Goal: Task Accomplishment & Management: Manage account settings

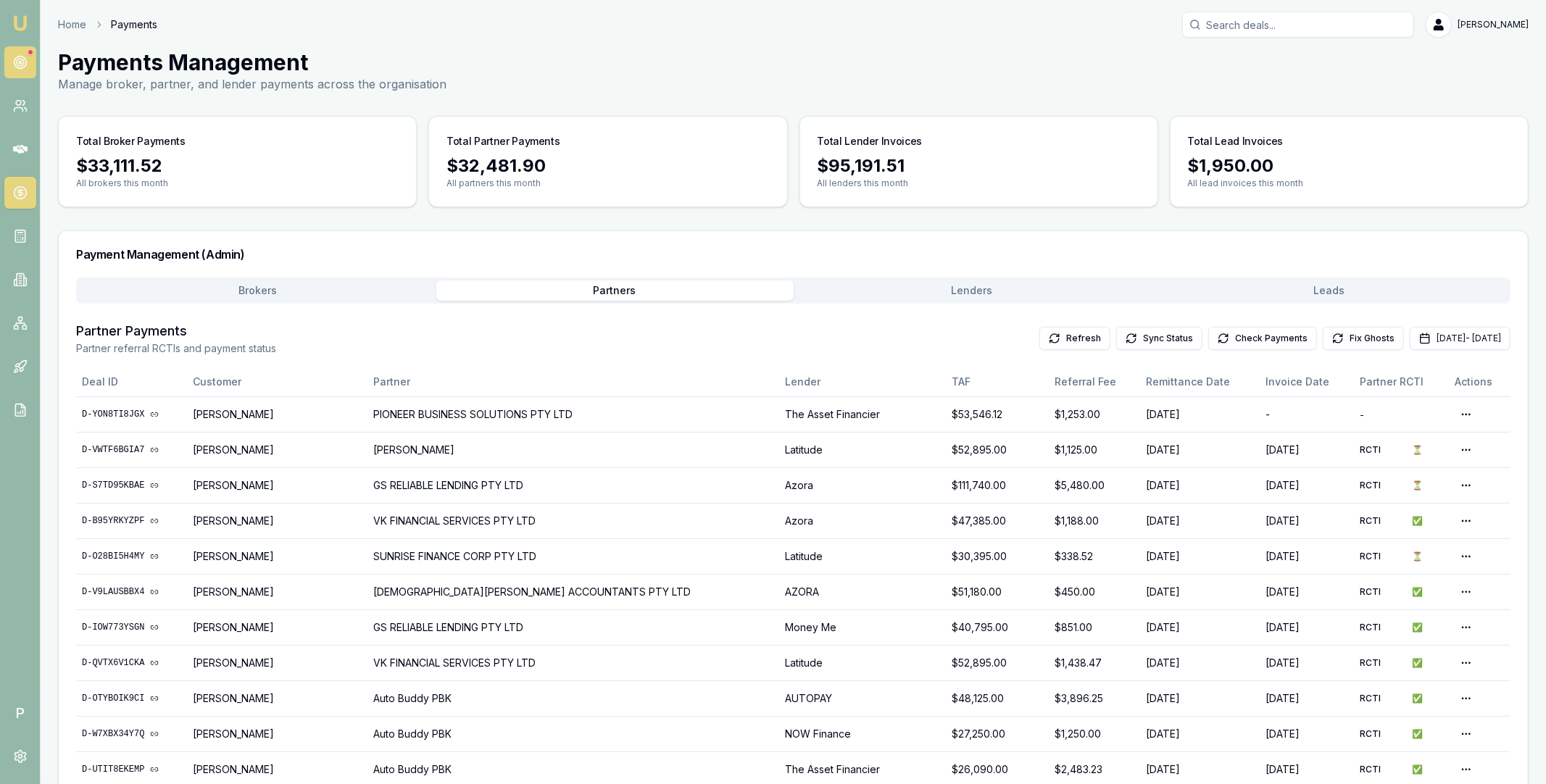
click at [22, 57] on circle at bounding box center [20, 63] width 12 height 12
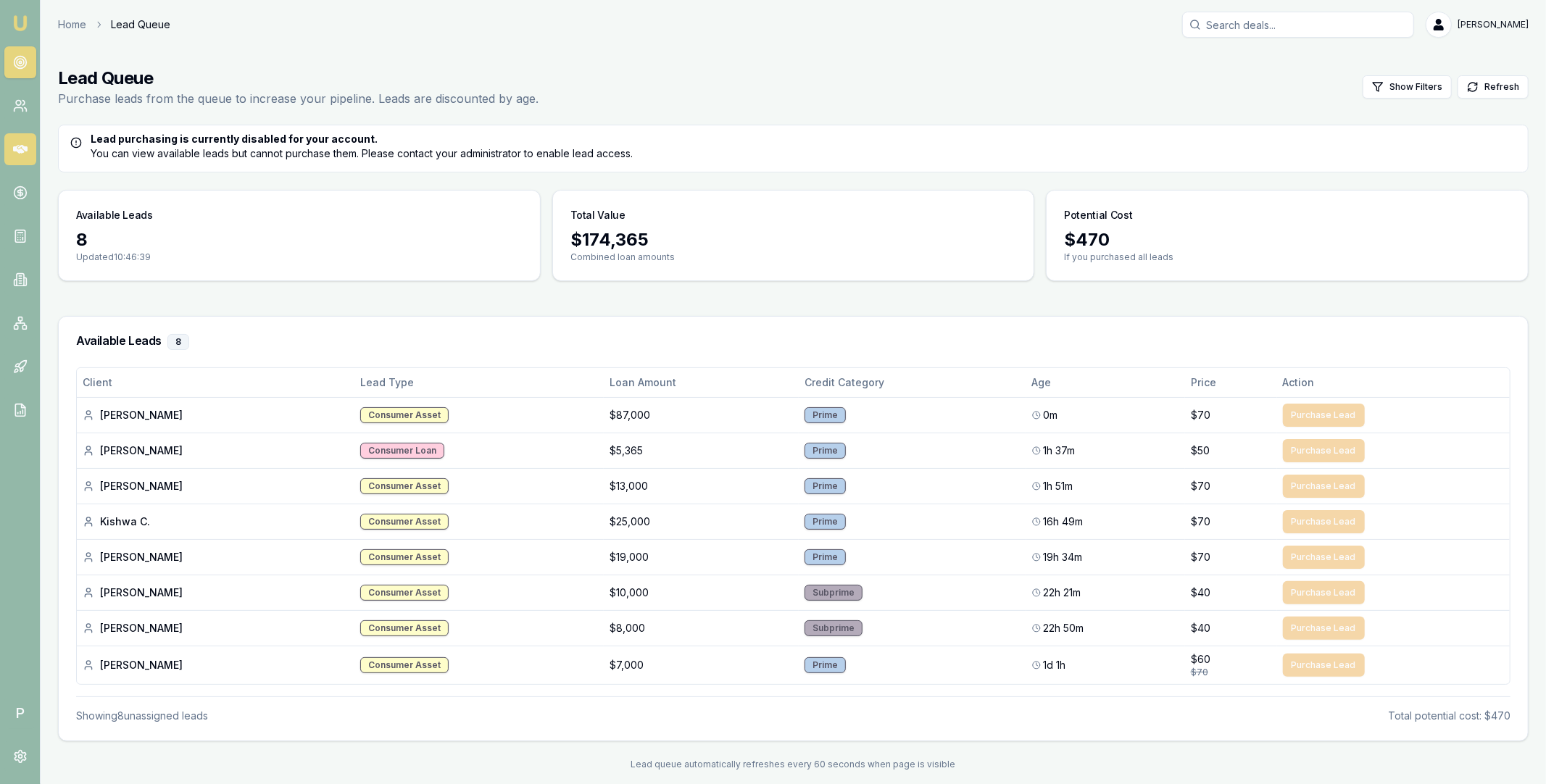
click at [22, 148] on icon at bounding box center [20, 149] width 15 height 15
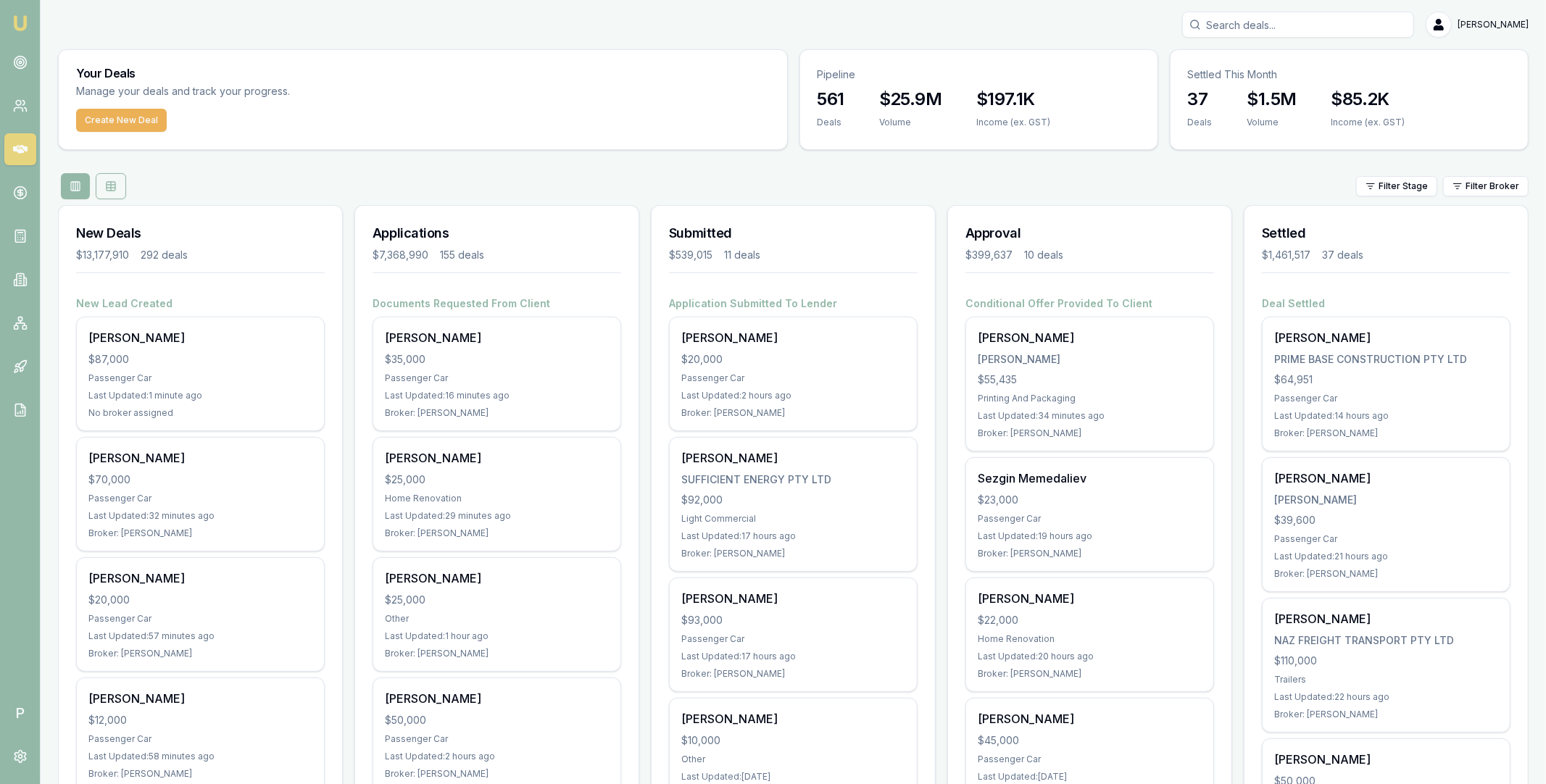
click at [115, 188] on icon at bounding box center [111, 188] width 9 height 0
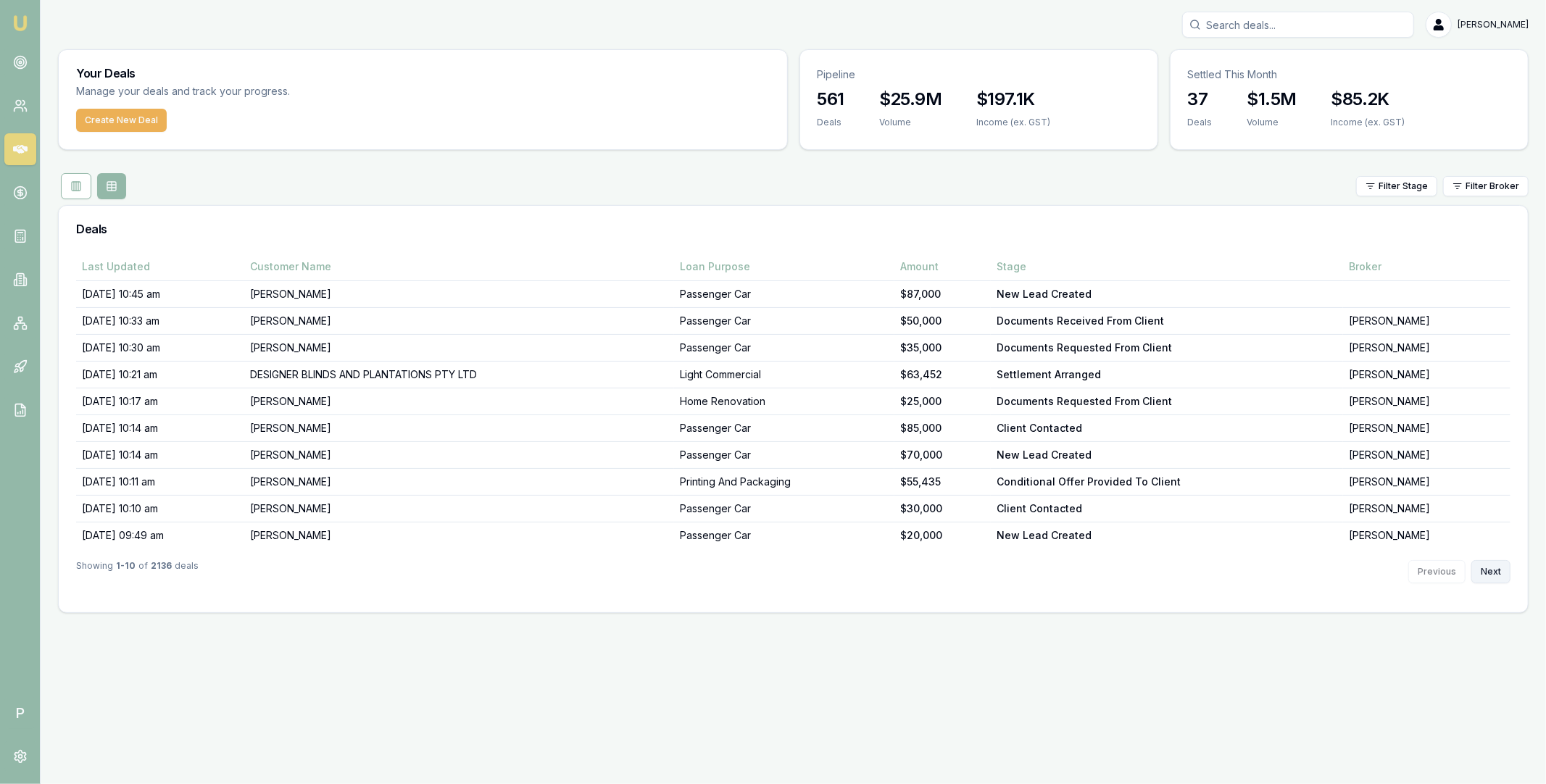
click at [1490, 573] on button "Next" at bounding box center [1490, 571] width 39 height 23
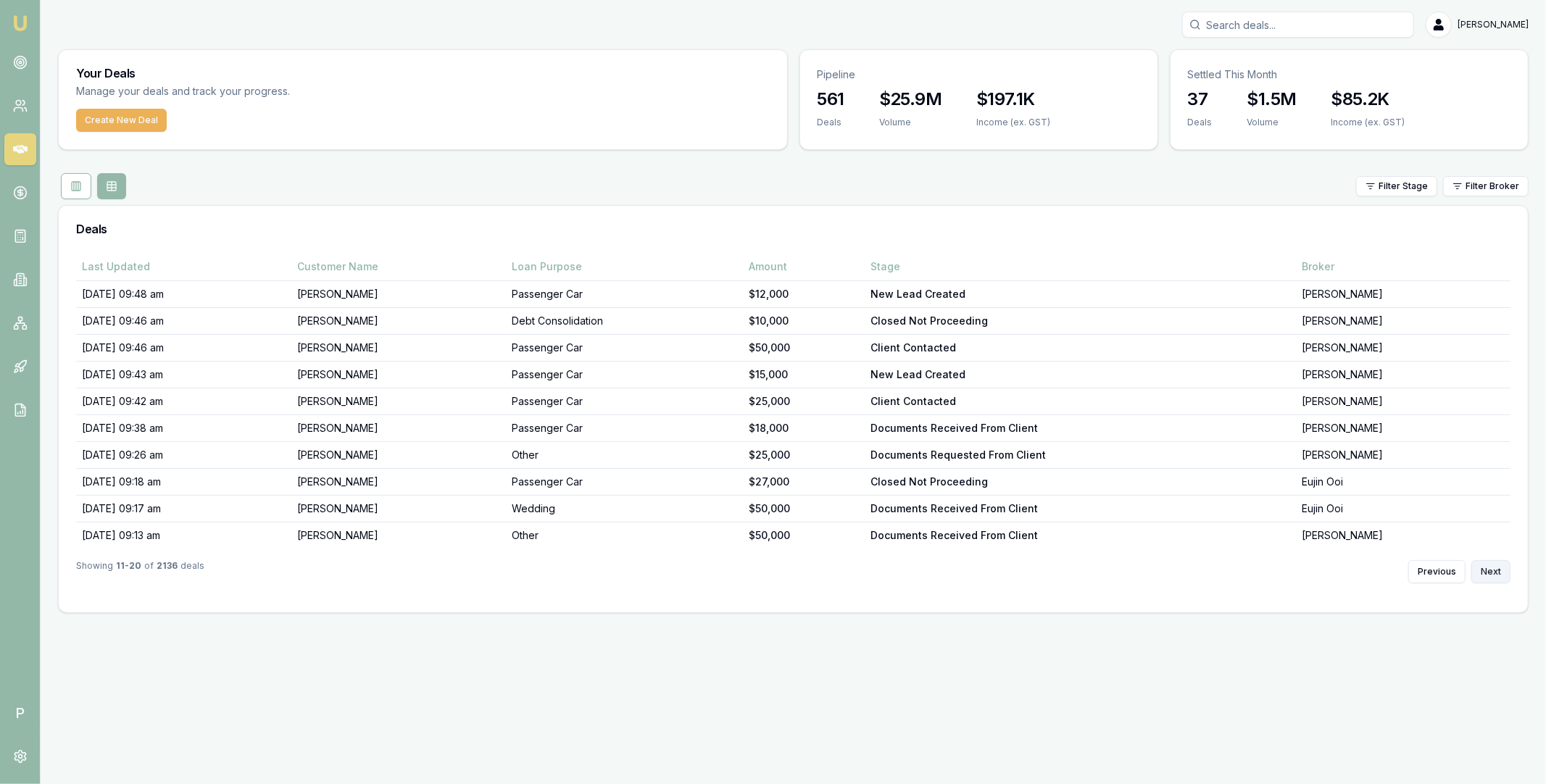
click at [1490, 573] on button "Next" at bounding box center [1490, 571] width 39 height 23
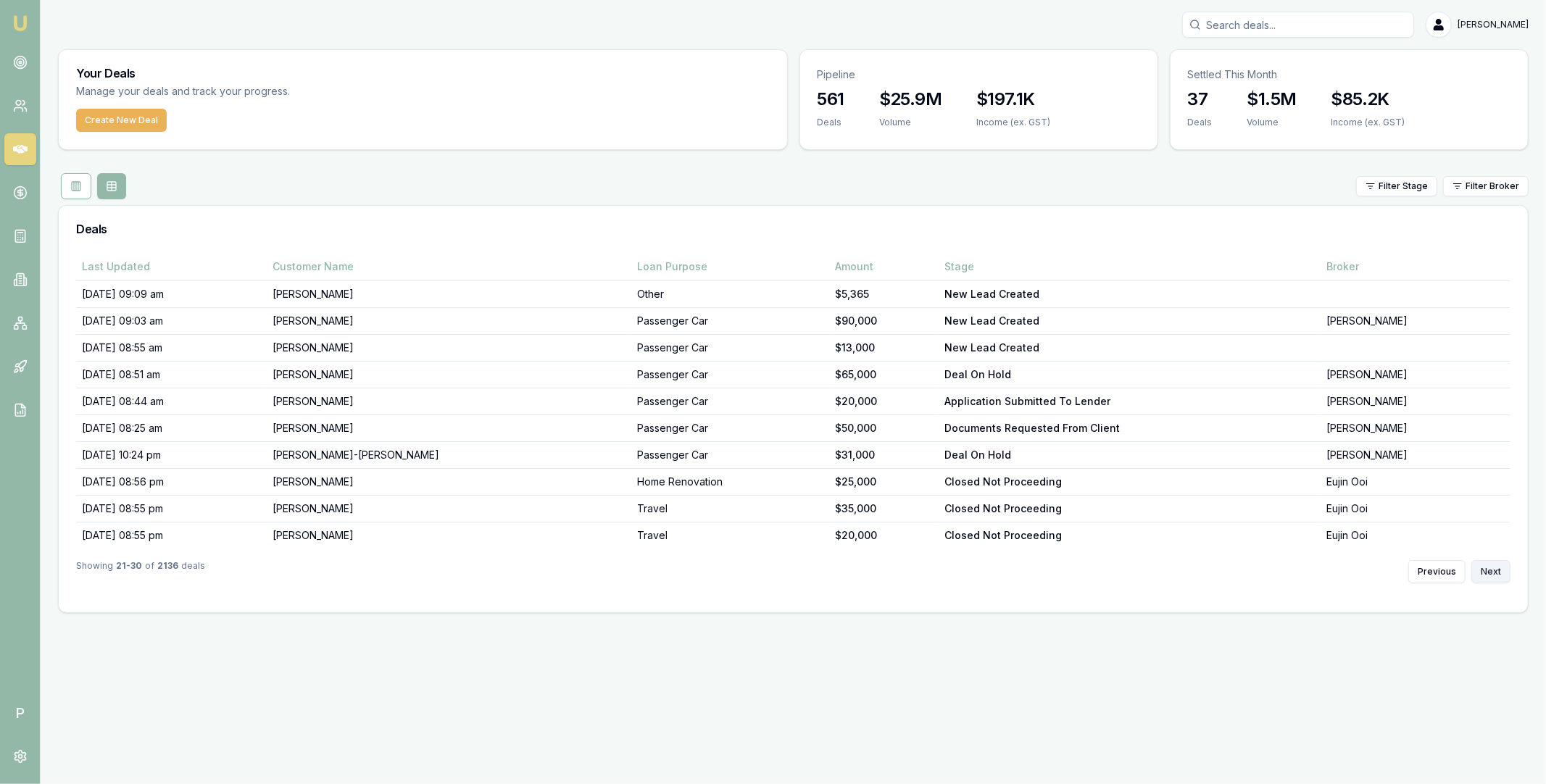
click at [1490, 573] on button "Next" at bounding box center [1490, 571] width 39 height 23
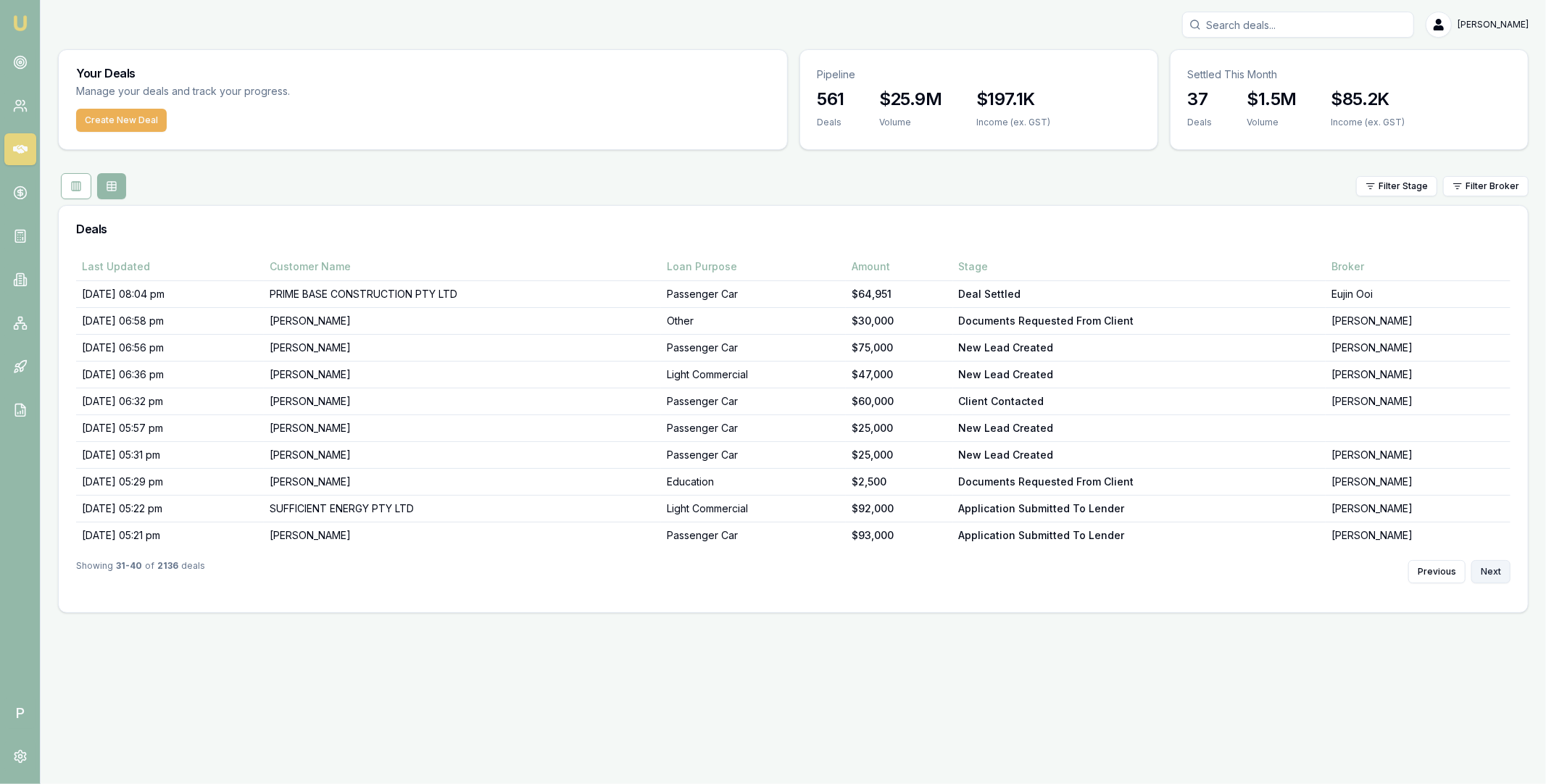
click at [1490, 573] on button "Next" at bounding box center [1490, 571] width 39 height 23
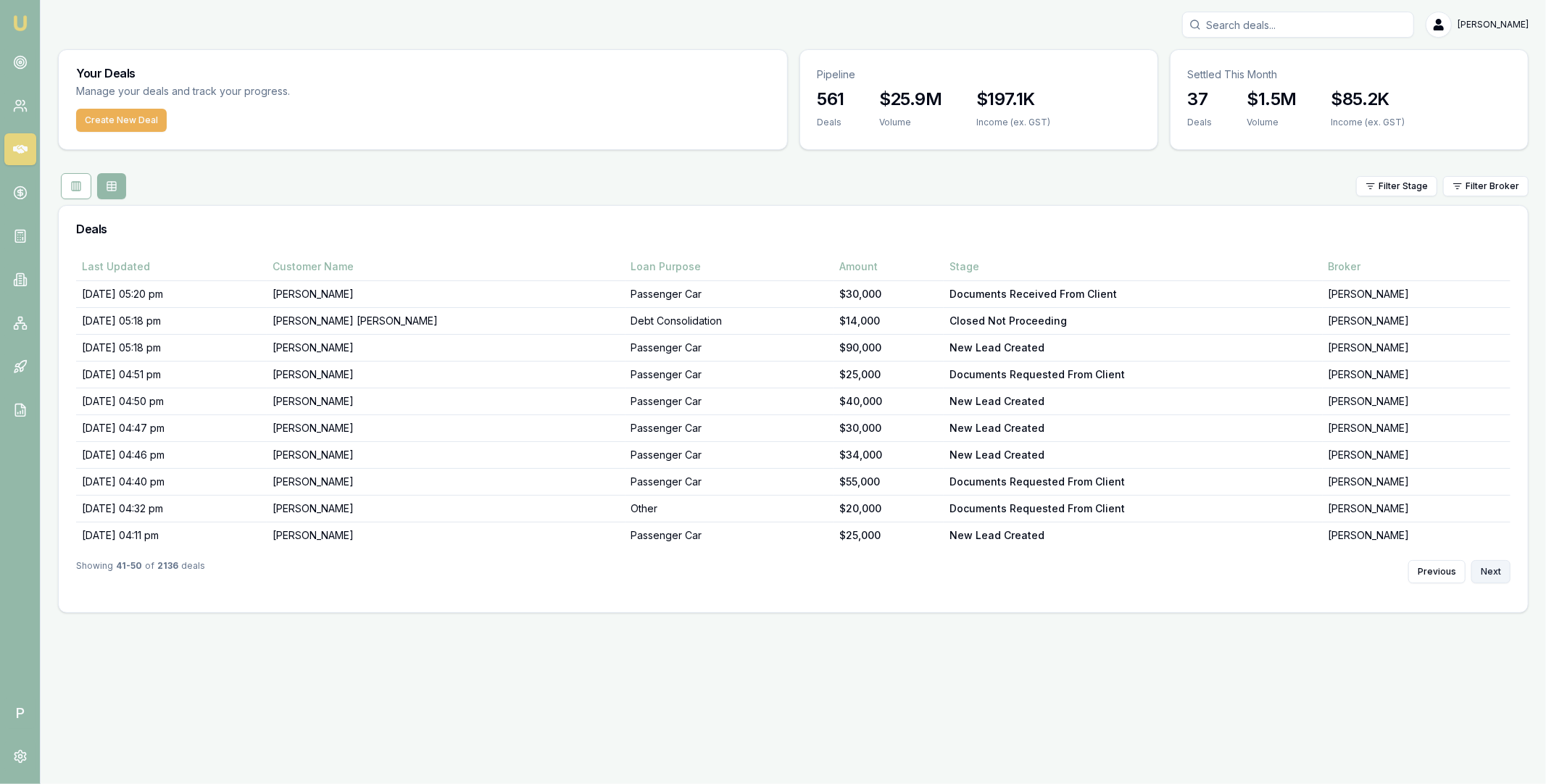
click at [1490, 573] on button "Next" at bounding box center [1490, 571] width 39 height 23
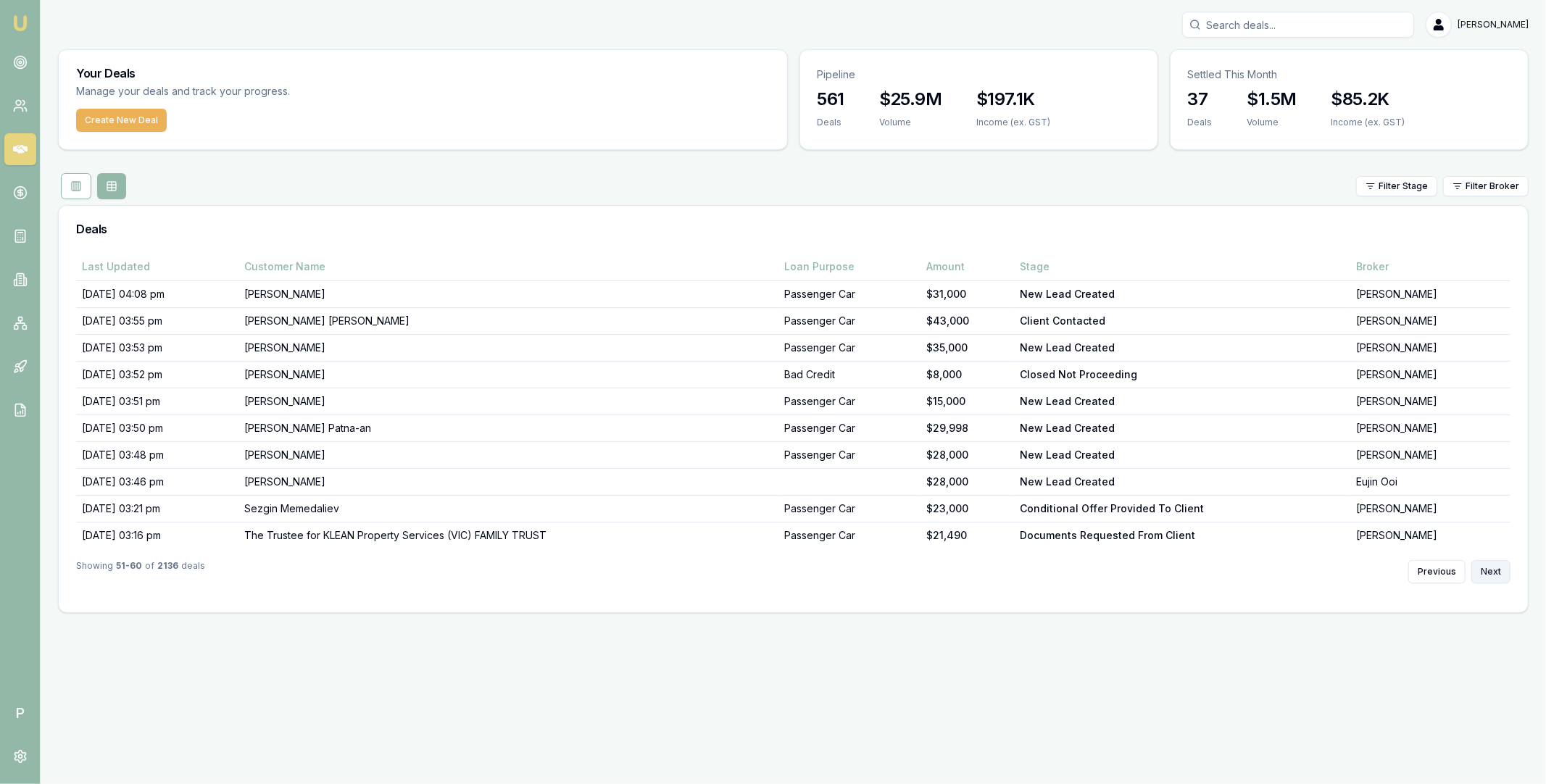
click at [1490, 573] on button "Next" at bounding box center [1490, 571] width 39 height 23
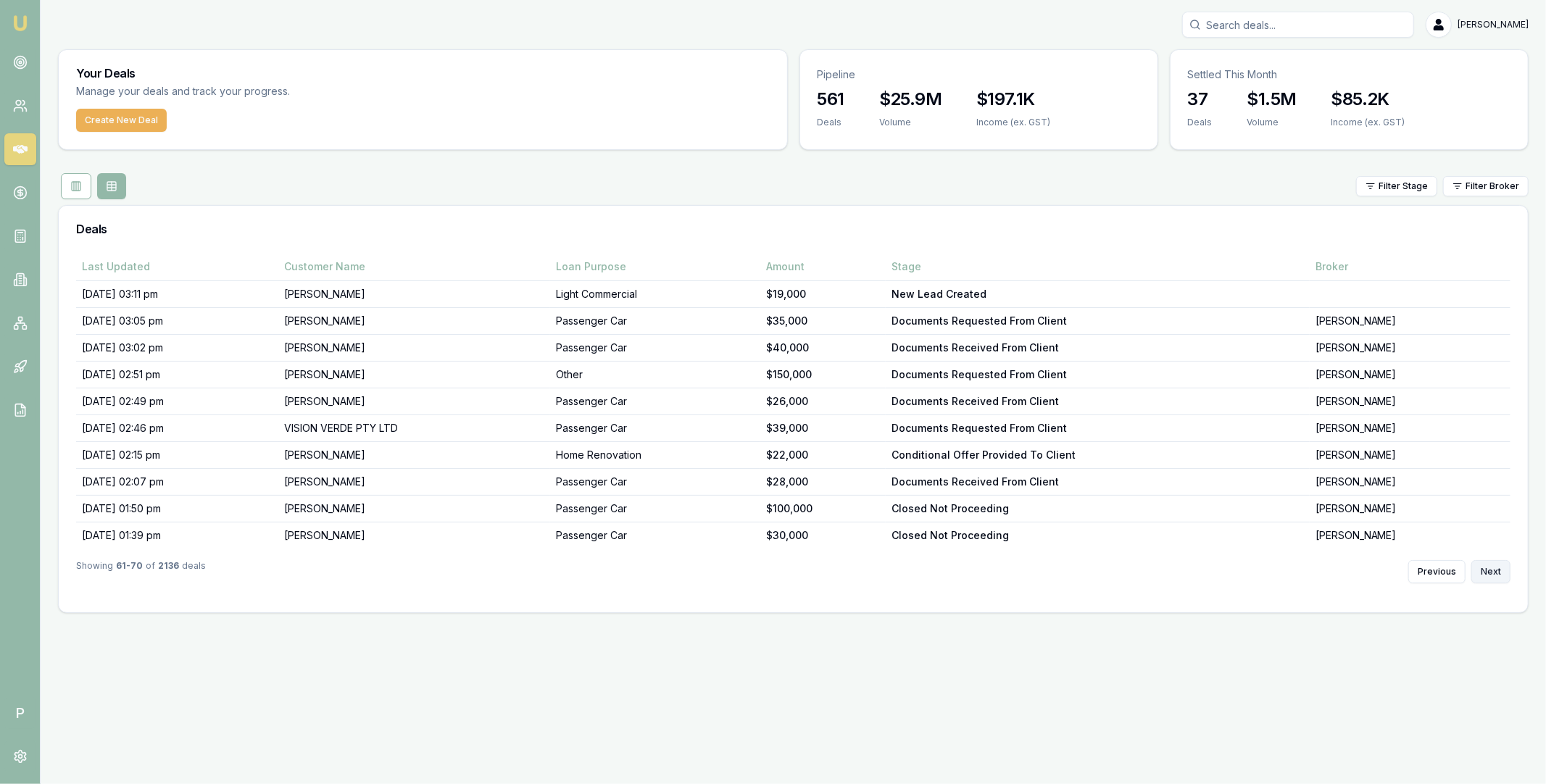
click at [1490, 573] on button "Next" at bounding box center [1490, 571] width 39 height 23
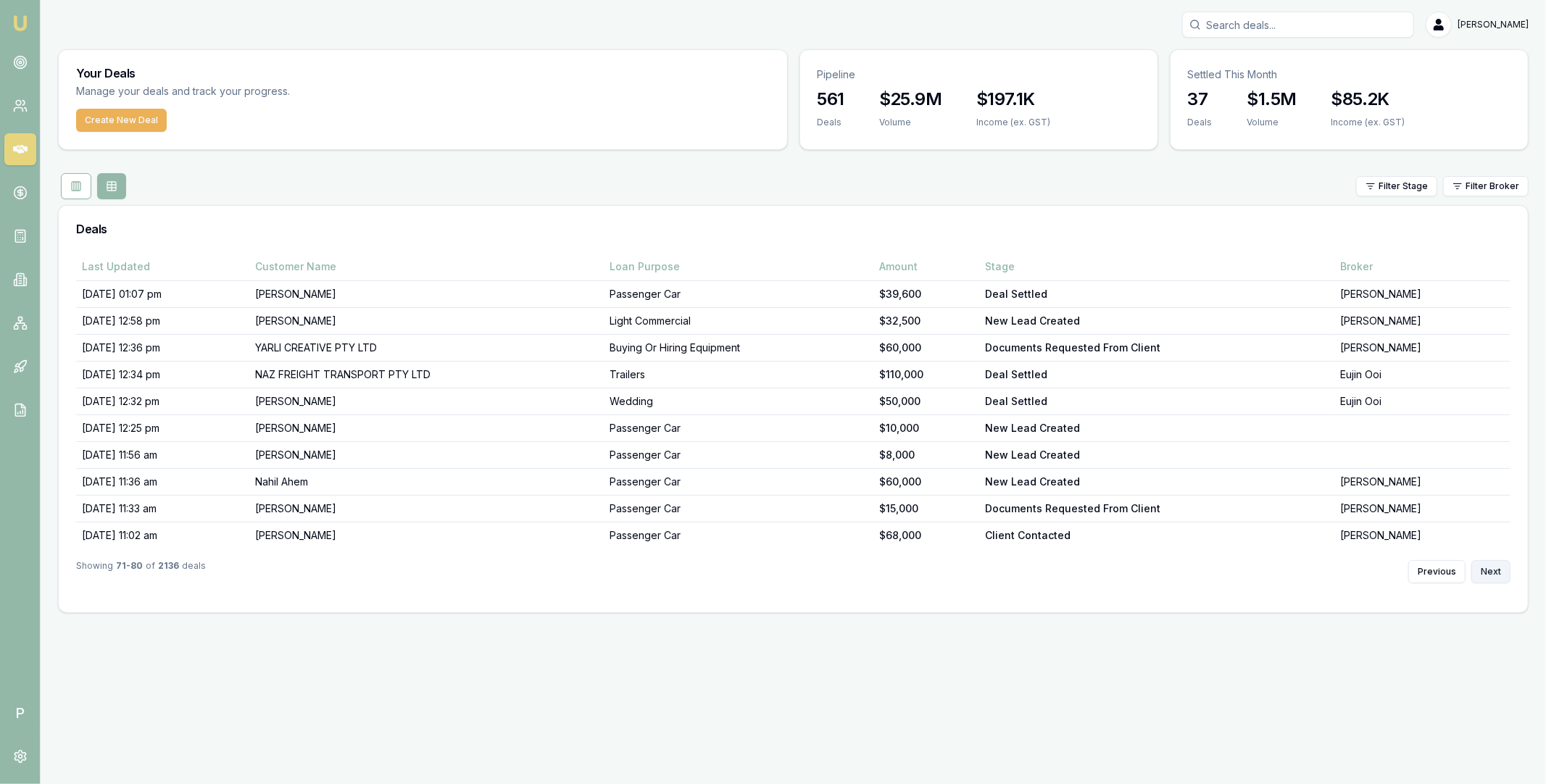
click at [1490, 573] on button "Next" at bounding box center [1490, 571] width 39 height 23
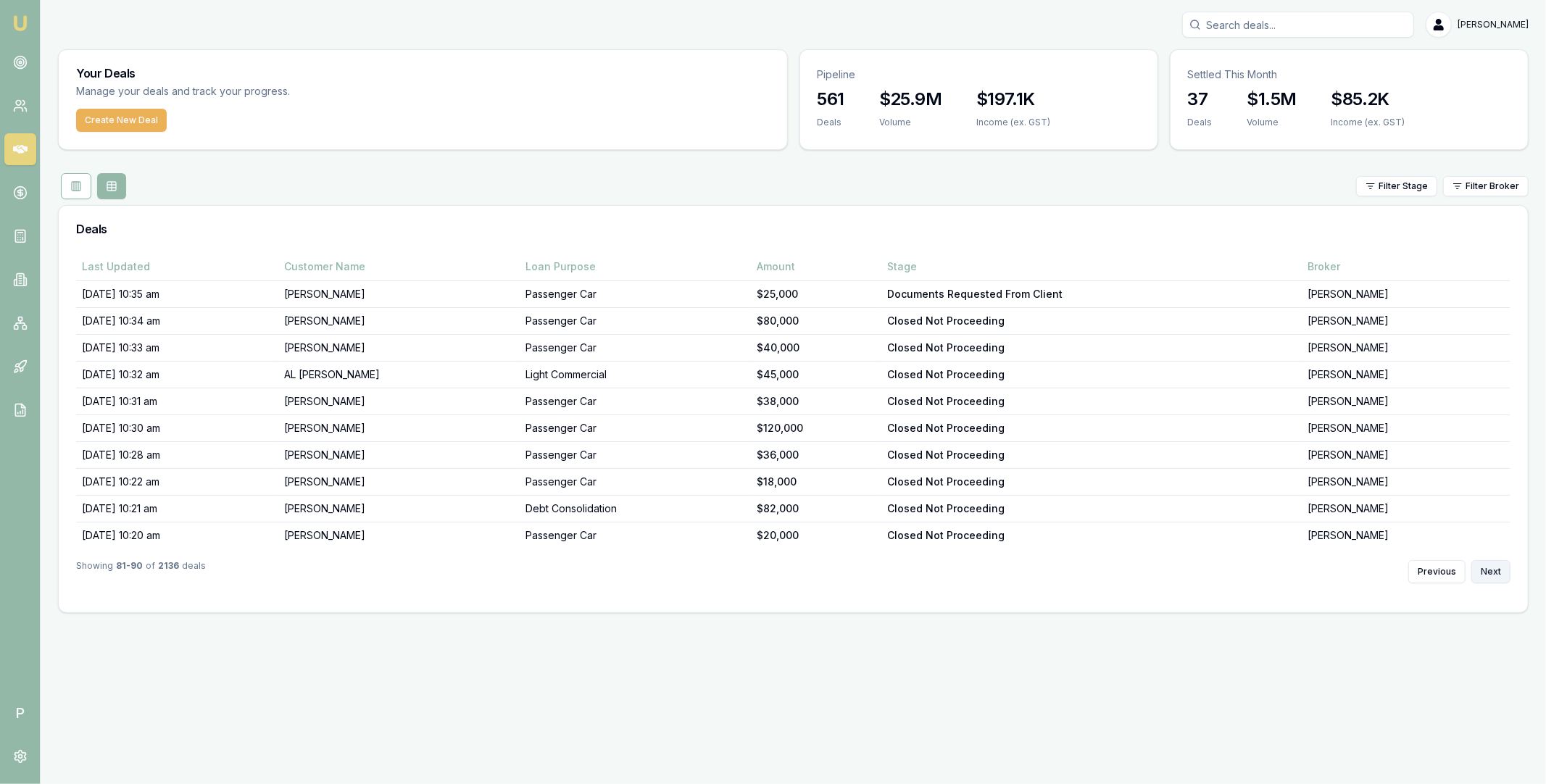
click at [1490, 573] on button "Next" at bounding box center [1490, 571] width 39 height 23
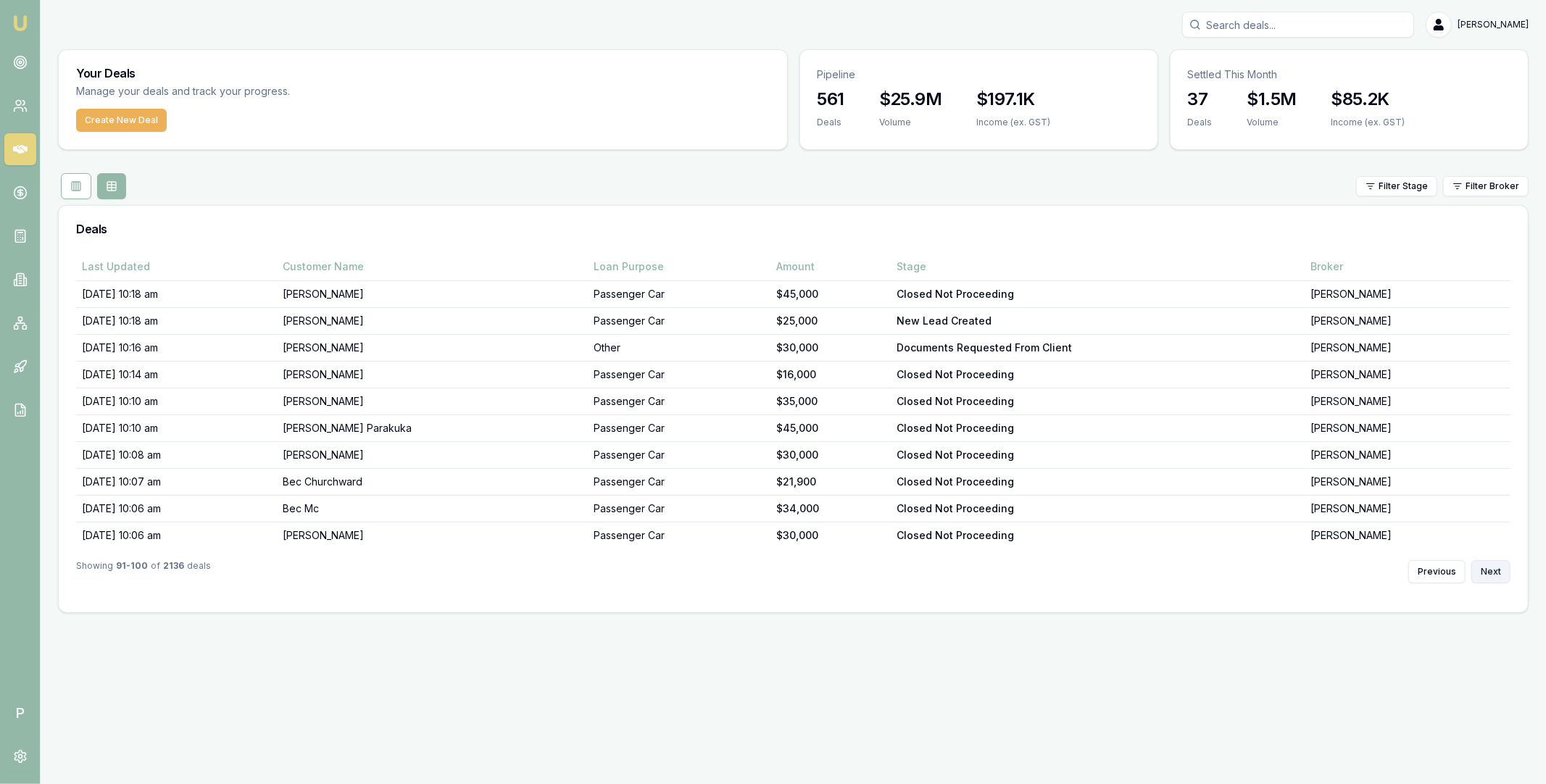
click at [1490, 573] on button "Next" at bounding box center [1490, 571] width 39 height 23
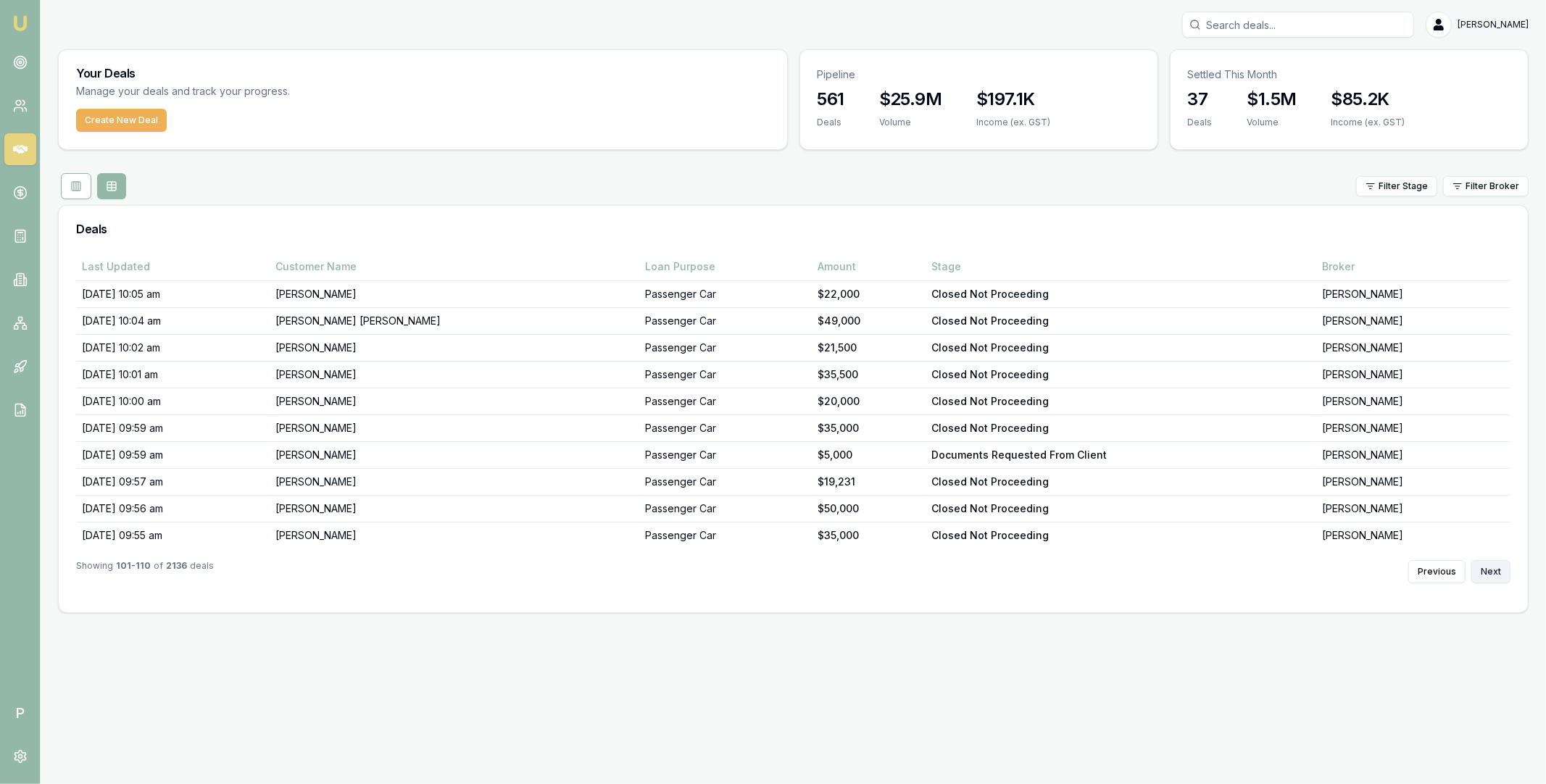
click at [1490, 573] on button "Next" at bounding box center [1490, 571] width 39 height 23
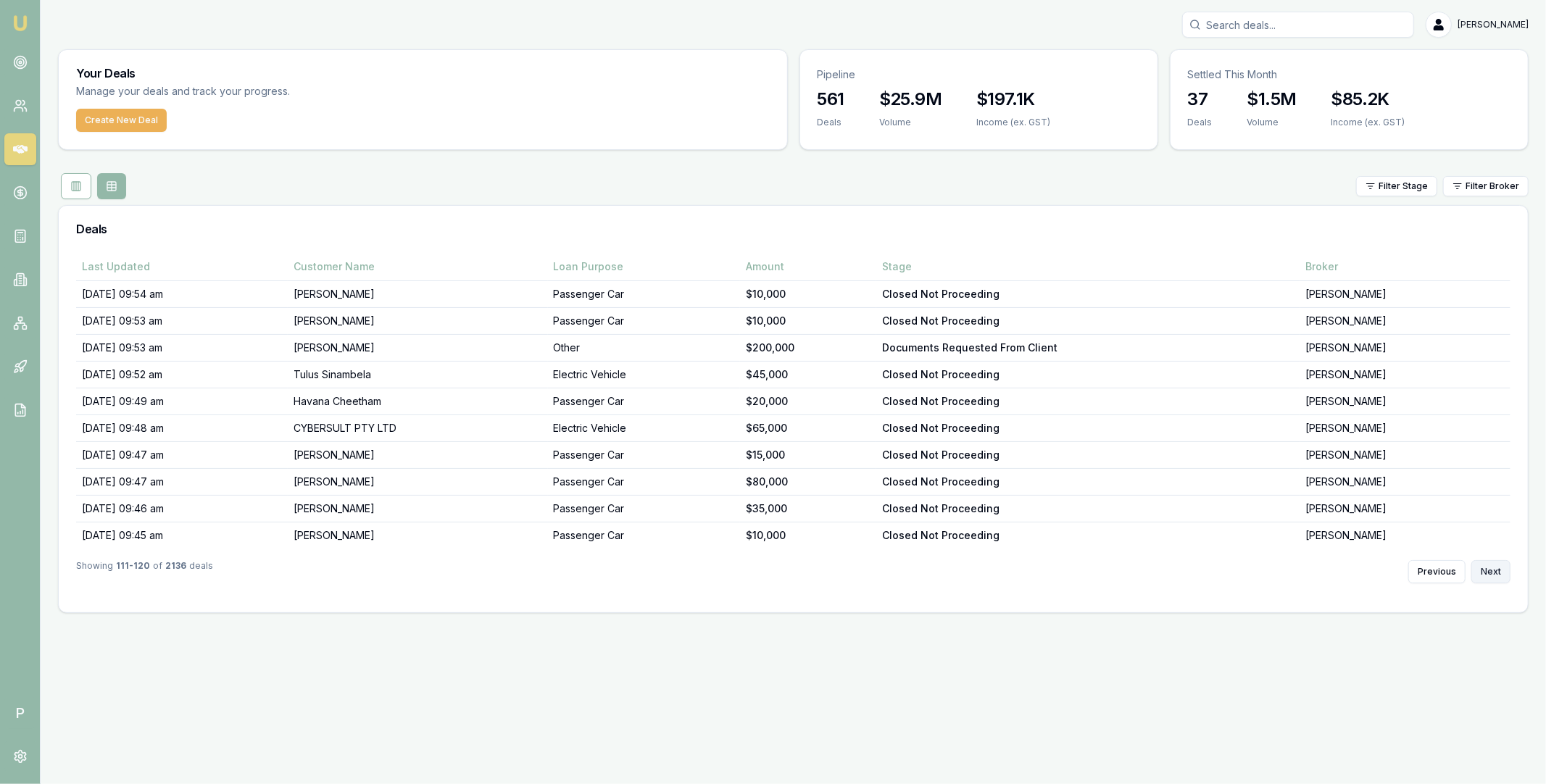
click at [1490, 573] on button "Next" at bounding box center [1490, 571] width 39 height 23
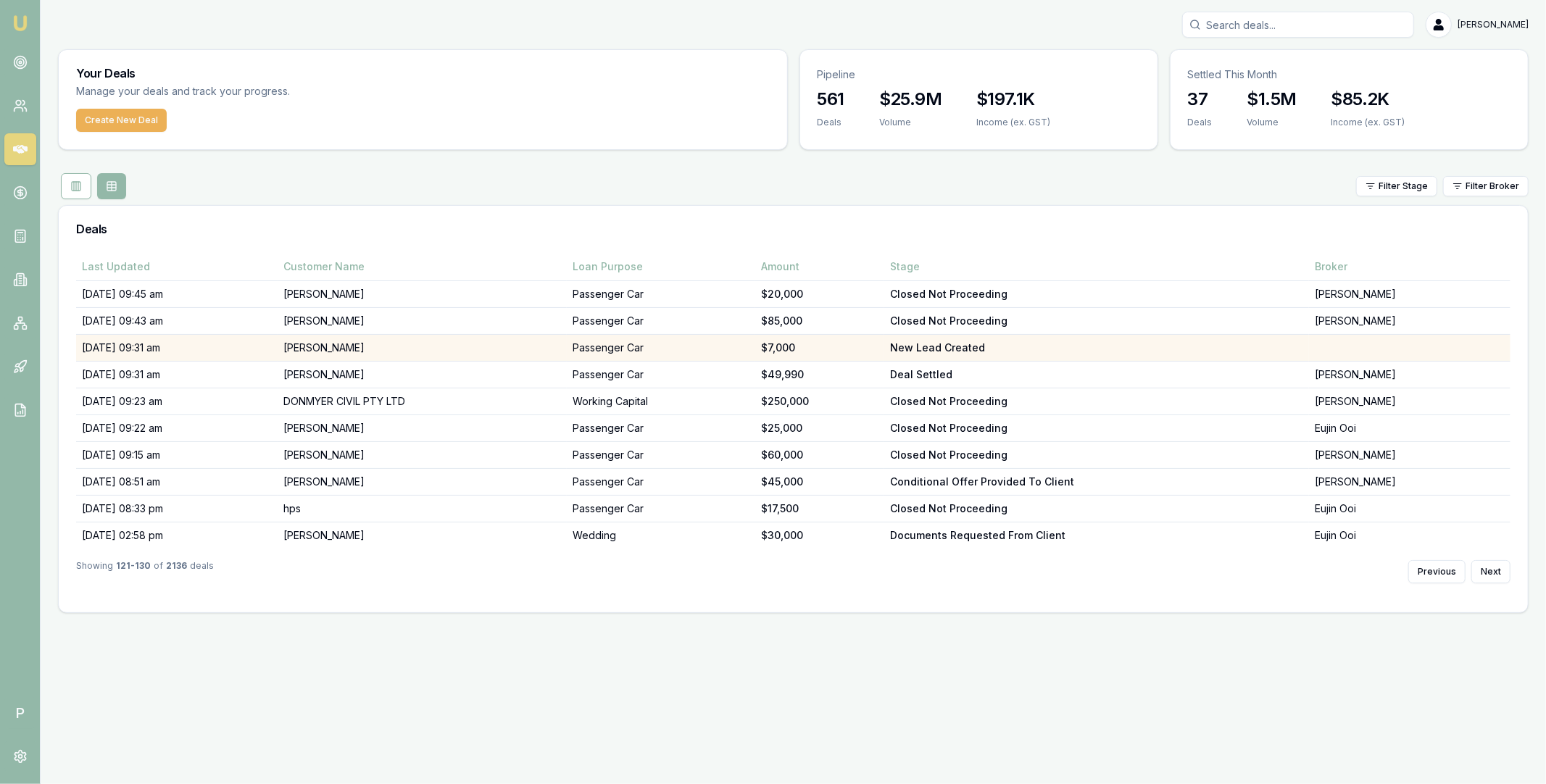
click at [340, 352] on td "[PERSON_NAME]" at bounding box center [422, 348] width 289 height 27
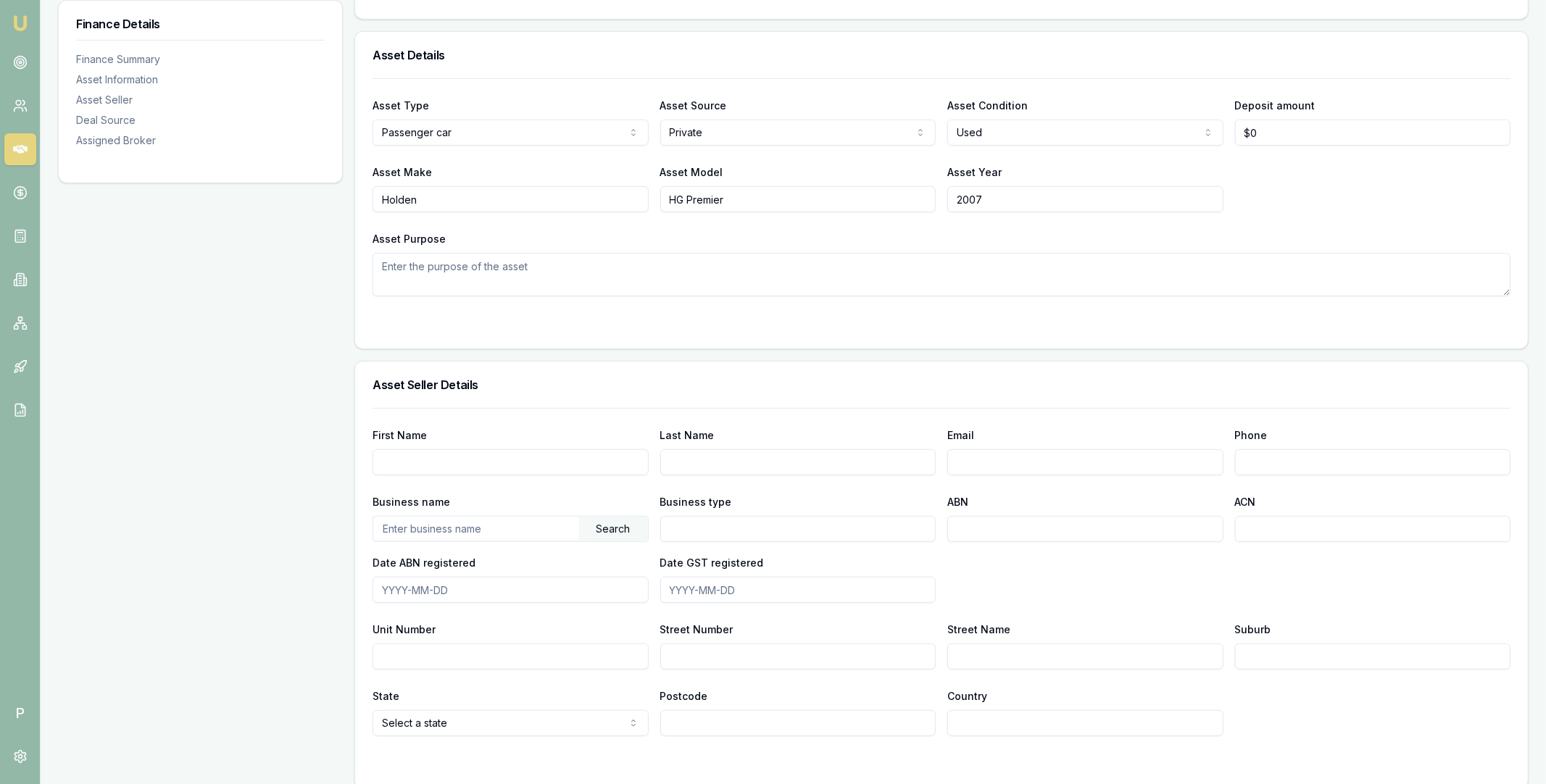
scroll to position [949, 0]
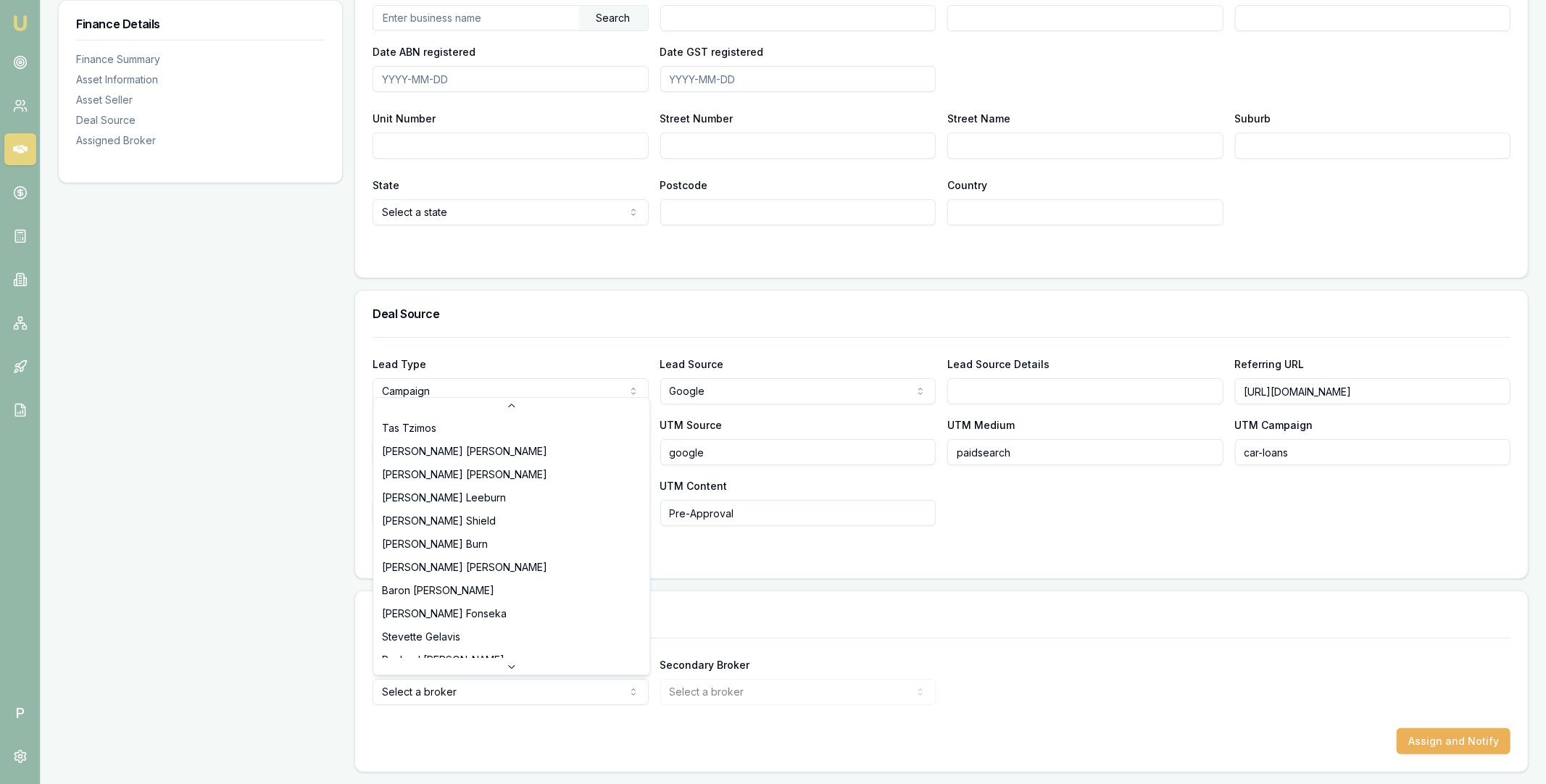
scroll to position [0, 0]
select select "U-NHCDP6WVWP"
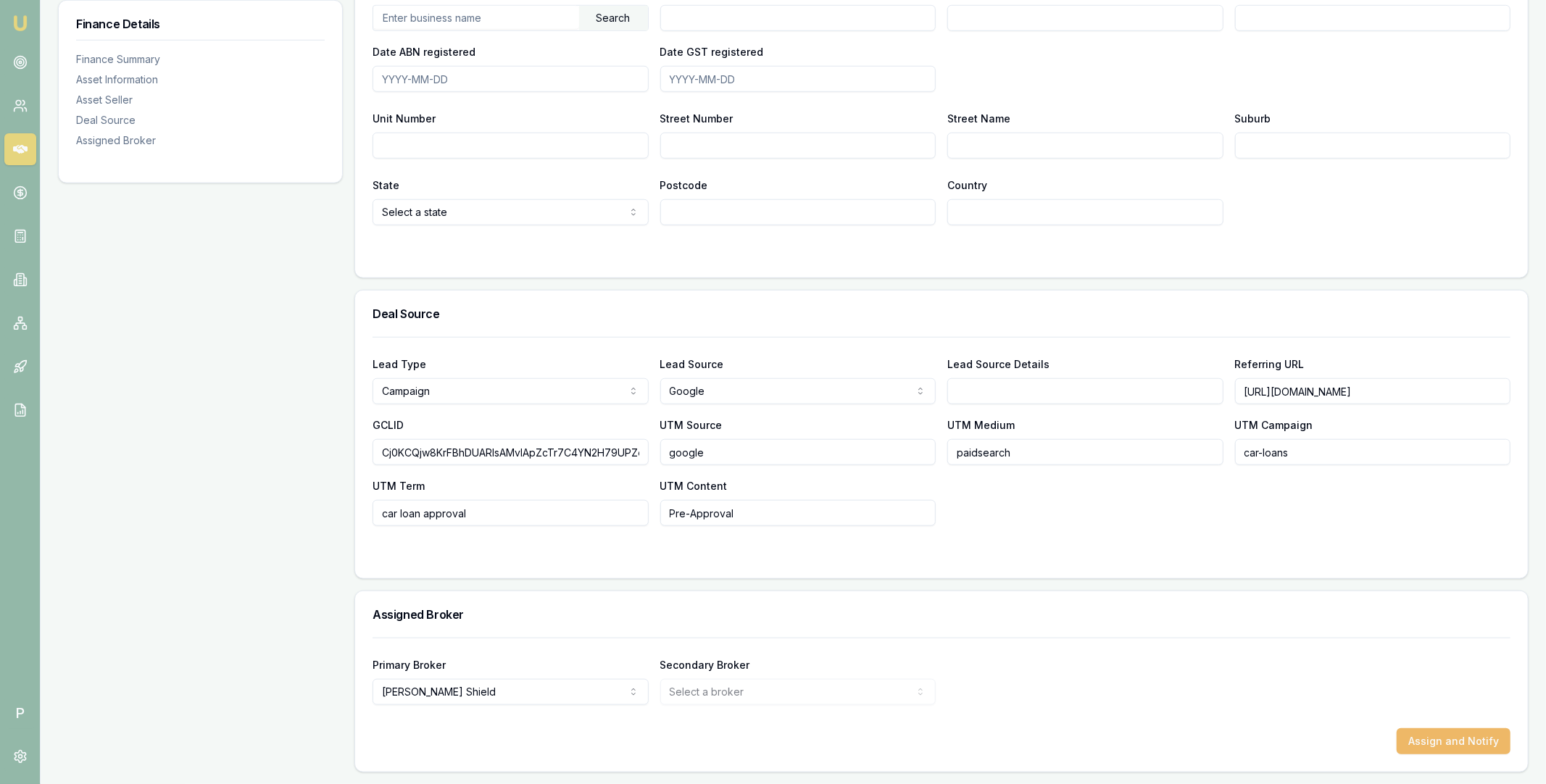
click at [1433, 734] on button "Assign and Notify" at bounding box center [1453, 741] width 114 height 26
click at [22, 56] on circle at bounding box center [20, 63] width 12 height 12
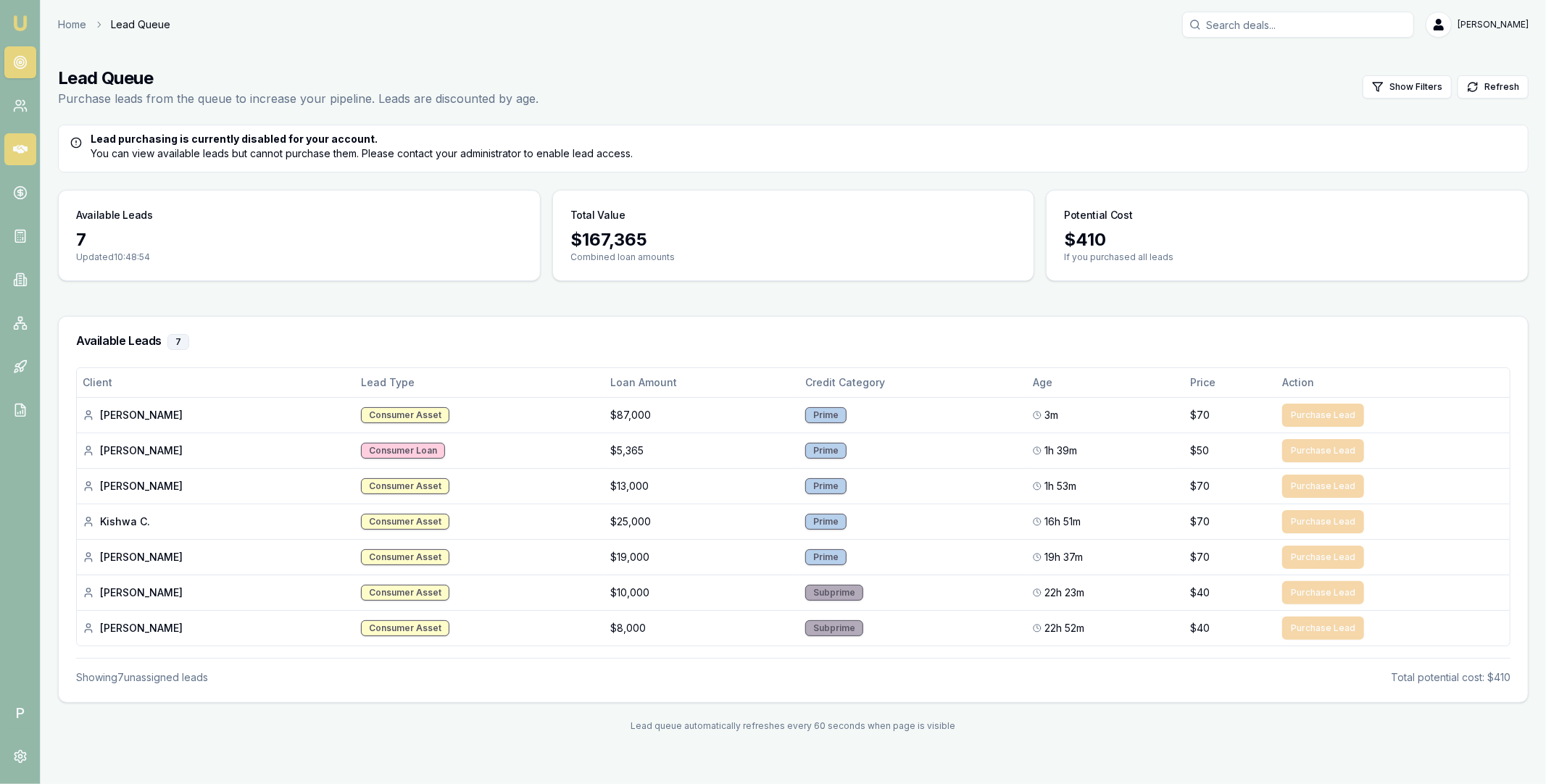
click at [20, 142] on icon at bounding box center [20, 149] width 15 height 15
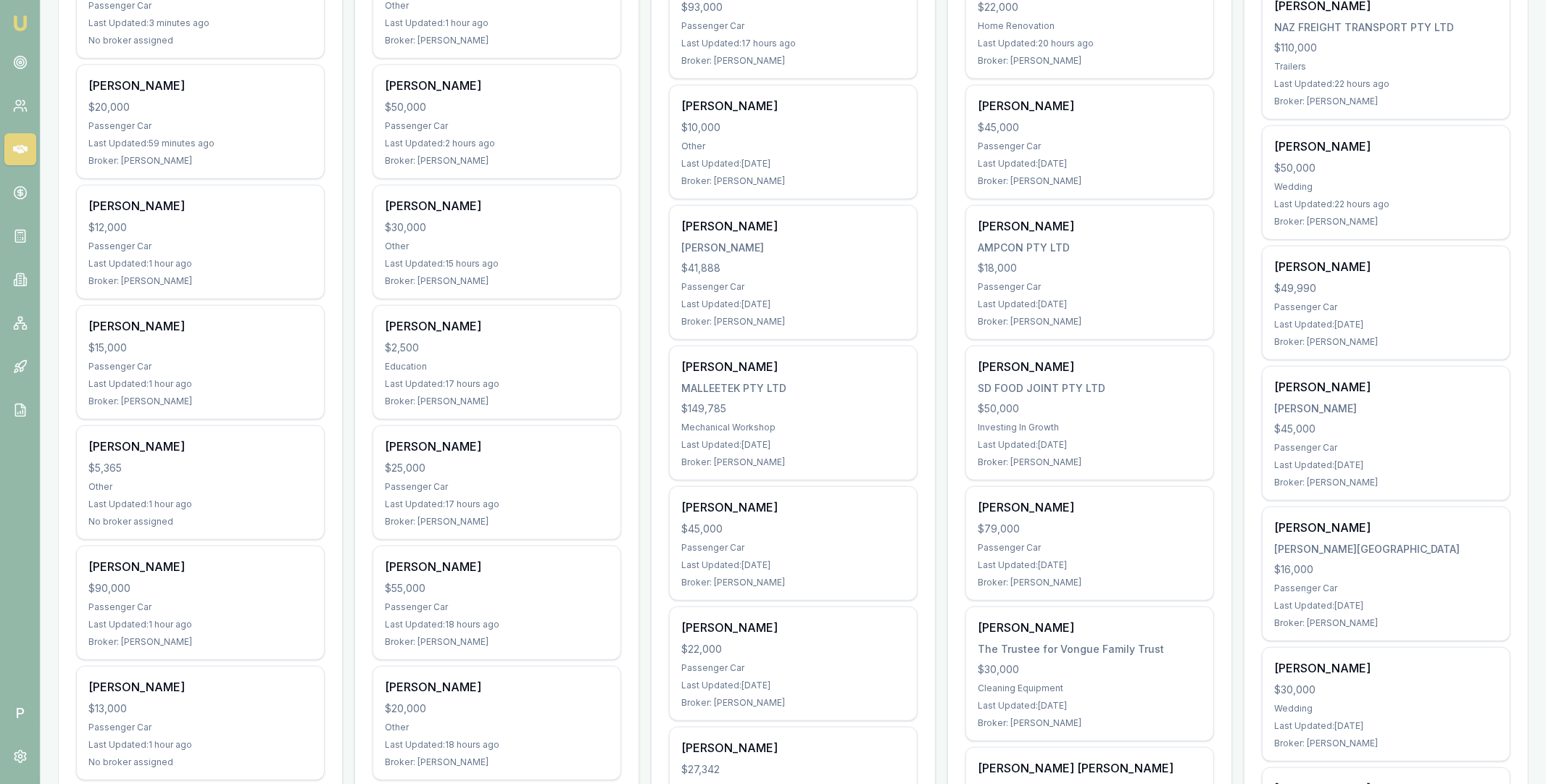
scroll to position [616, 0]
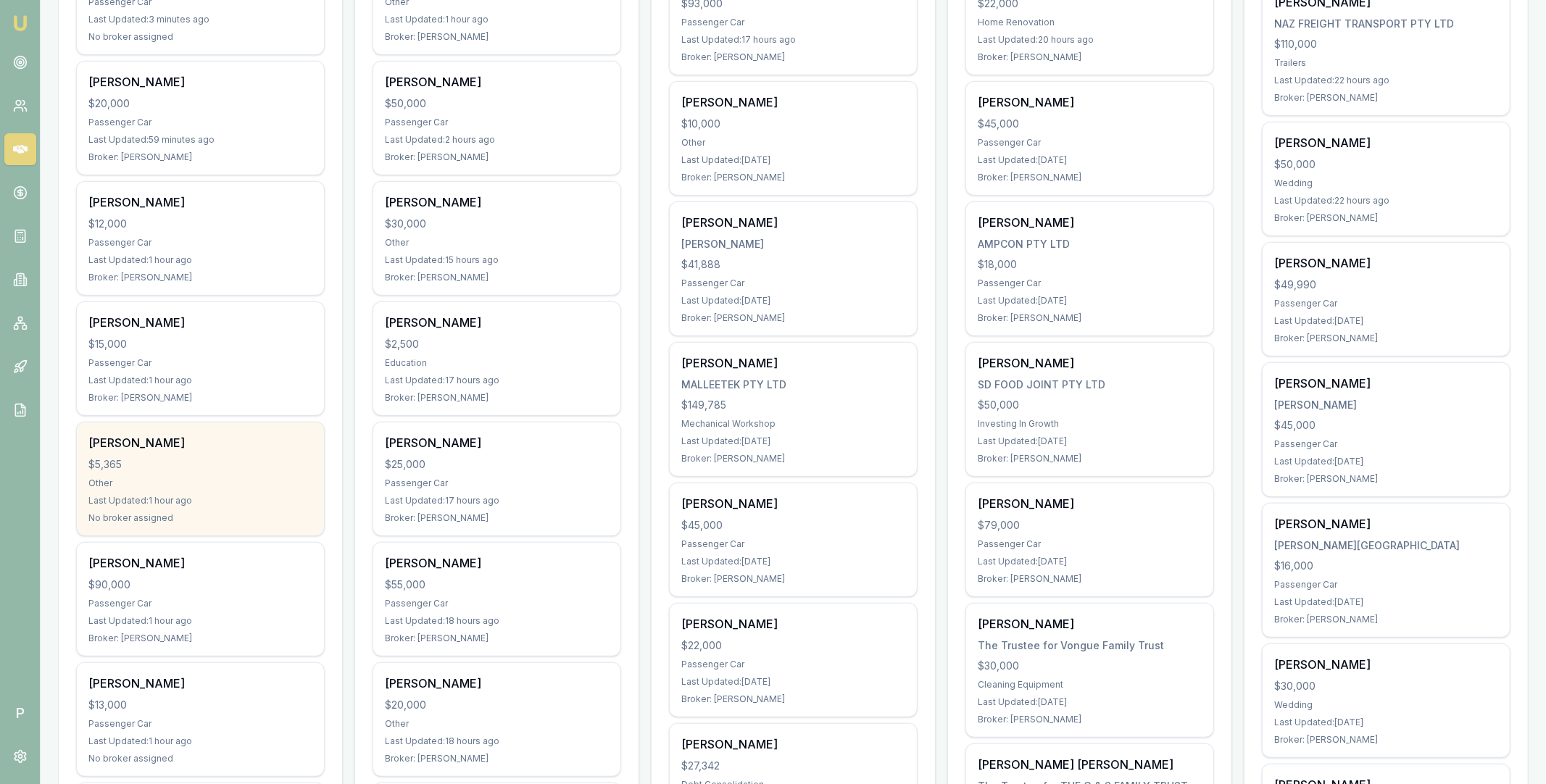
click at [217, 454] on div "Brandon Cable $5,365 Other Last Updated: 1 hour ago No broker assigned" at bounding box center [200, 479] width 248 height 113
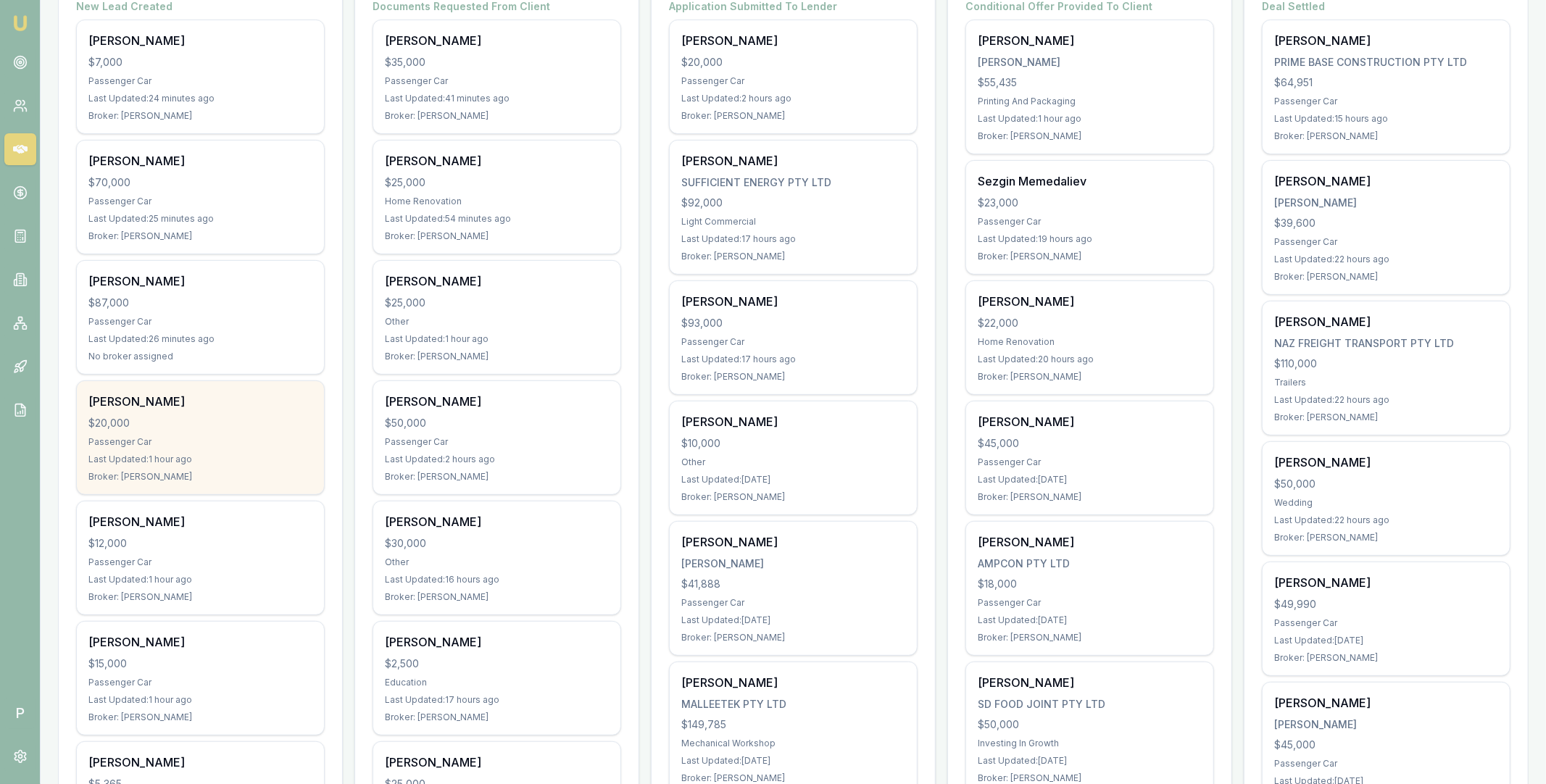
scroll to position [0, 0]
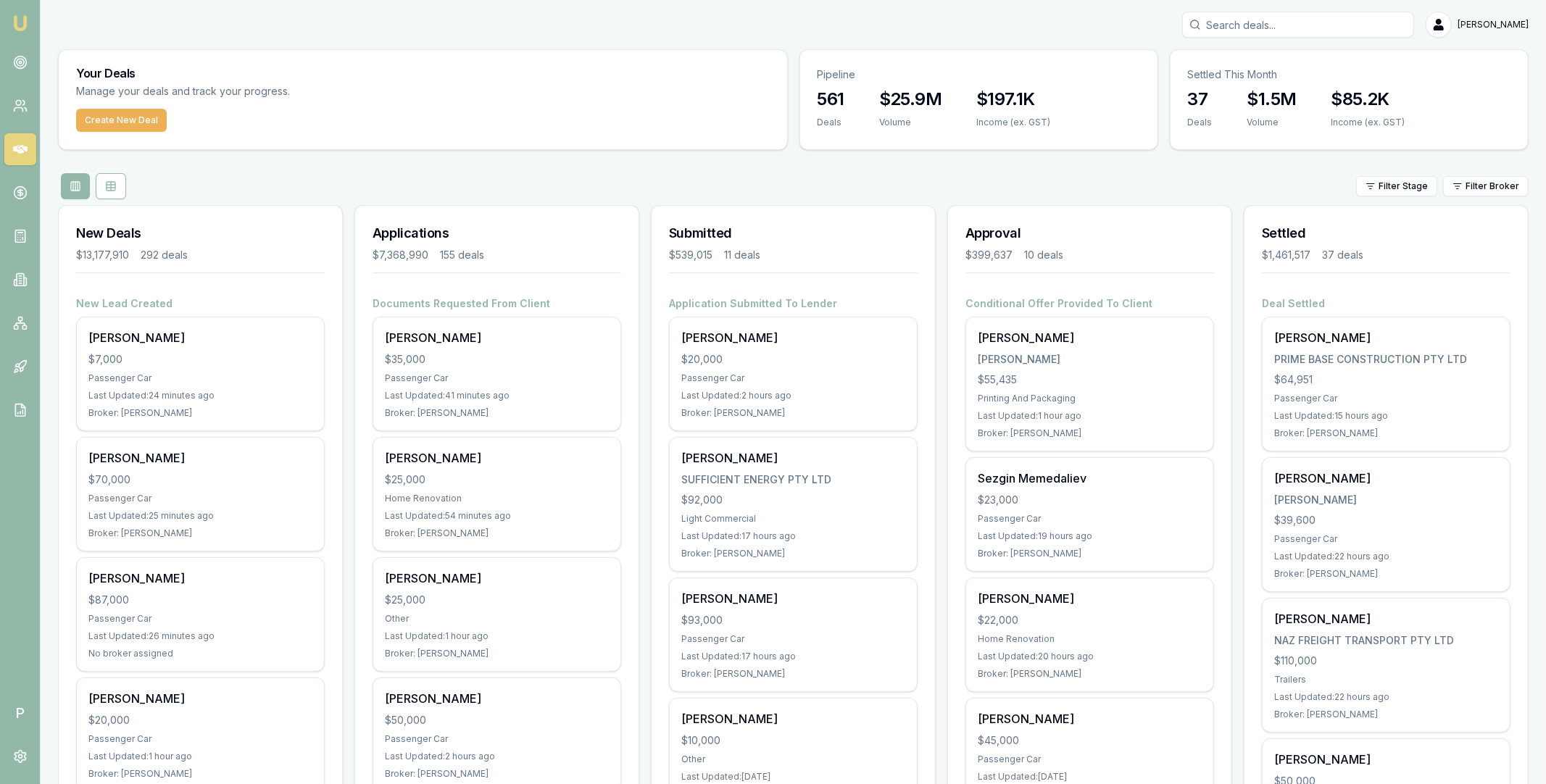
click at [20, 62] on icon at bounding box center [20, 62] width 15 height 15
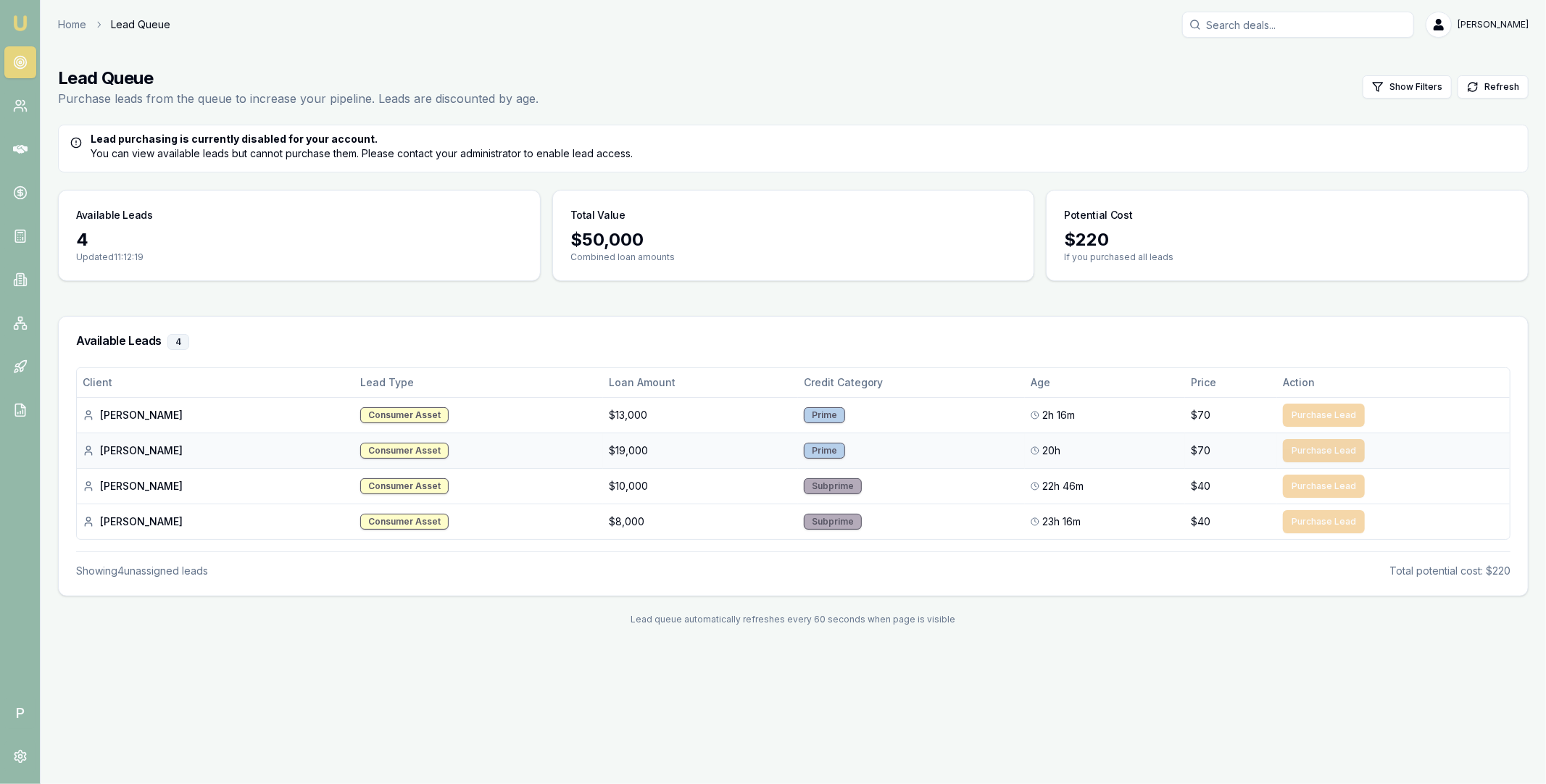
click at [117, 453] on div "Angeriza M." at bounding box center [215, 451] width 266 height 15
copy div "Angeriza"
click at [1316, 18] on input "Search deals" at bounding box center [1298, 24] width 232 height 26
paste input "Angeriza"
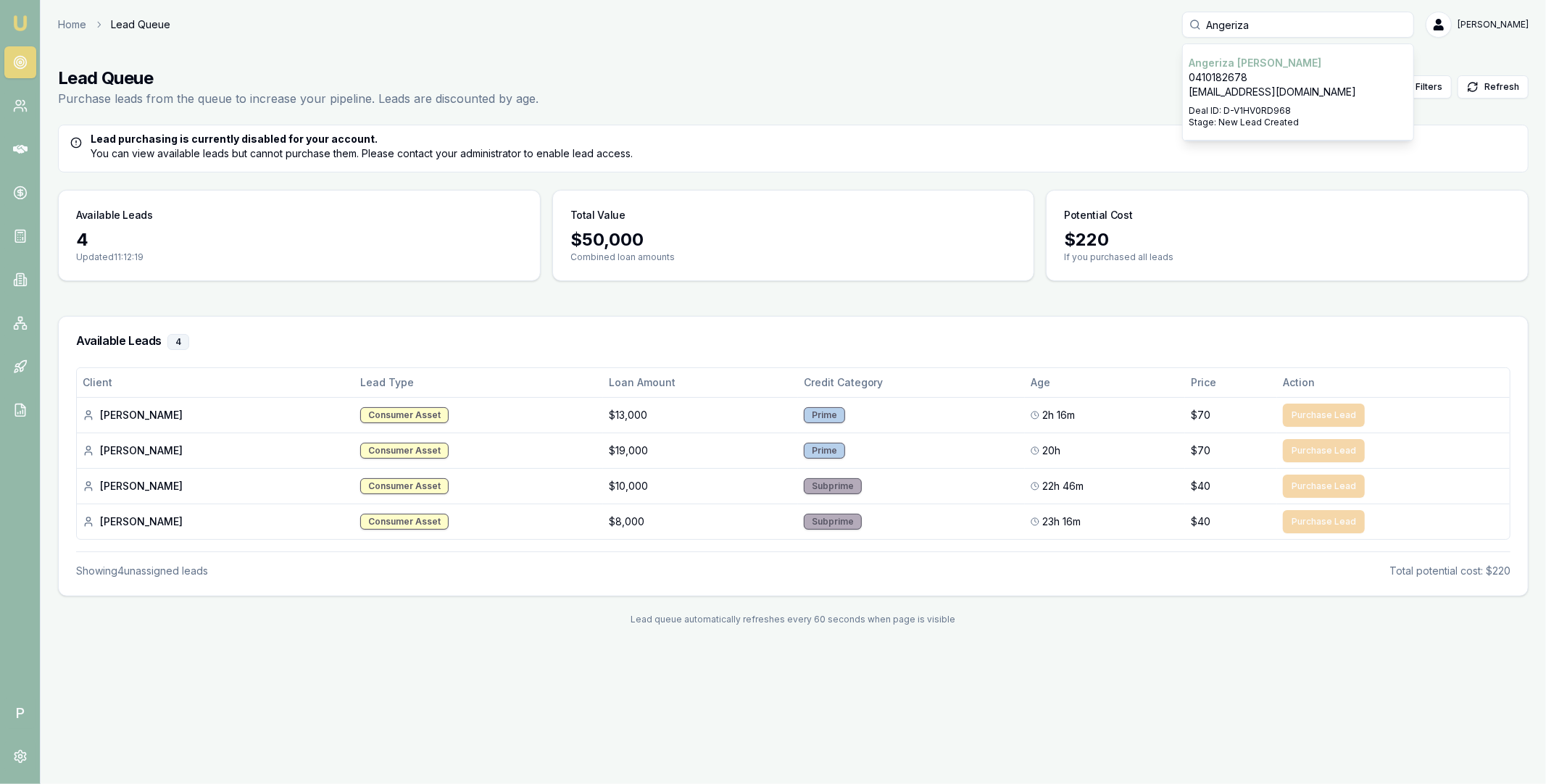
type input "Angeriza"
click at [1287, 69] on p "Angeriza Marcos" at bounding box center [1298, 63] width 219 height 15
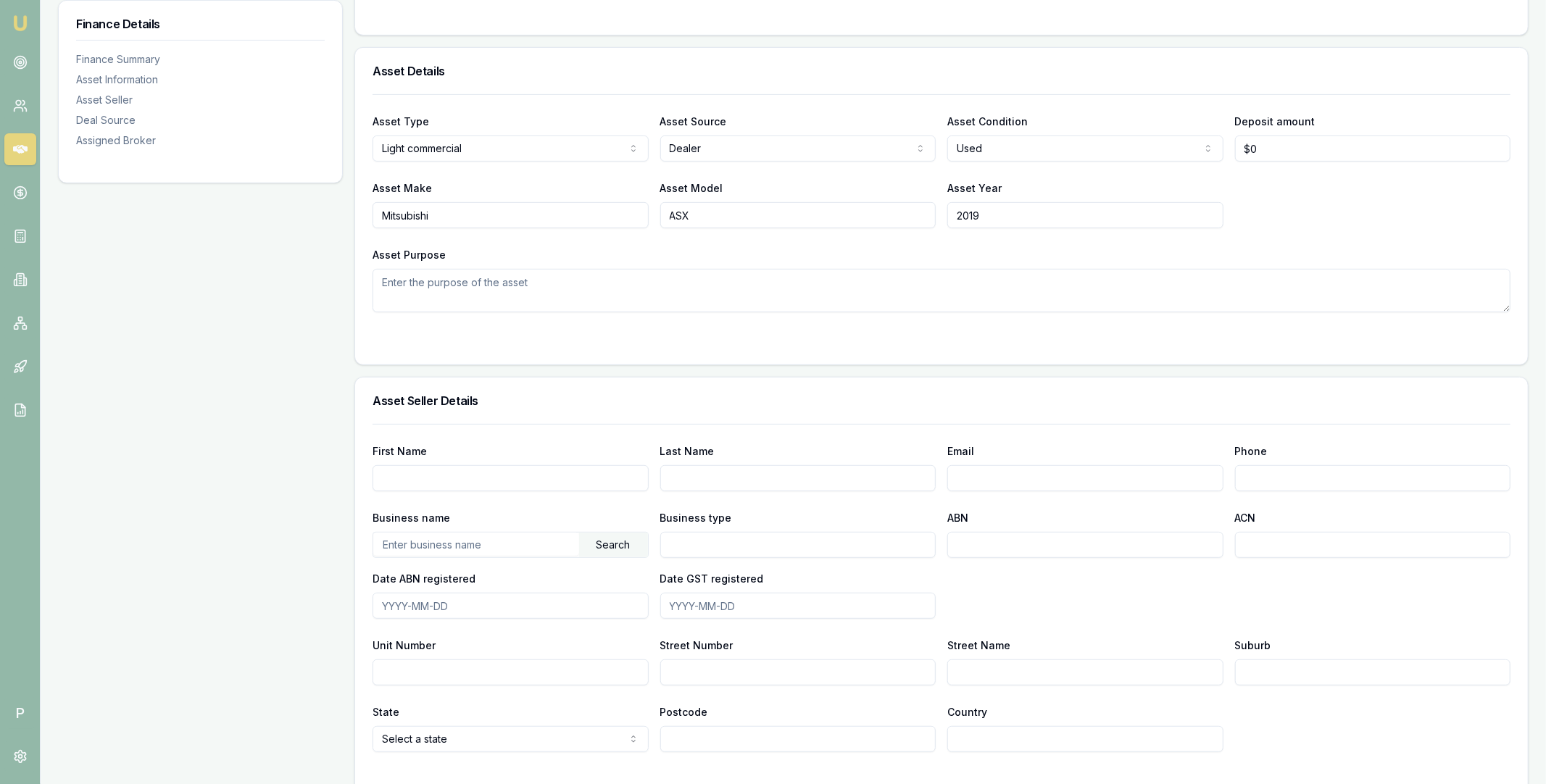
scroll to position [949, 0]
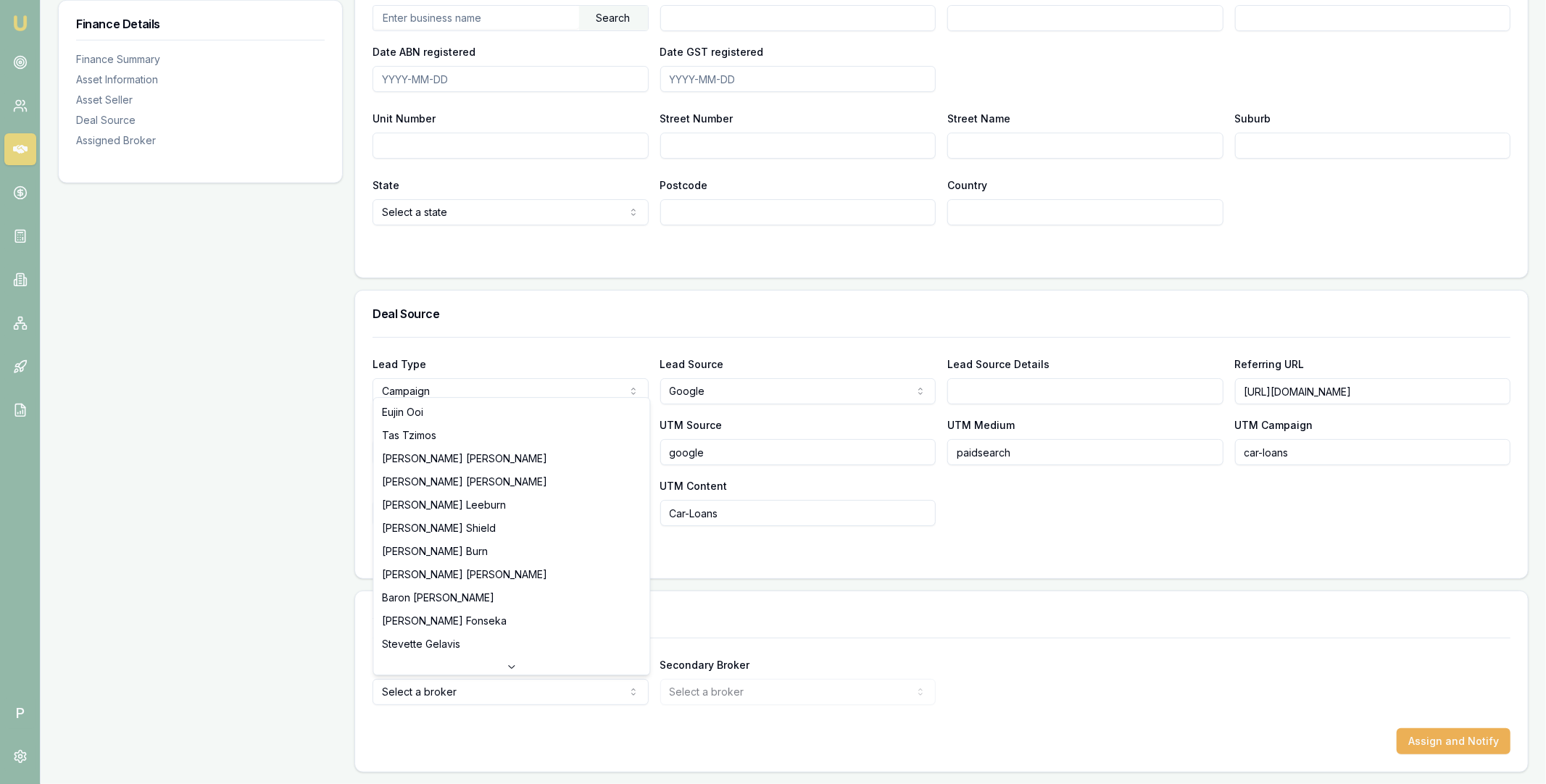
select select "U-NHCDP6WVWP"
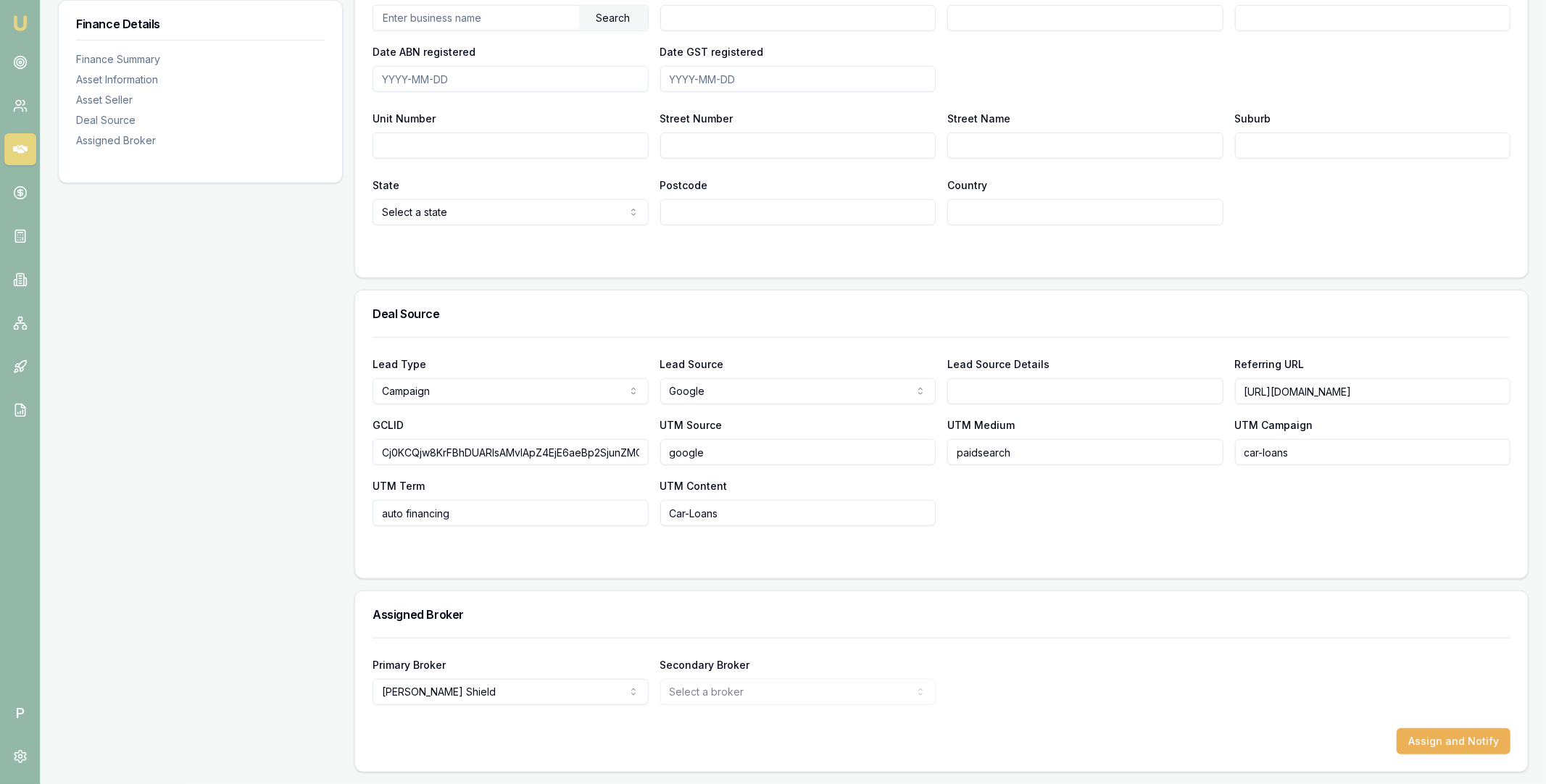
click at [1142, 688] on div "Primary Broker [PERSON_NAME] [PERSON_NAME] Tas Tzimos [PERSON_NAME] [PERSON_NAM…" at bounding box center [941, 680] width 1138 height 49
click at [1447, 741] on button "Assign and Notify" at bounding box center [1453, 741] width 114 height 26
click at [17, 67] on icon at bounding box center [20, 62] width 15 height 15
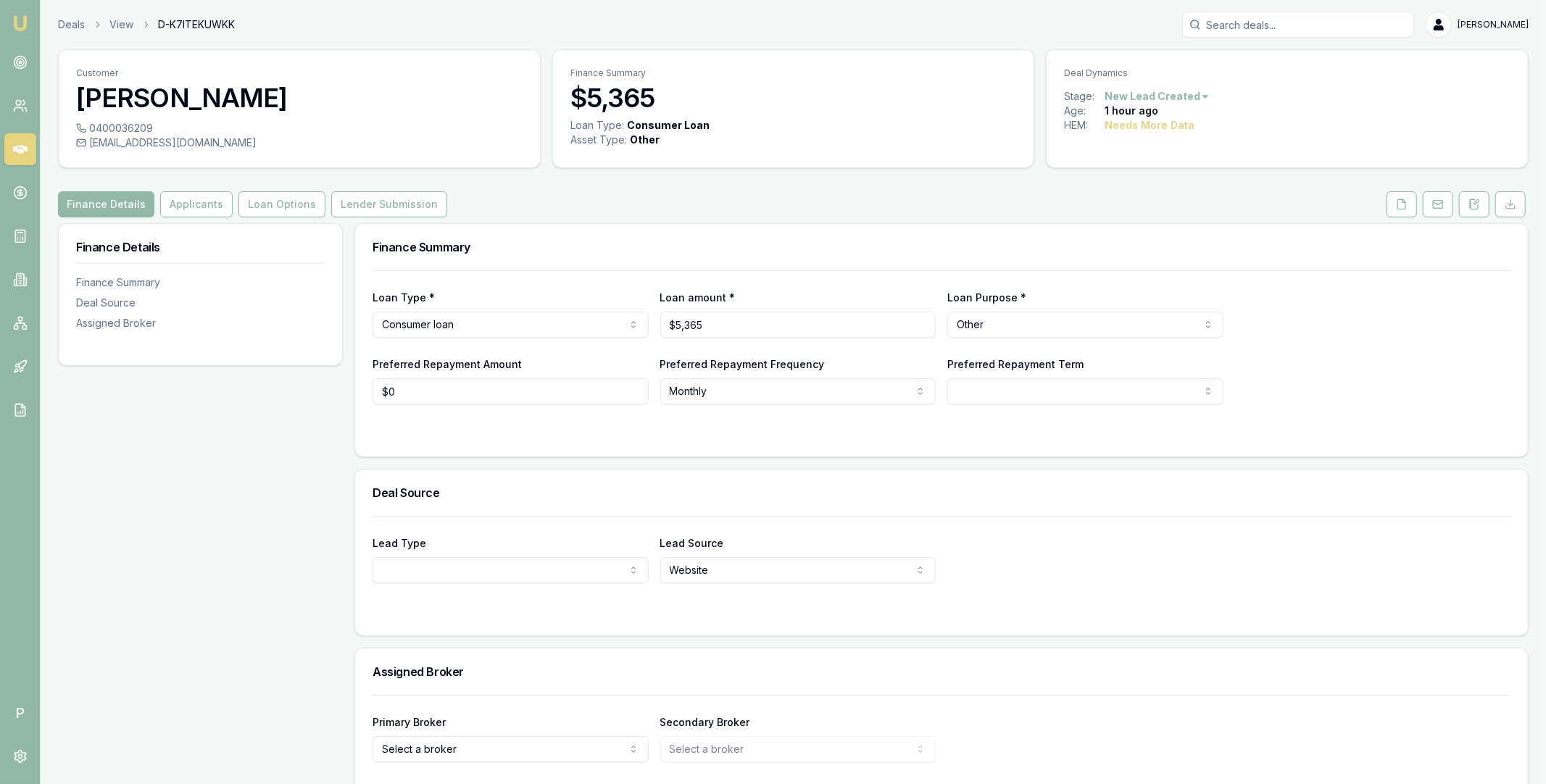
scroll to position [56, 0]
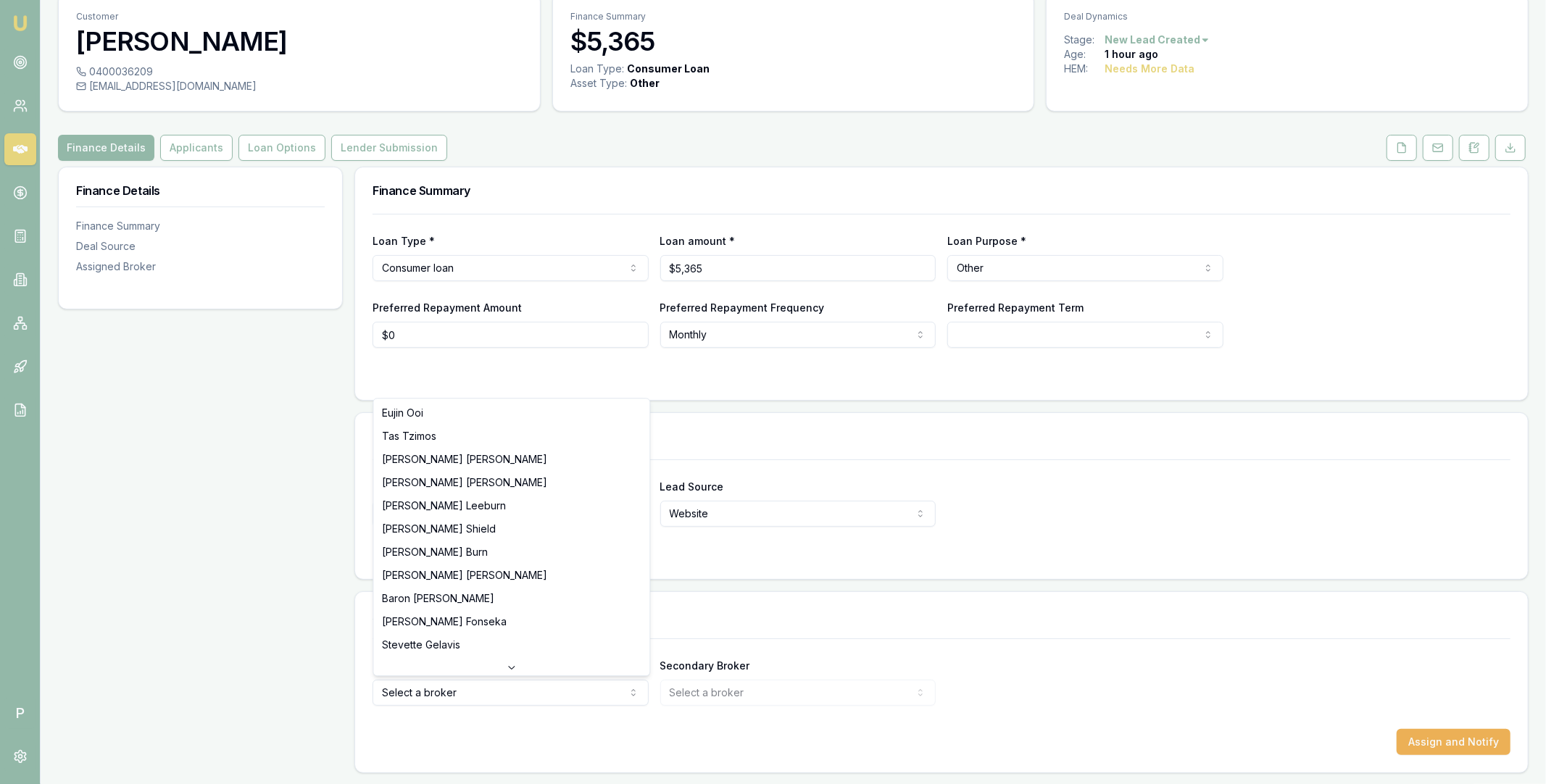
click at [423, 684] on html "Emu Broker P Deals View D-K7ITEKUWKK Matt Leeburn Toggle Menu Customer Brandon …" at bounding box center [773, 335] width 1546 height 784
select select "U-3M3290FK4M"
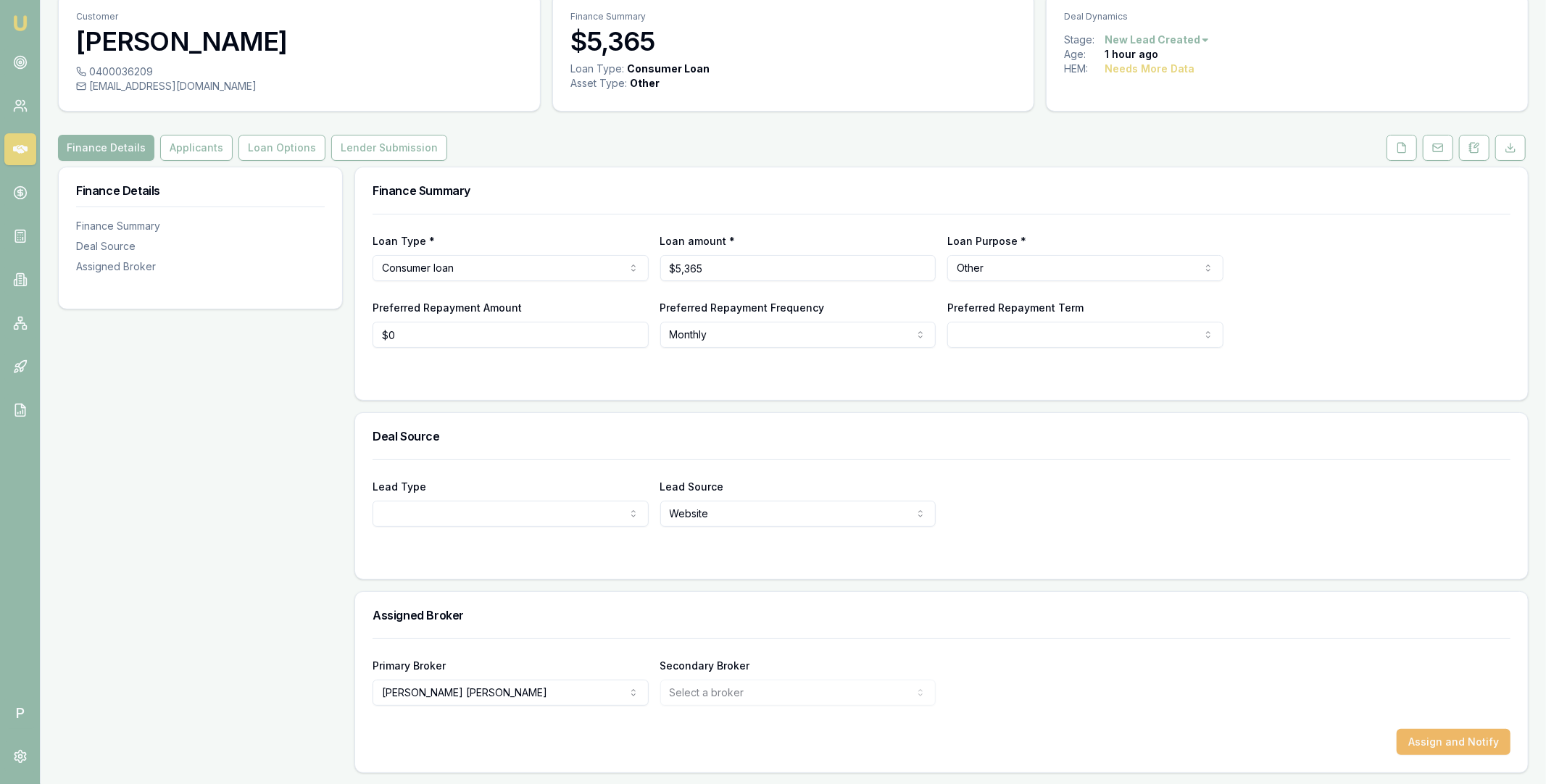
click at [1430, 740] on button "Assign and Notify" at bounding box center [1453, 742] width 114 height 26
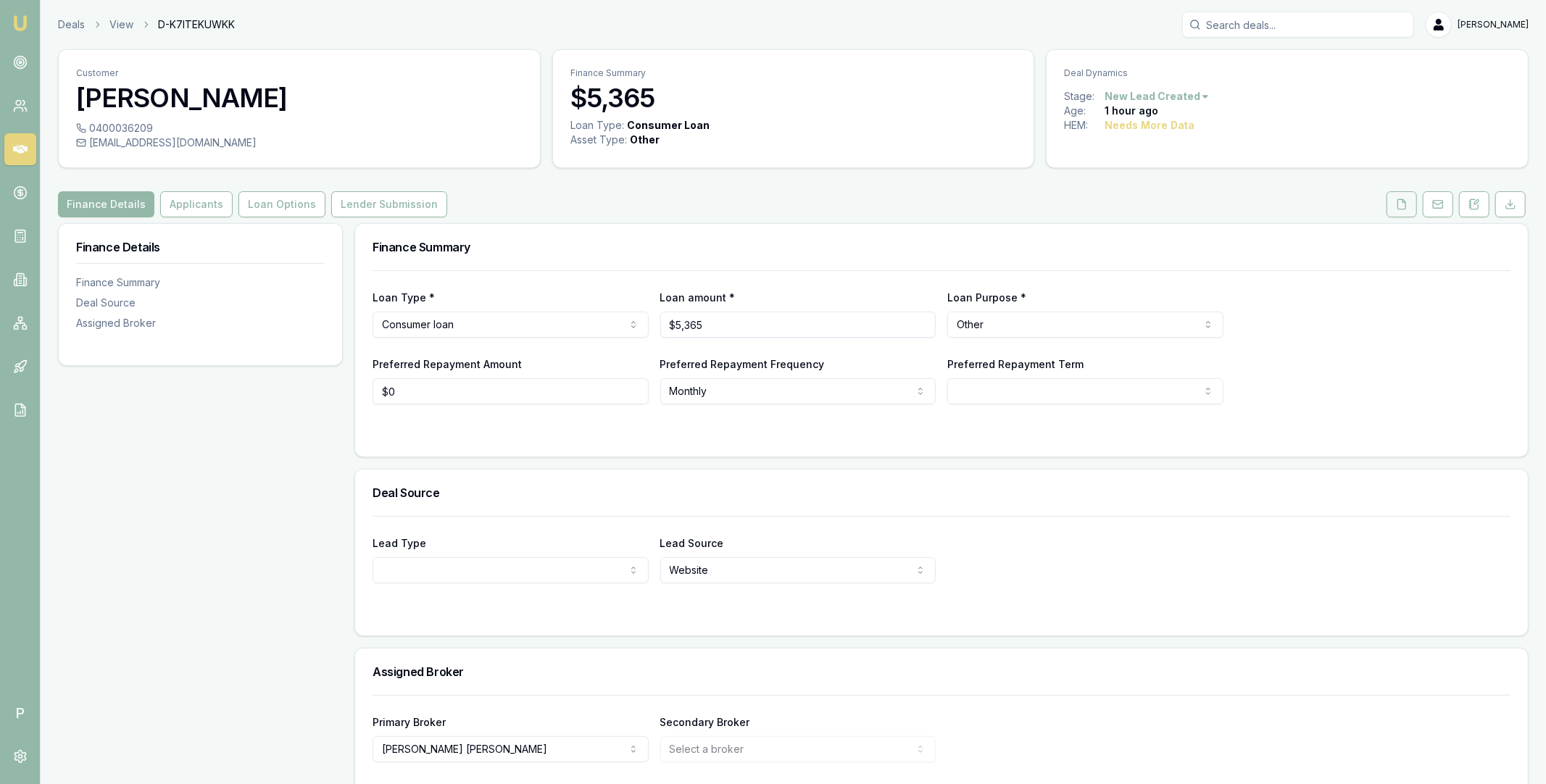
click at [1402, 204] on icon at bounding box center [1402, 204] width 11 height 11
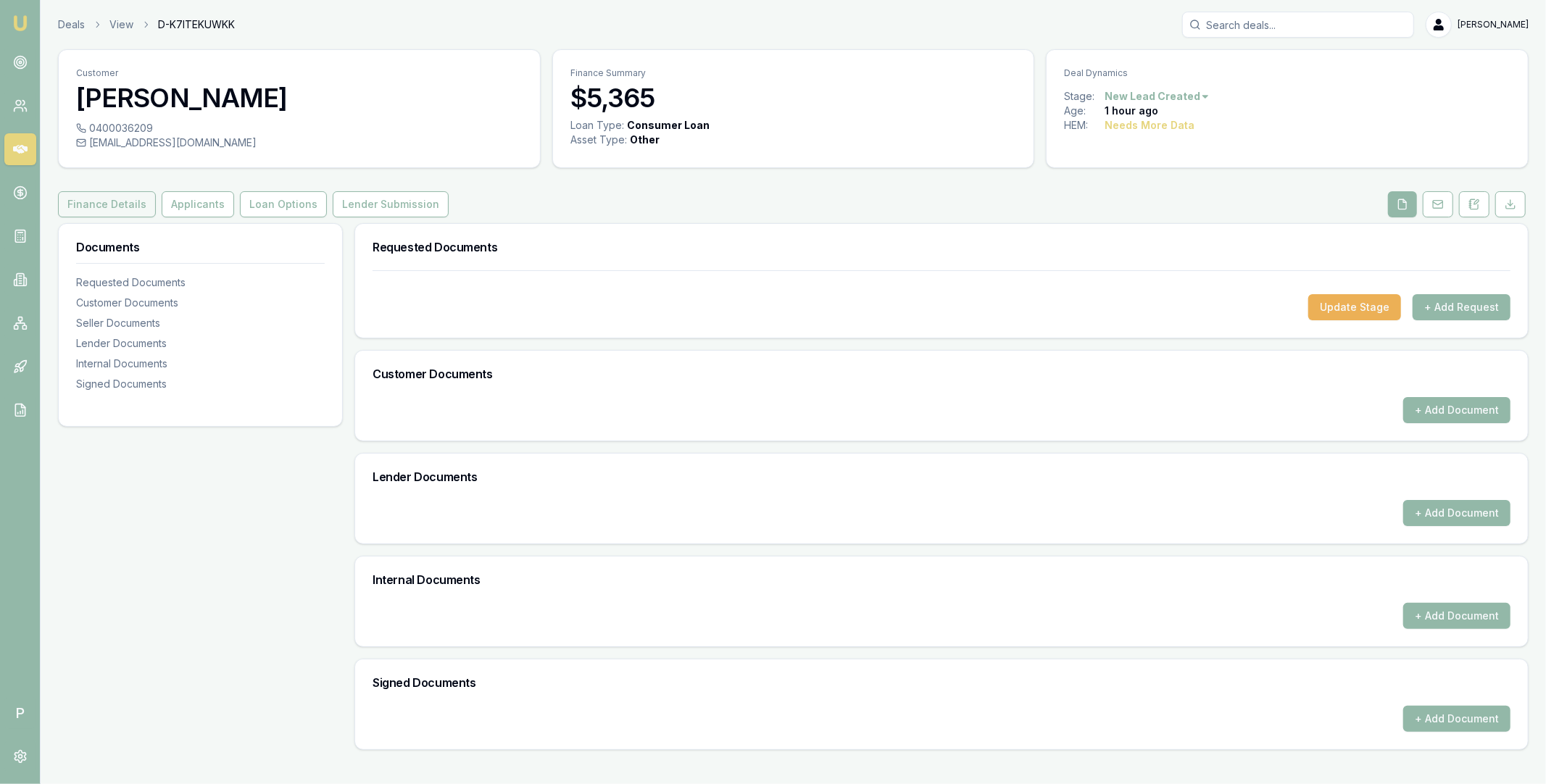
click at [121, 206] on button "Finance Details" at bounding box center [107, 204] width 98 height 26
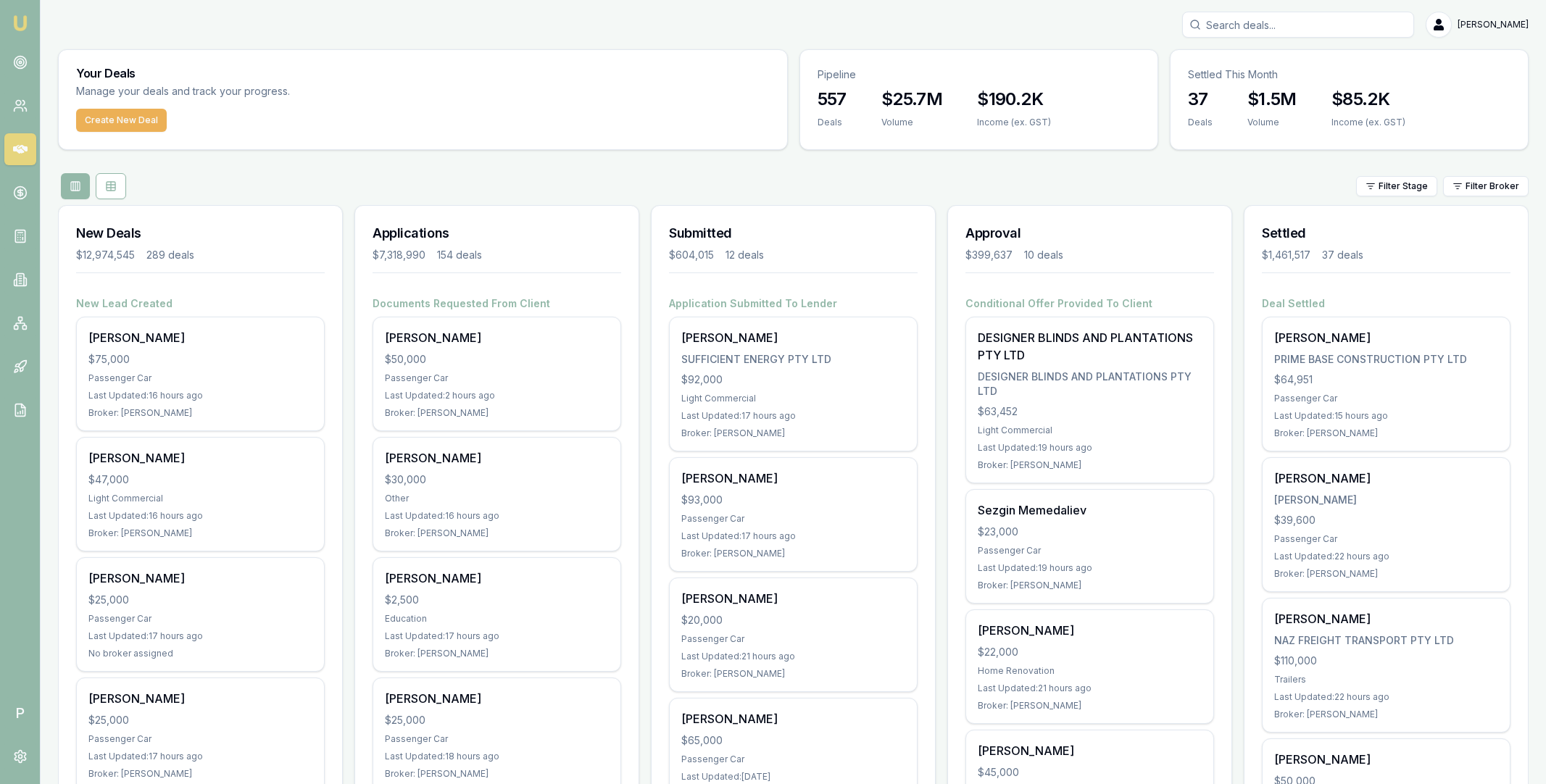
click at [19, 200] on link at bounding box center [20, 193] width 32 height 32
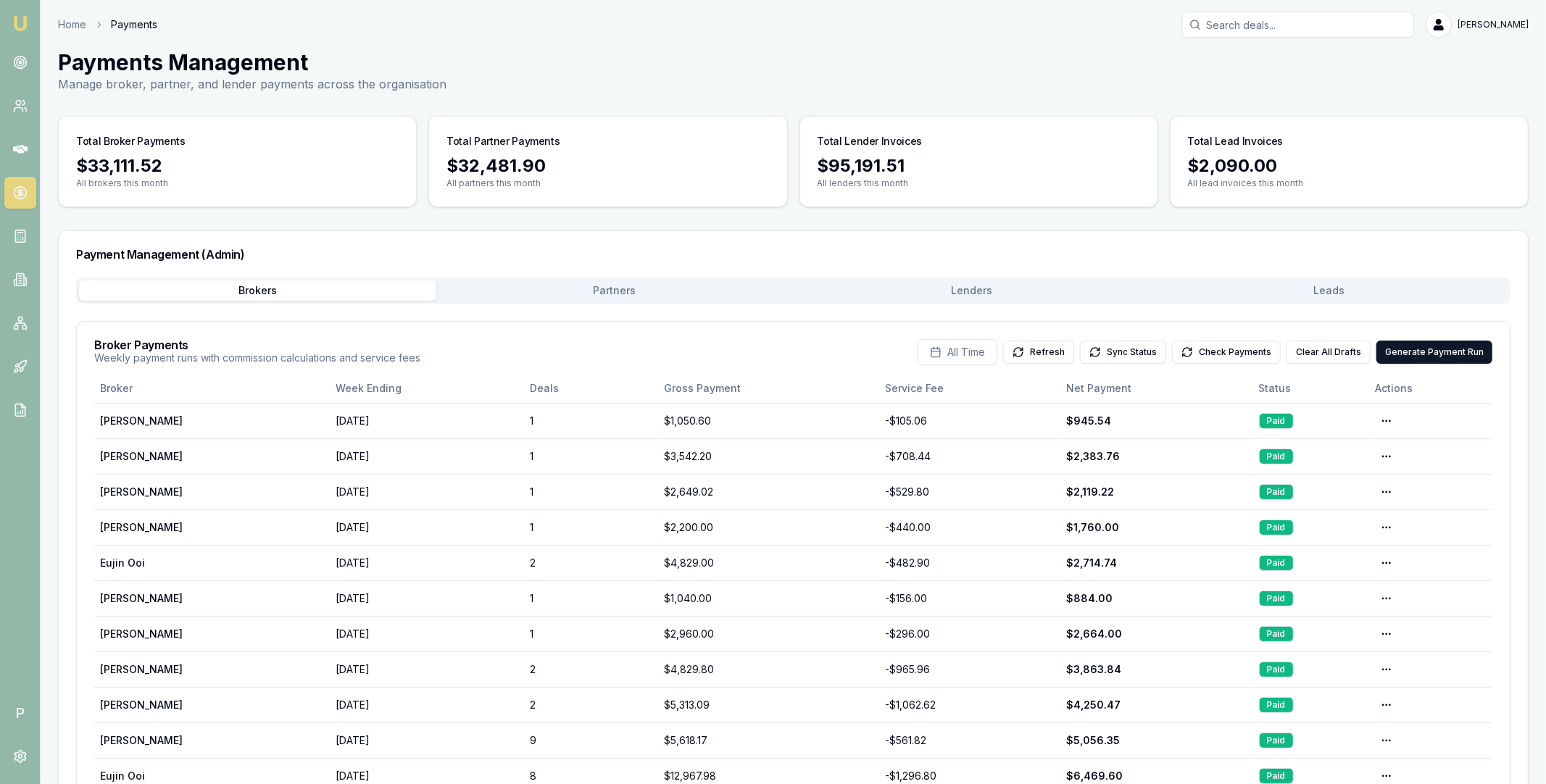
click at [678, 288] on button "Partners" at bounding box center [614, 290] width 357 height 20
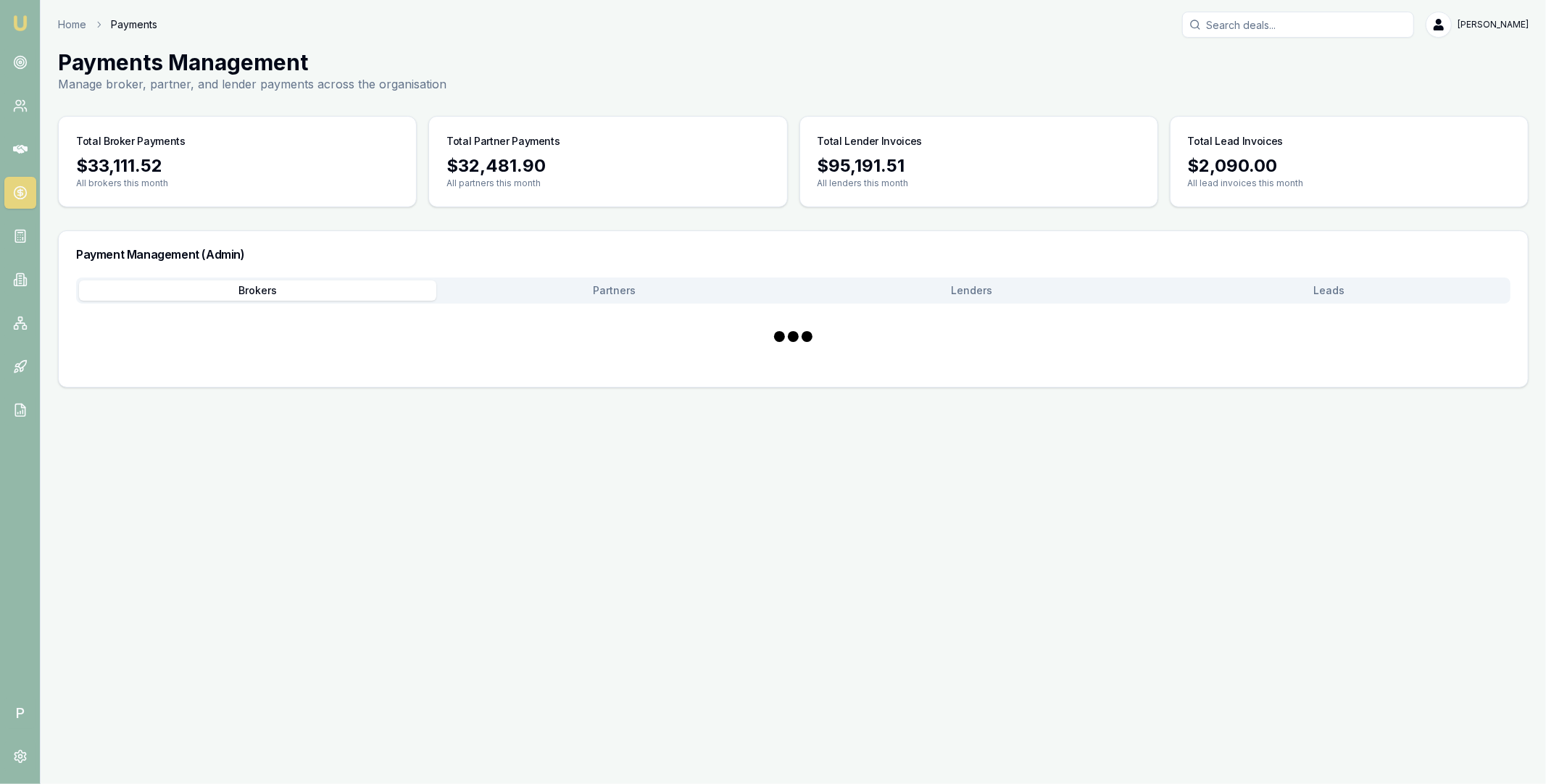
click at [240, 289] on button "Brokers" at bounding box center [257, 290] width 357 height 20
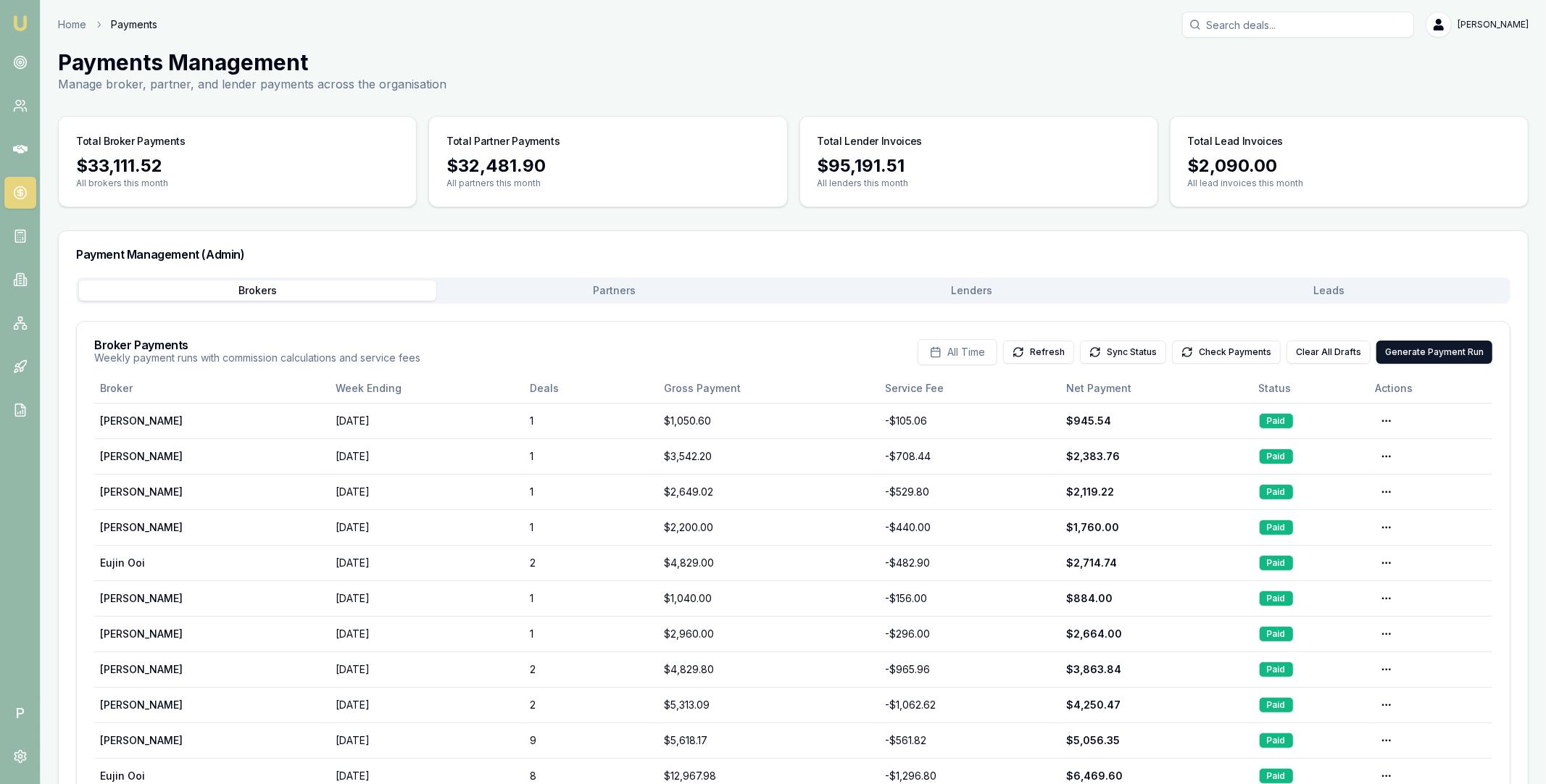
click at [965, 288] on button "Lenders" at bounding box center [972, 290] width 357 height 20
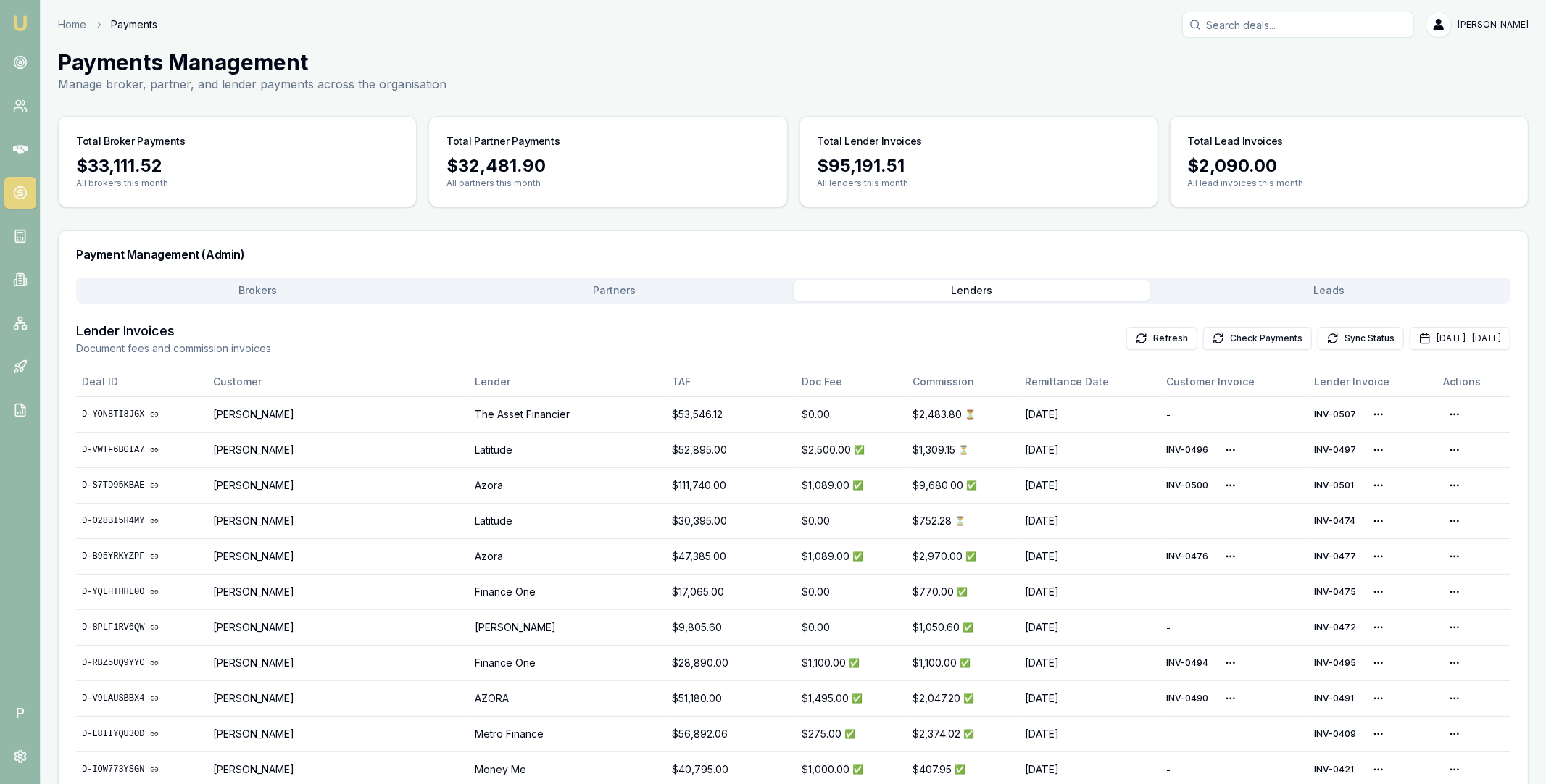
click at [1204, 339] on button "Check Payments" at bounding box center [1258, 338] width 109 height 23
click at [1239, 339] on button "Check Payments" at bounding box center [1258, 338] width 109 height 23
click at [22, 148] on icon at bounding box center [20, 149] width 15 height 9
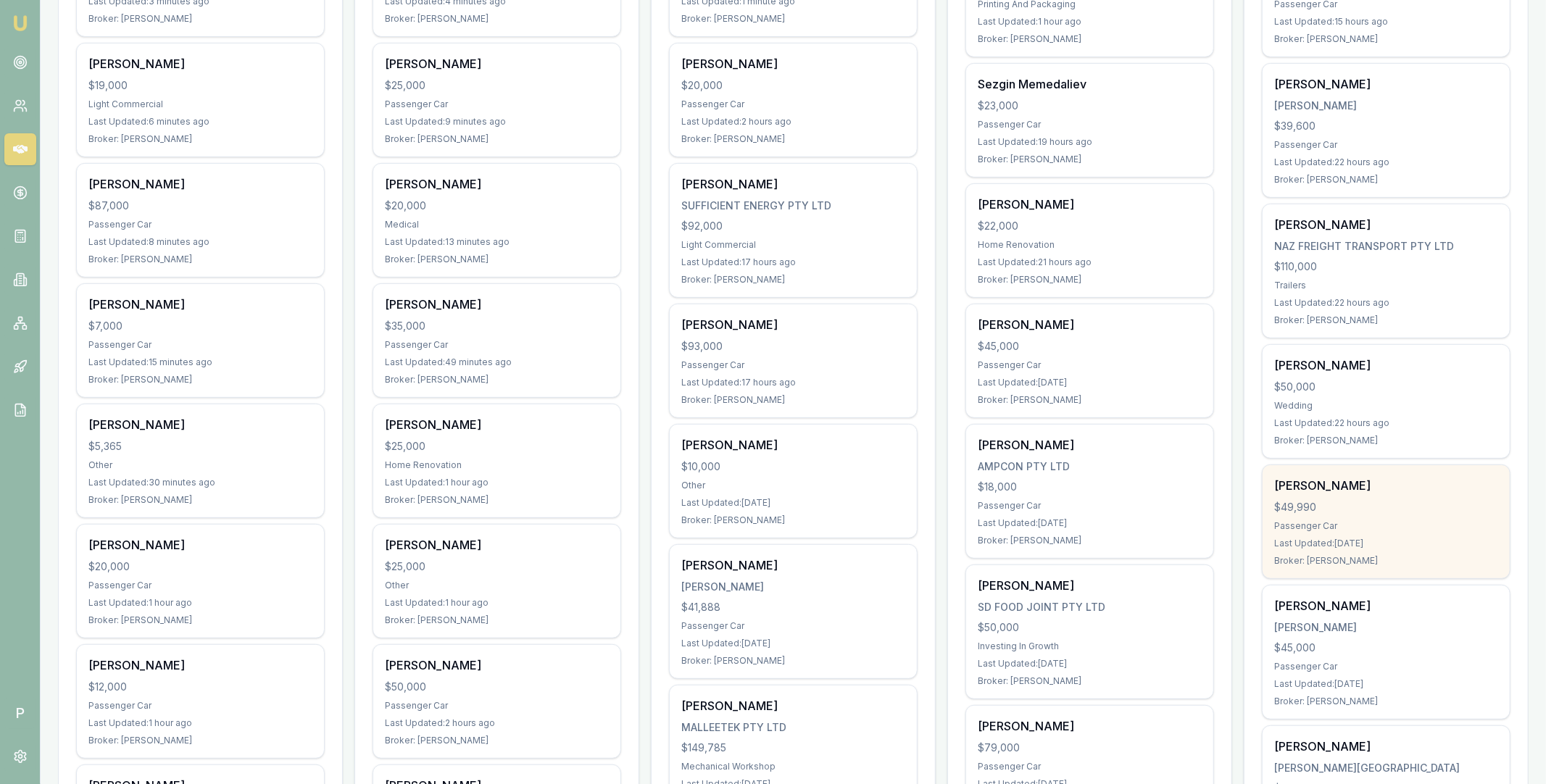
scroll to position [389, 0]
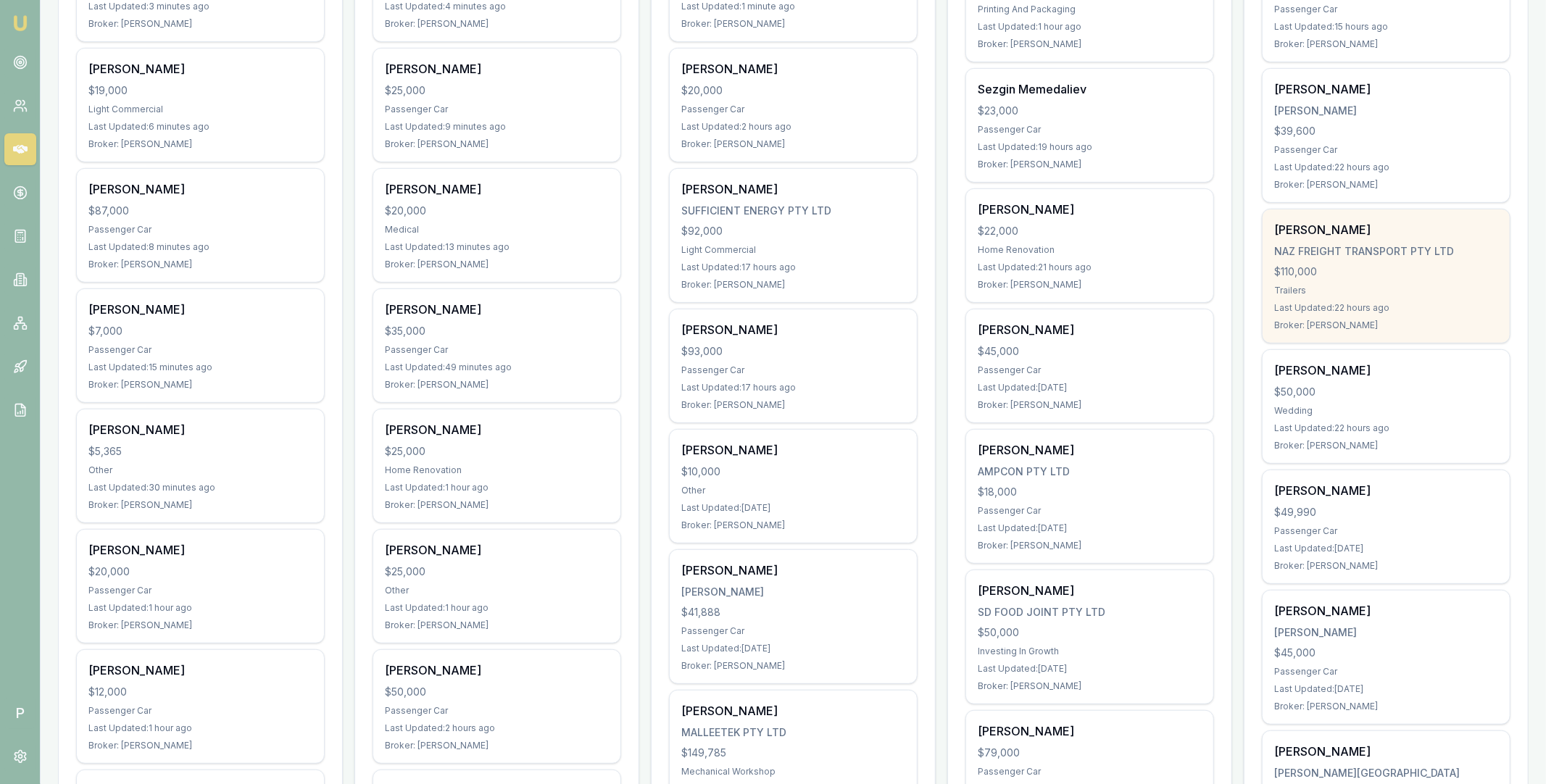
click at [1362, 256] on div "NAZ FREIGHT TRANSPORT PTY LTD" at bounding box center [1386, 251] width 224 height 15
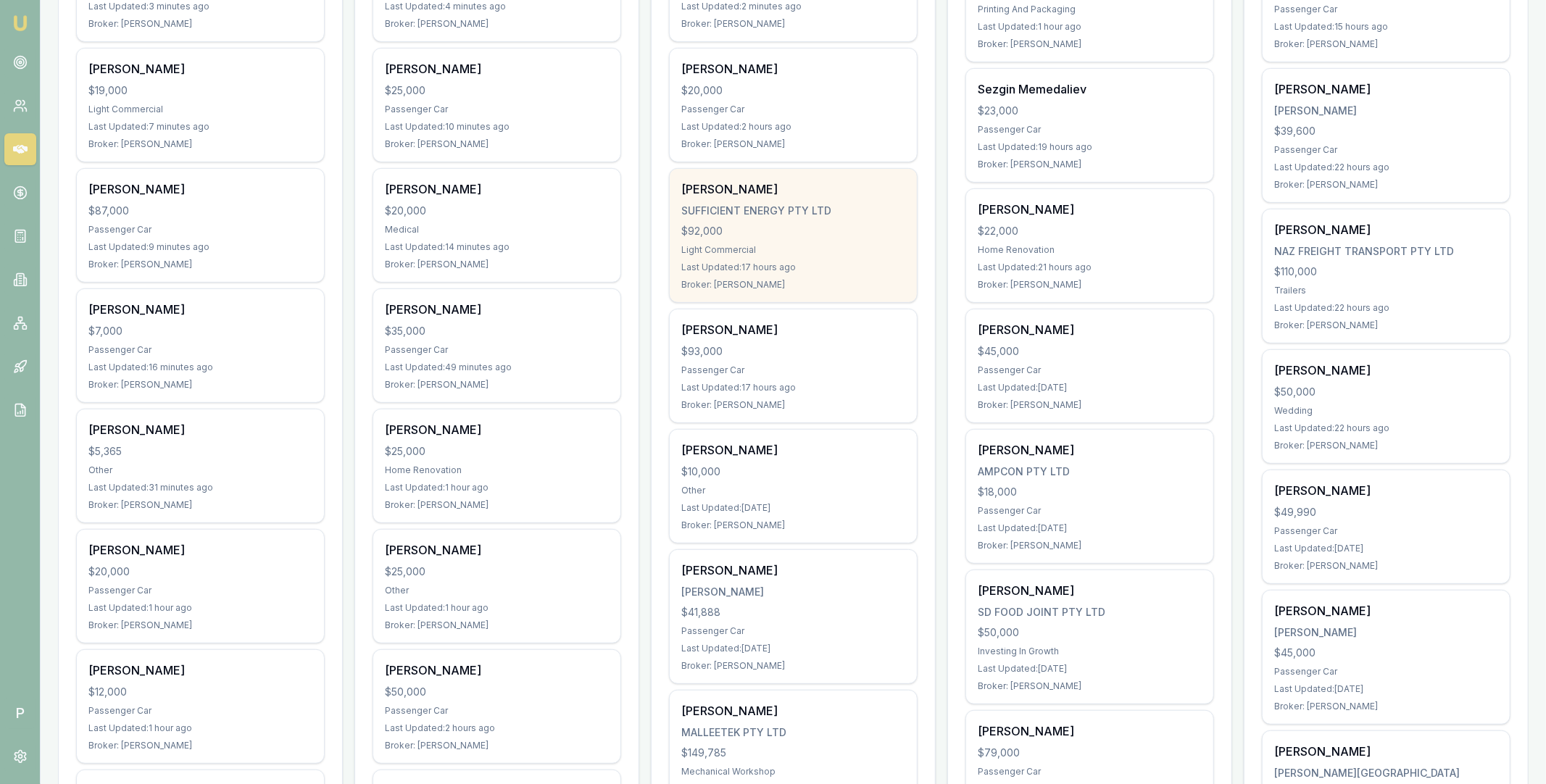
scroll to position [0, 0]
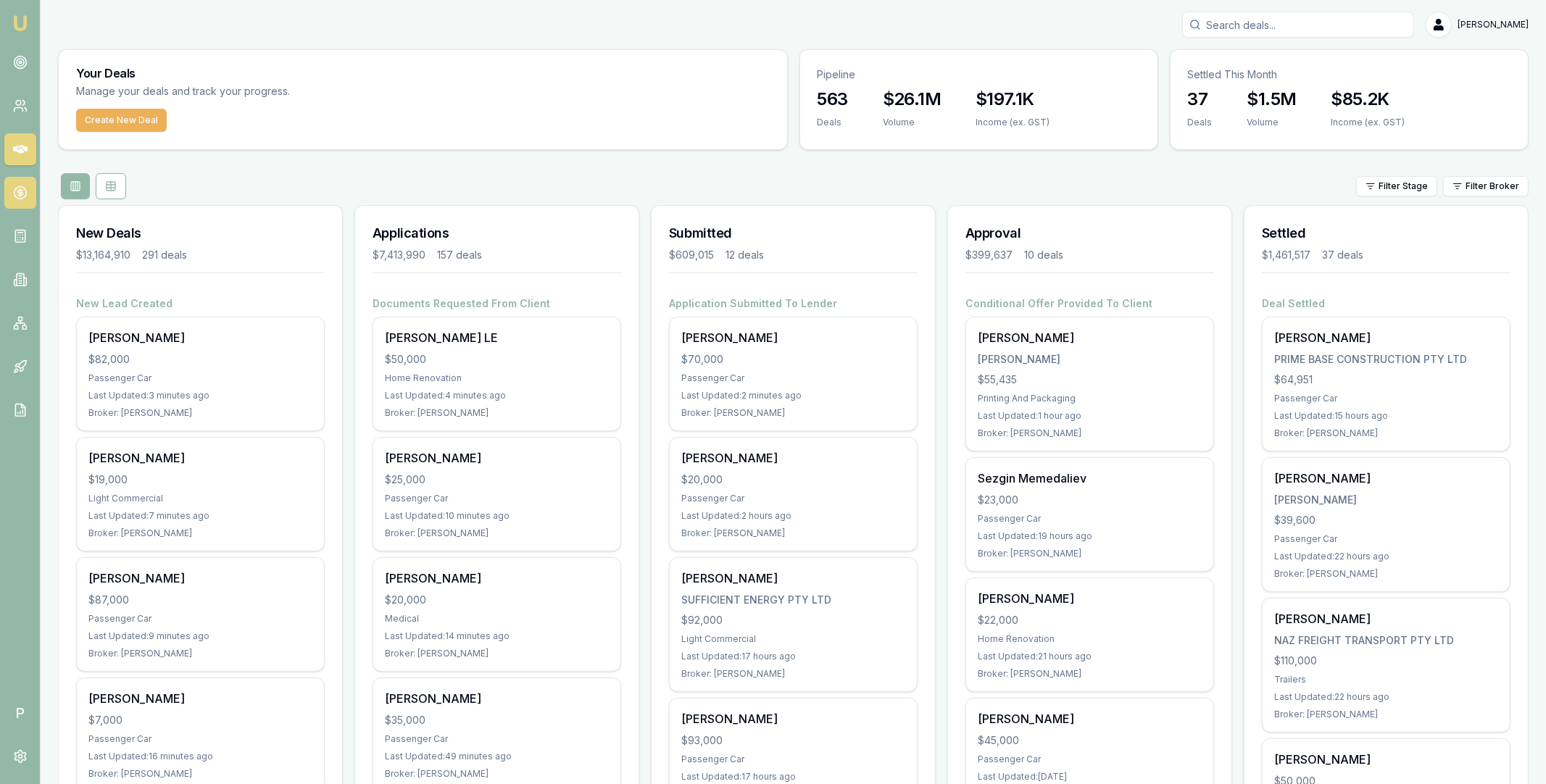
click at [27, 200] on icon at bounding box center [20, 193] width 15 height 15
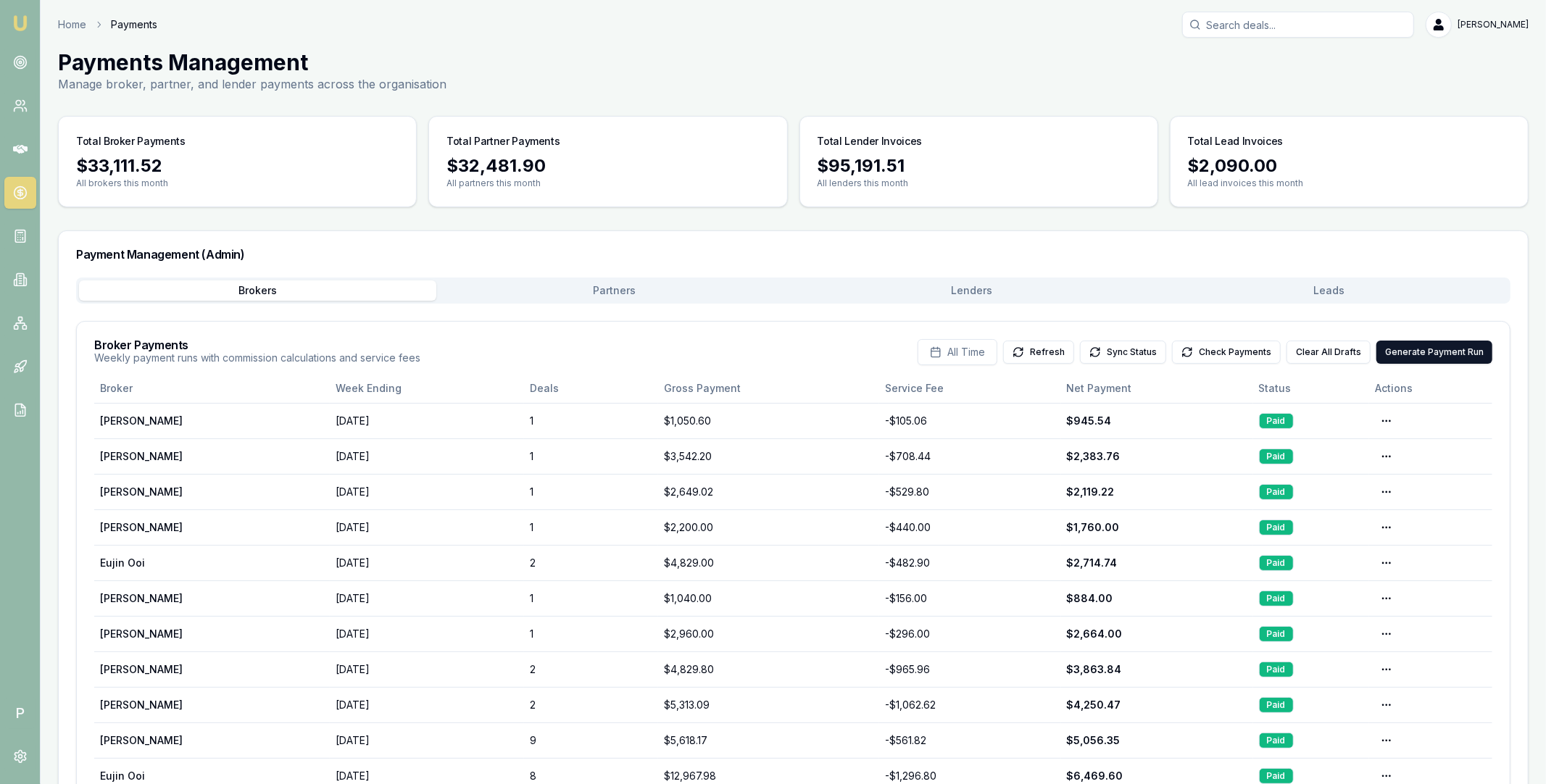
click at [920, 283] on button "Lenders" at bounding box center [972, 290] width 357 height 20
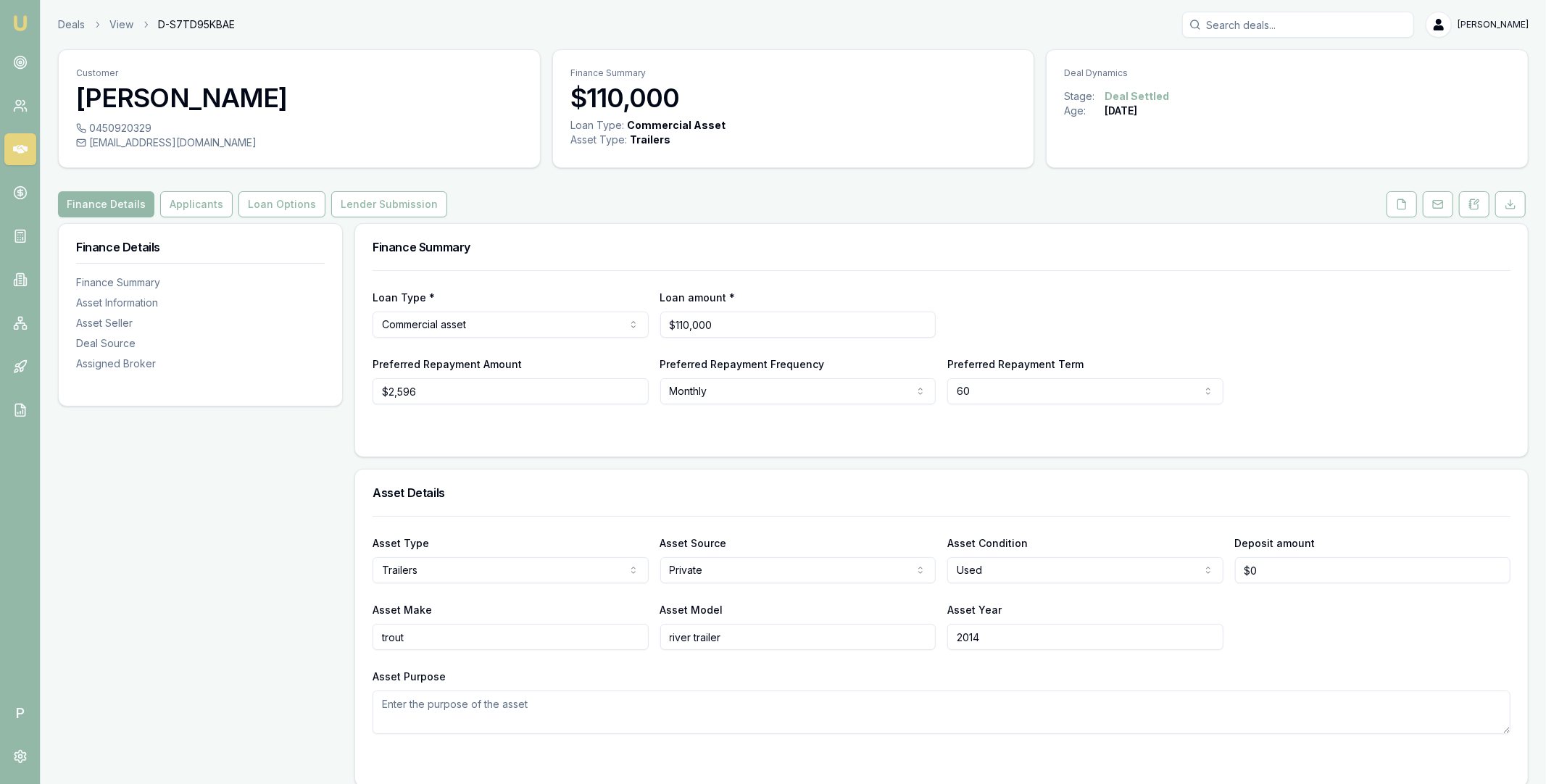
click at [191, 23] on span "D-S7TD95KBAE" at bounding box center [196, 24] width 76 height 15
copy span "D-S7TD95KBAE"
copy h3 "[PERSON_NAME]"
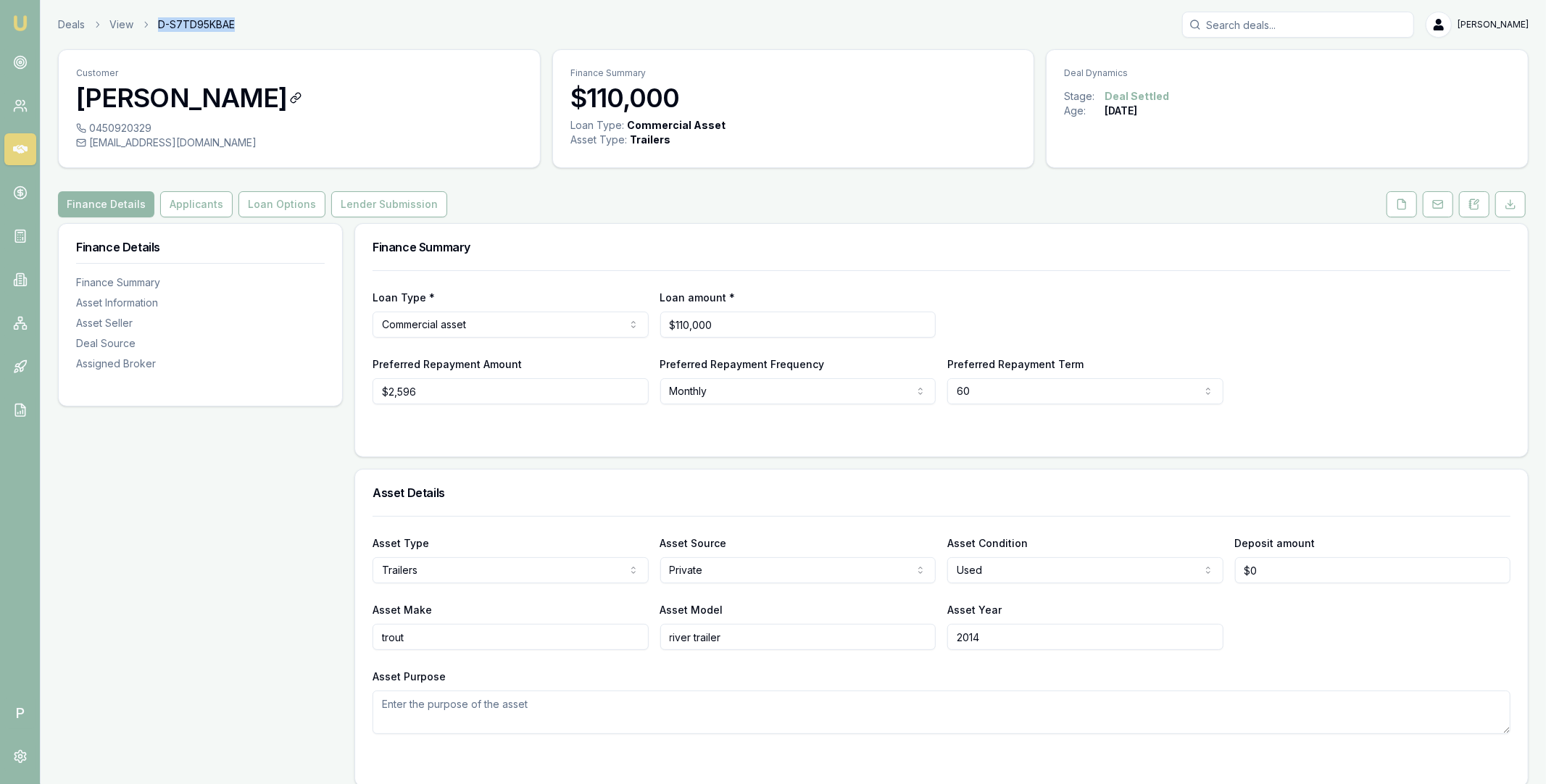
drag, startPoint x: 76, startPoint y: 95, endPoint x: 287, endPoint y: 95, distance: 211.0
click at [287, 95] on h3 "[PERSON_NAME]" at bounding box center [300, 97] width 446 height 29
click at [349, 201] on button "Lender Submission" at bounding box center [389, 204] width 116 height 26
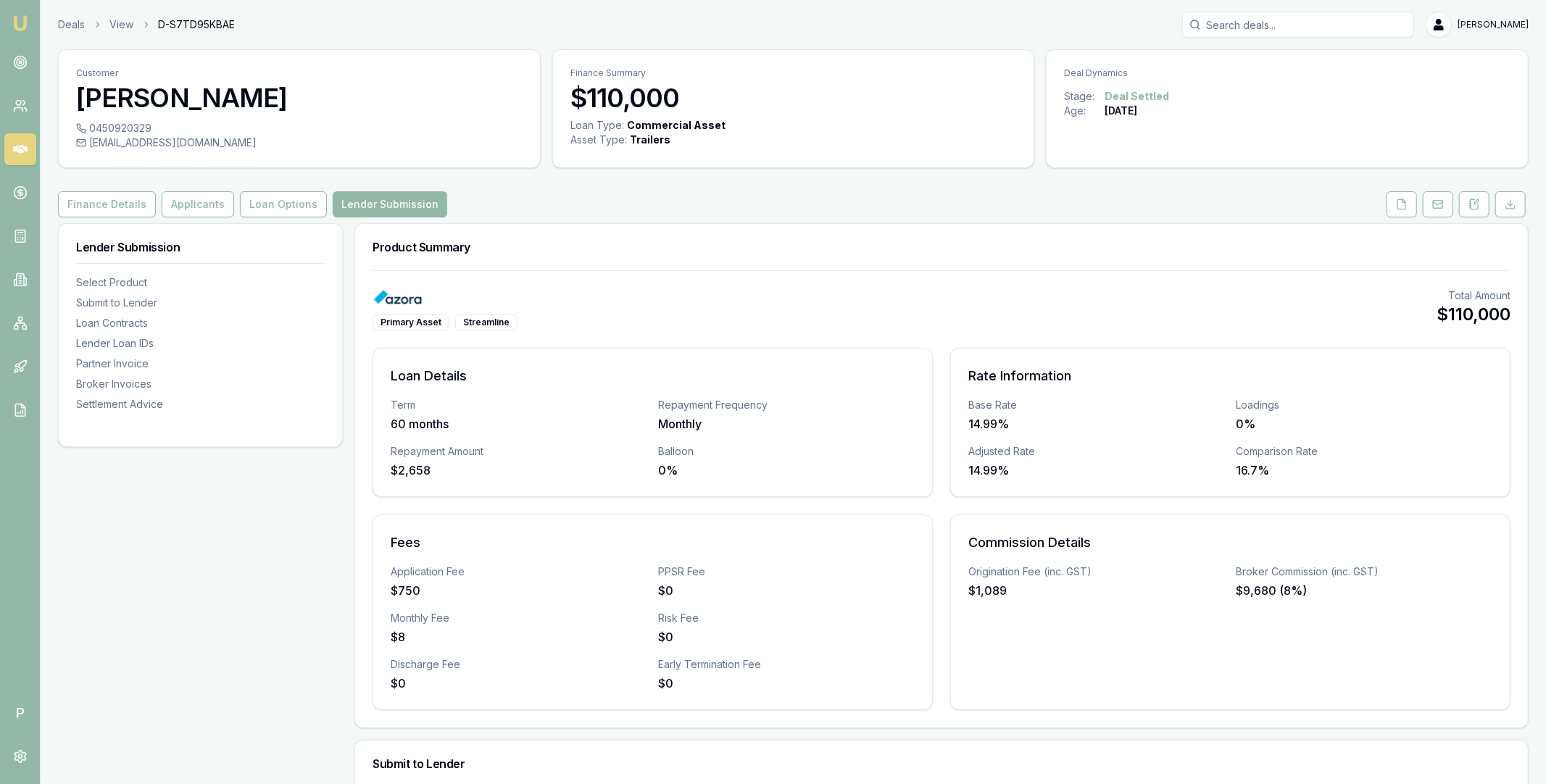
click at [15, 148] on icon at bounding box center [20, 149] width 15 height 9
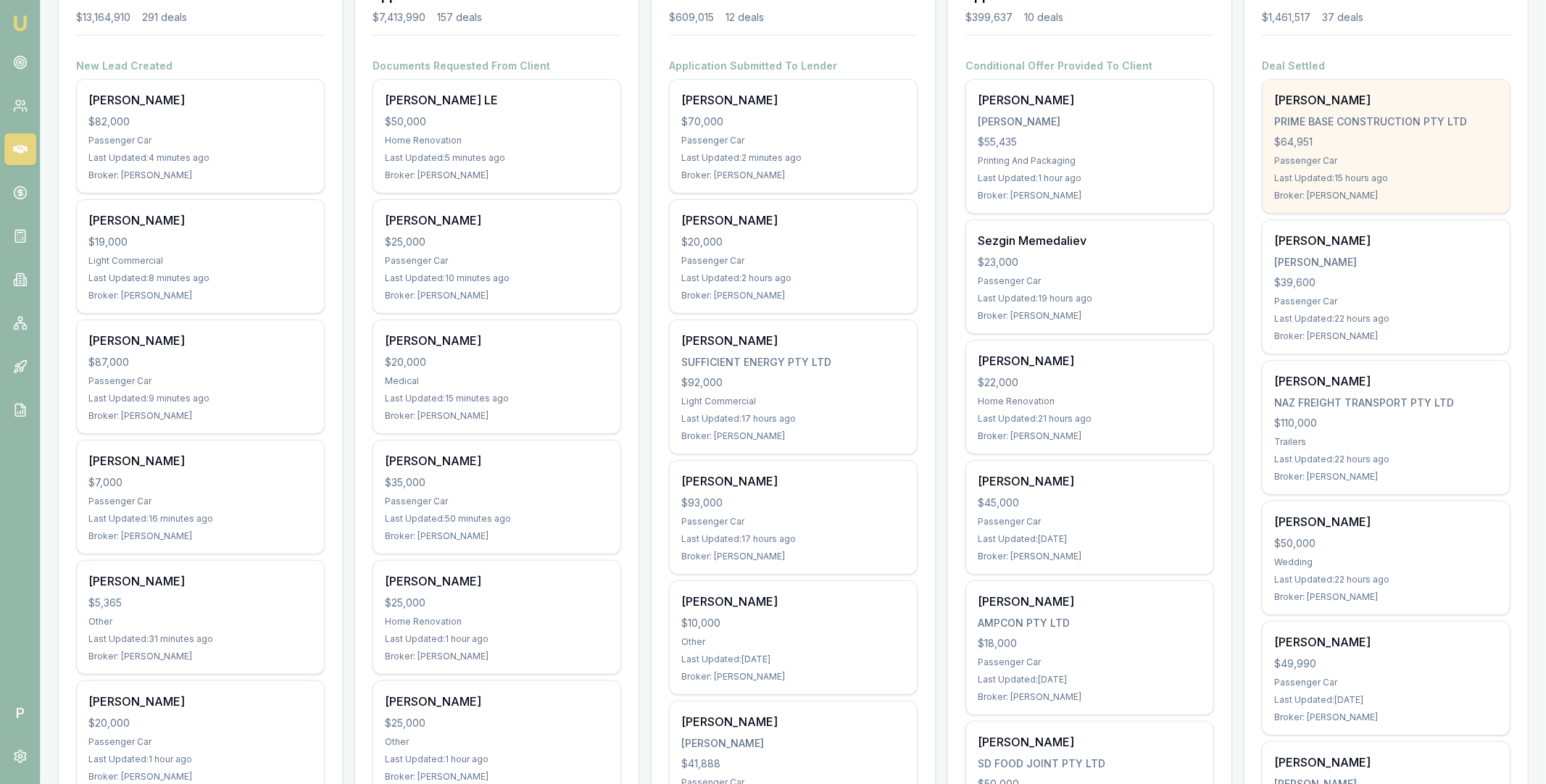
scroll to position [297, 0]
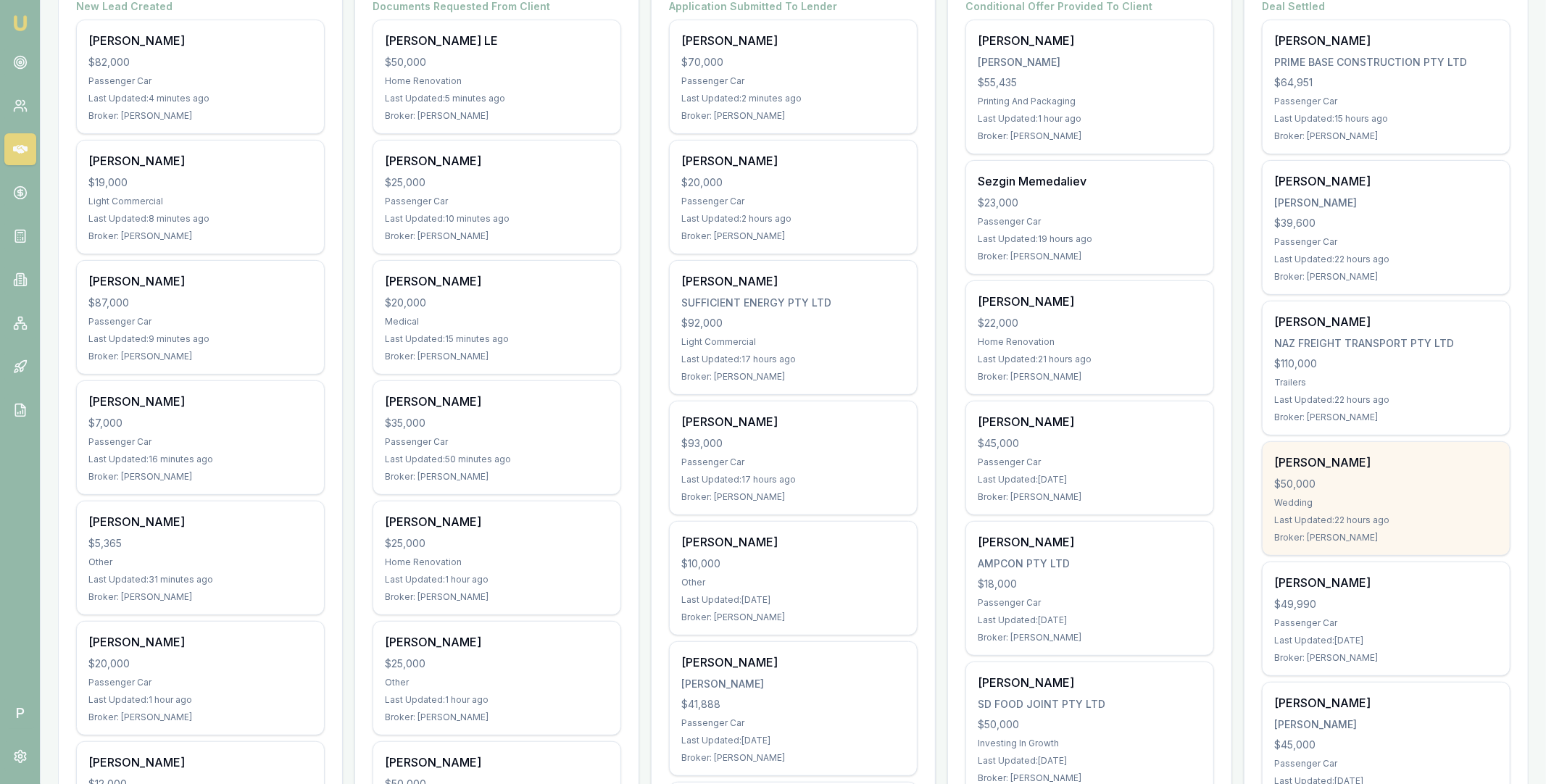
click at [1361, 476] on div "Aisha Jee $50,000 Wedding Last Updated: 22 hours ago Broker: Eujin Ooi" at bounding box center [1386, 498] width 248 height 113
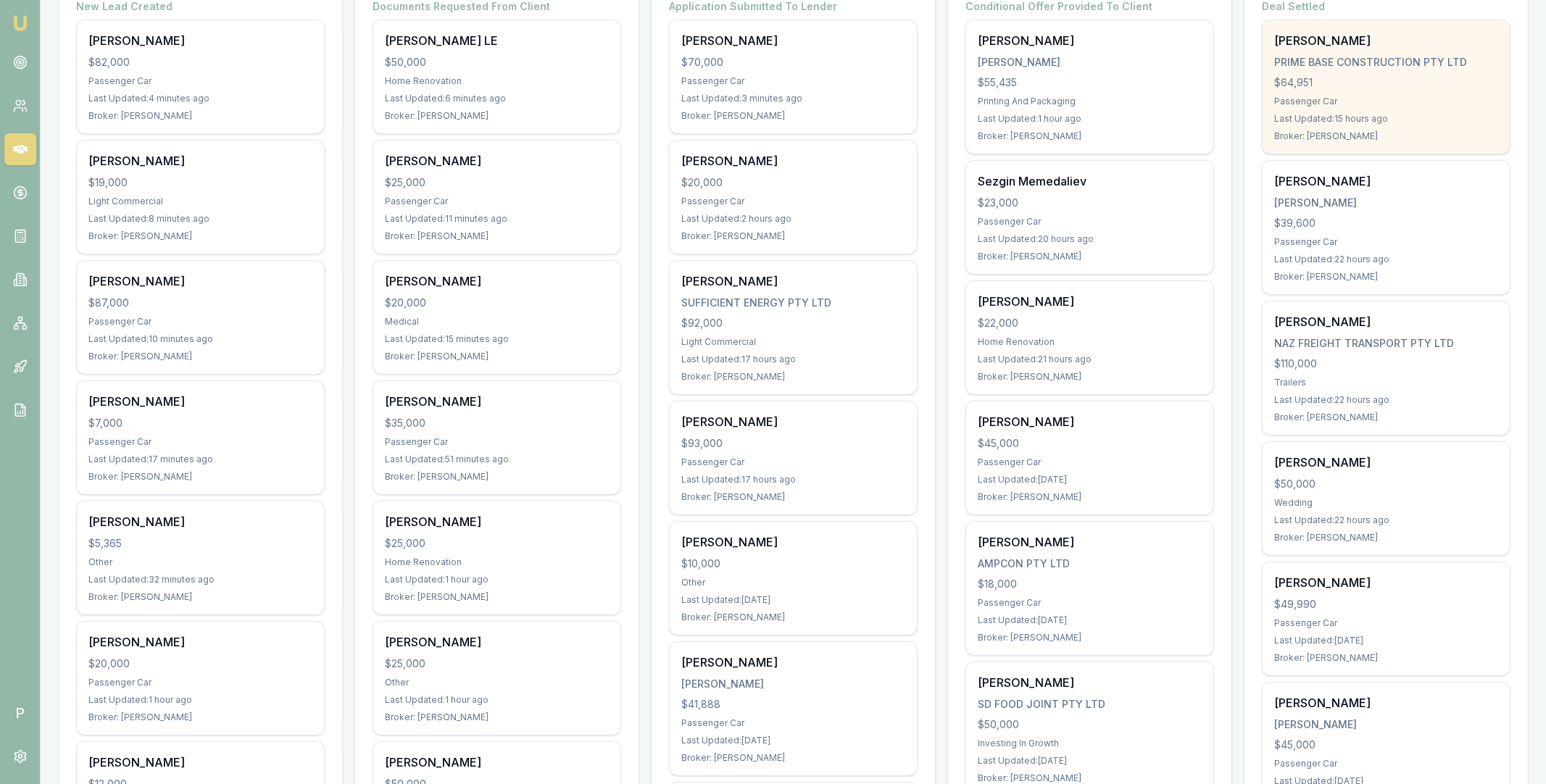
click at [1349, 76] on div "$64,951" at bounding box center [1386, 82] width 224 height 15
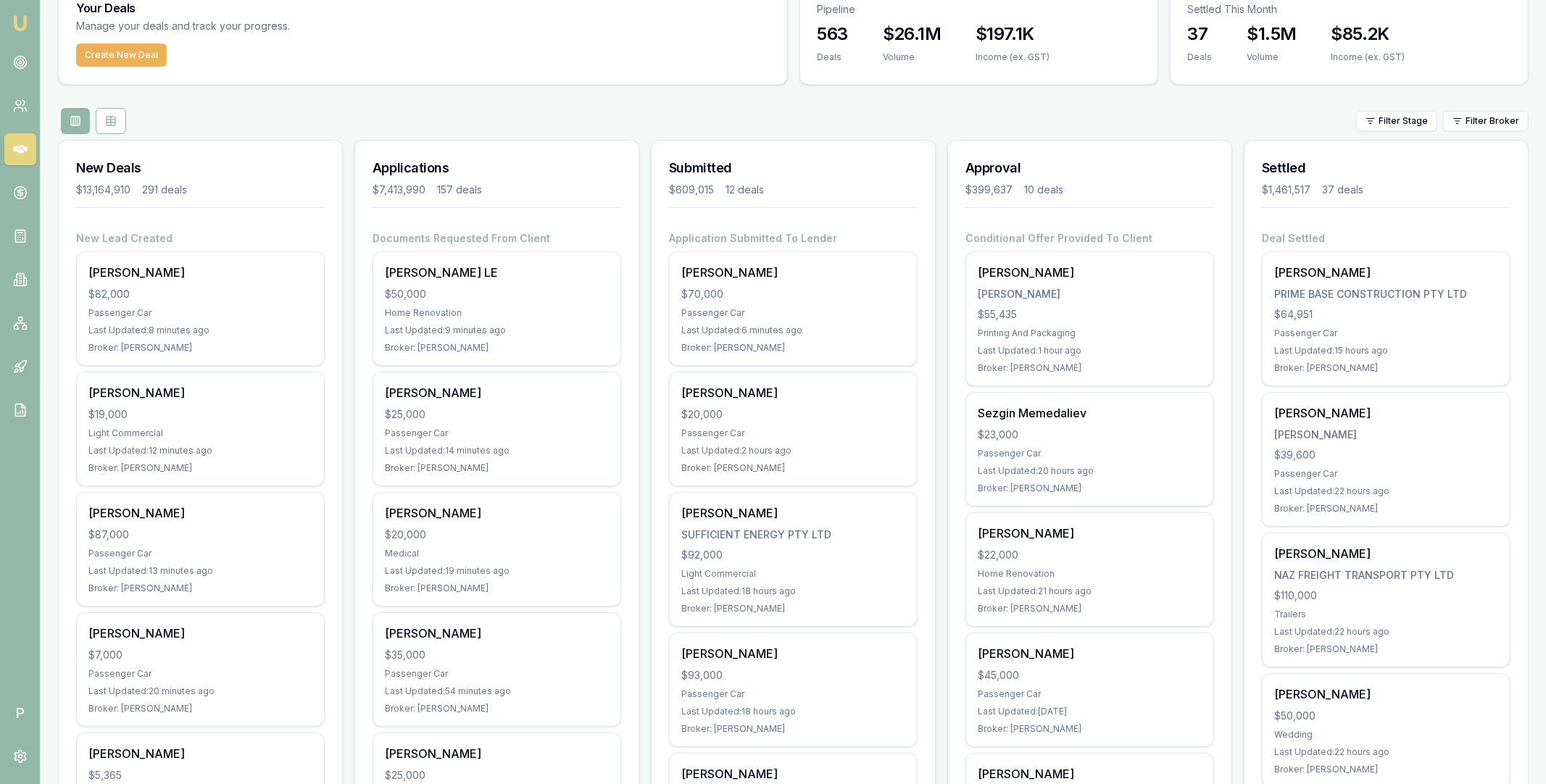
scroll to position [0, 0]
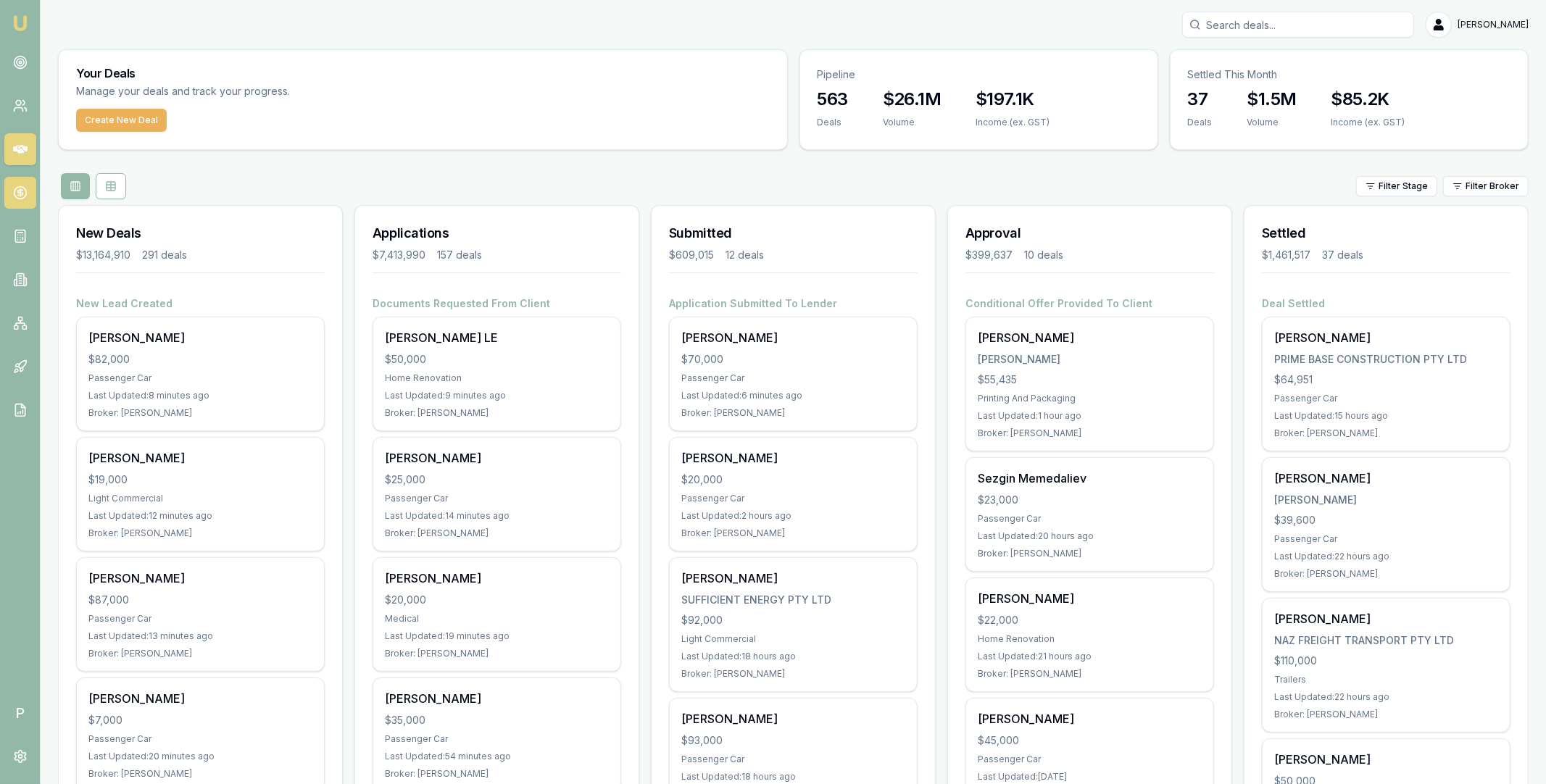
click at [25, 191] on circle at bounding box center [20, 193] width 12 height 12
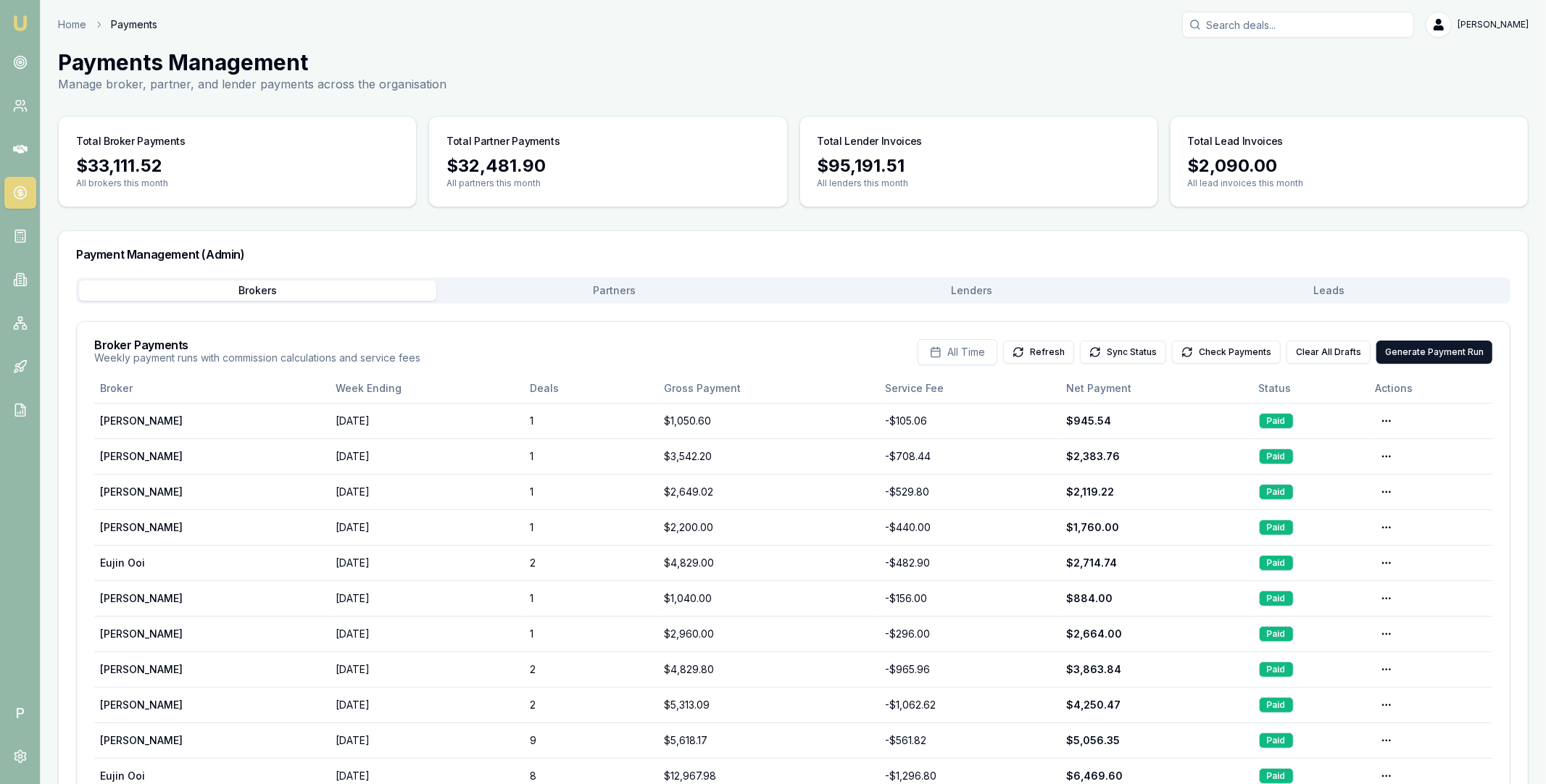
click at [638, 283] on button "Partners" at bounding box center [614, 290] width 357 height 20
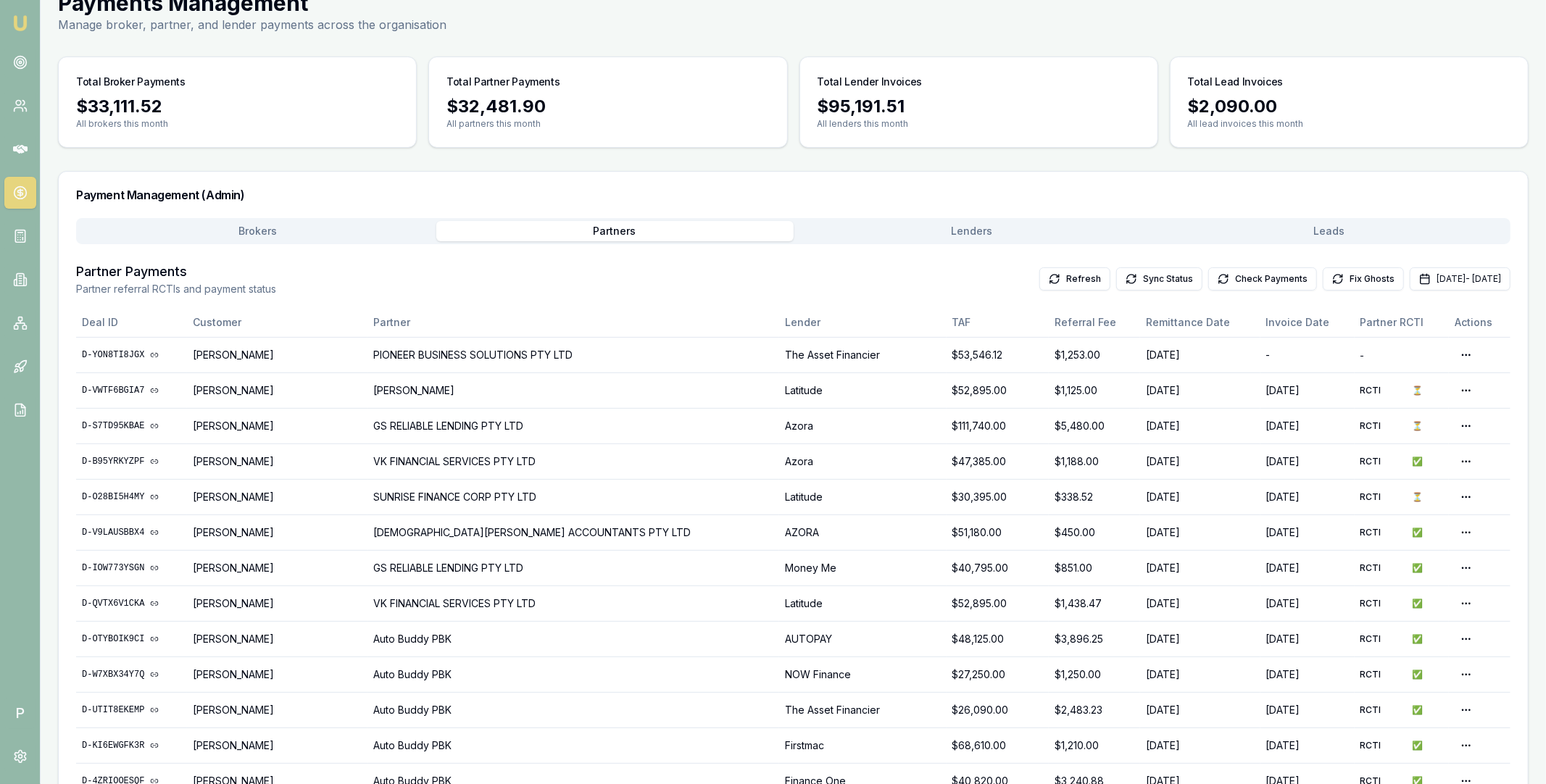
scroll to position [124, 0]
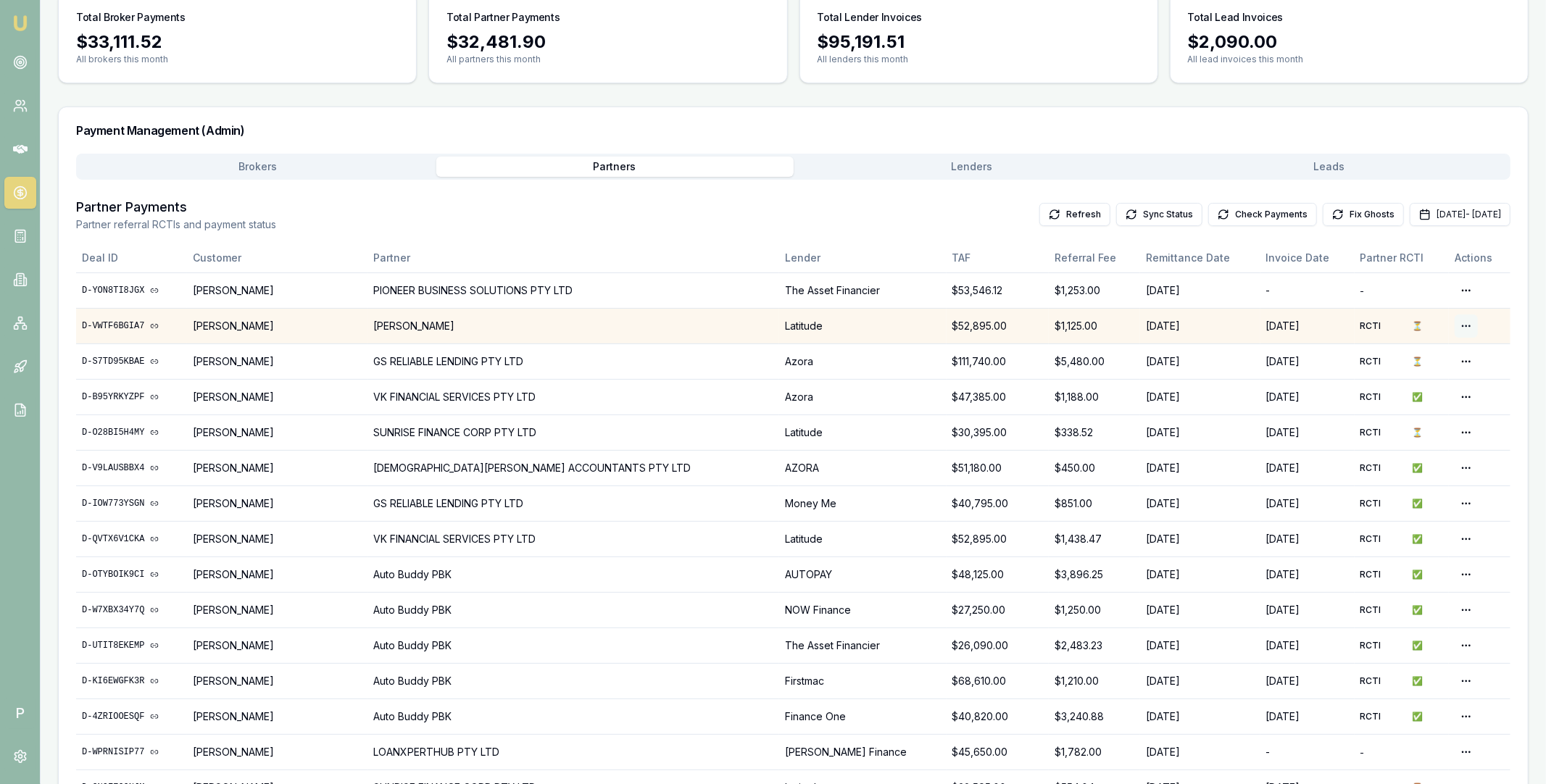
click at [1457, 329] on html "Emu Broker P Home Payments Matt Leeburn Toggle Menu Payments Management Manage …" at bounding box center [773, 267] width 1546 height 784
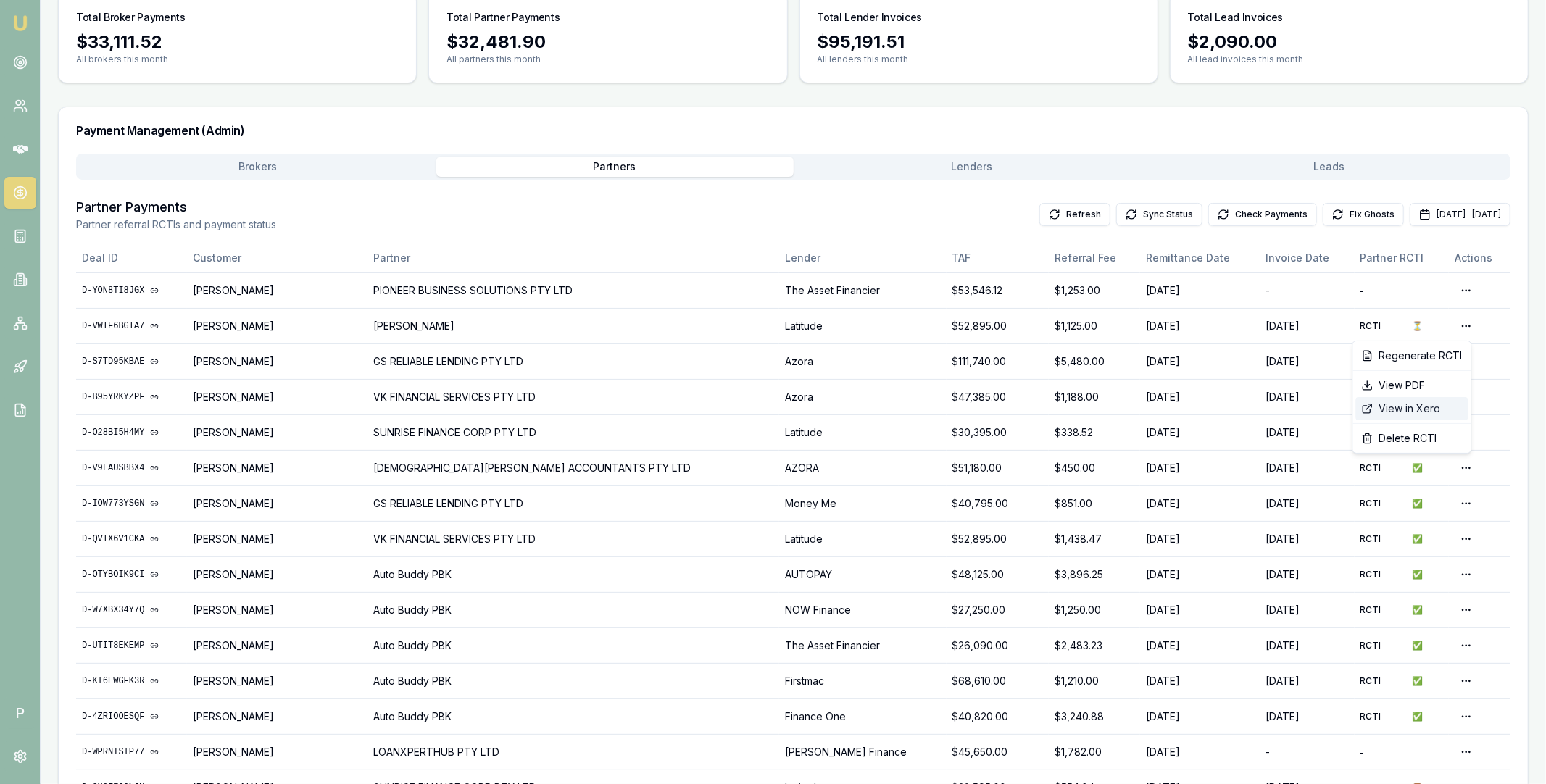
click at [1411, 406] on div "View in Xero" at bounding box center [1412, 408] width 112 height 23
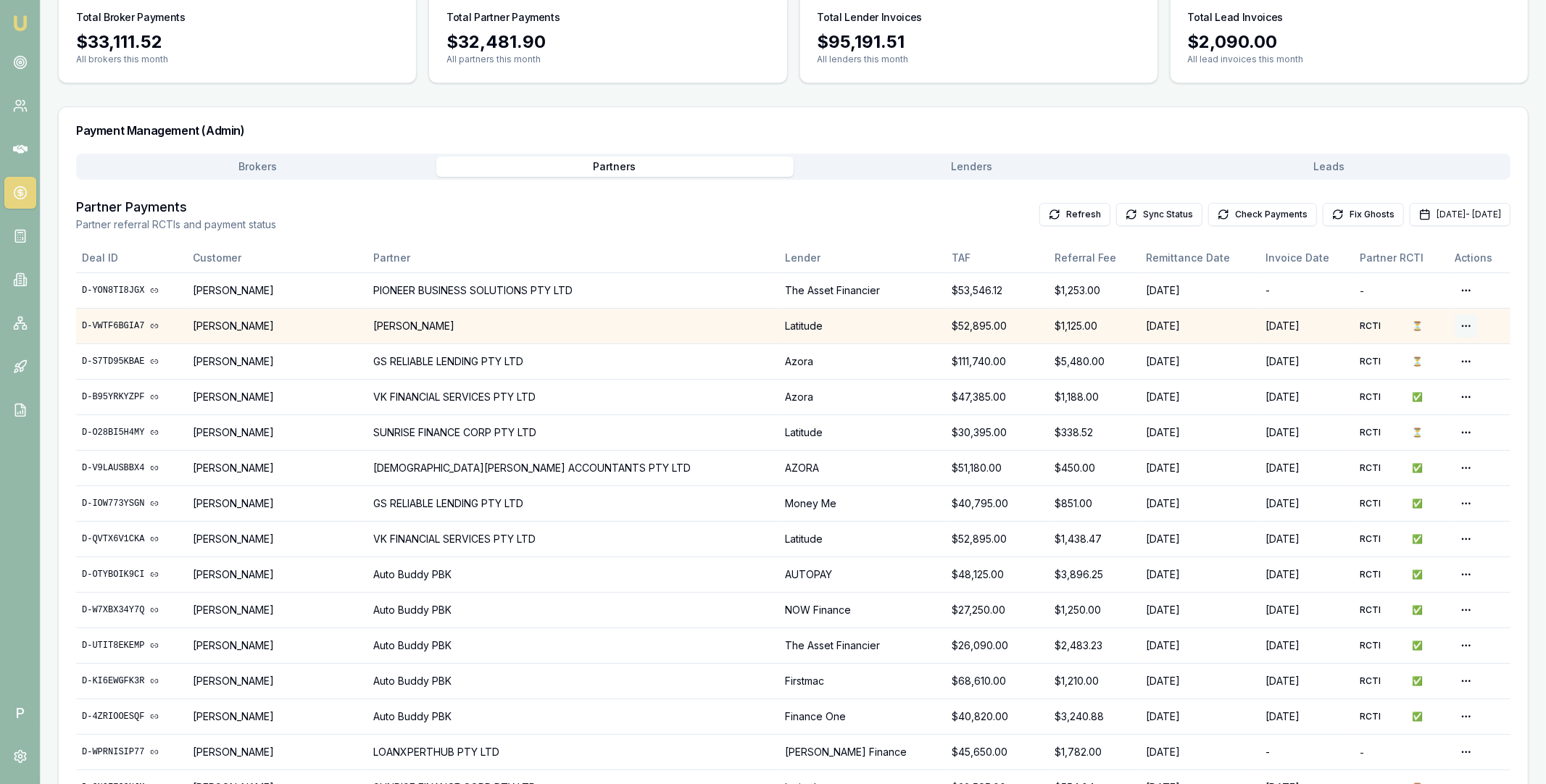
click at [1457, 326] on html "Emu Broker P Home Payments Matt Leeburn Toggle Menu Payments Management Manage …" at bounding box center [773, 267] width 1546 height 784
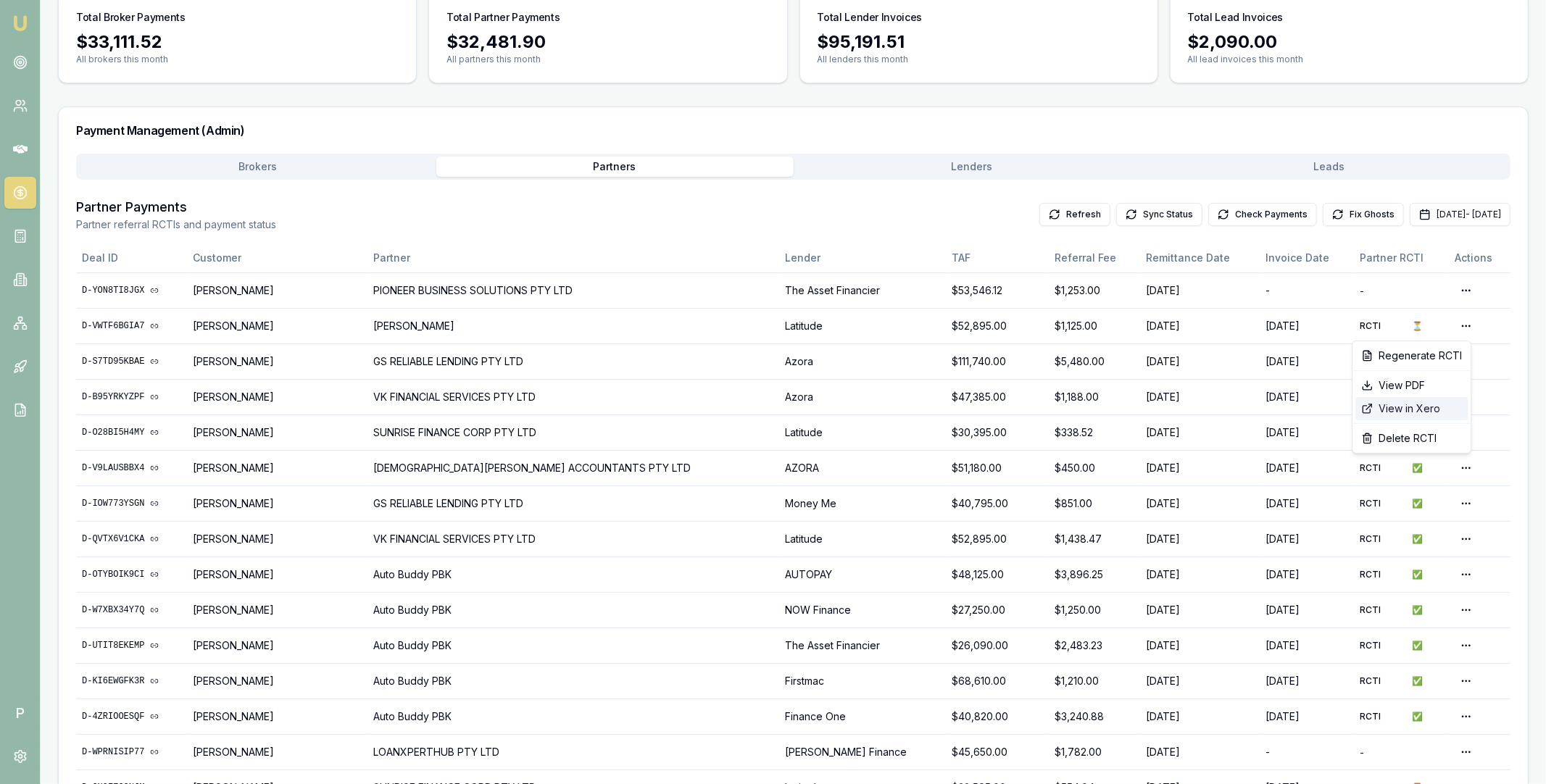
click at [1419, 406] on div "View in Xero" at bounding box center [1412, 408] width 112 height 23
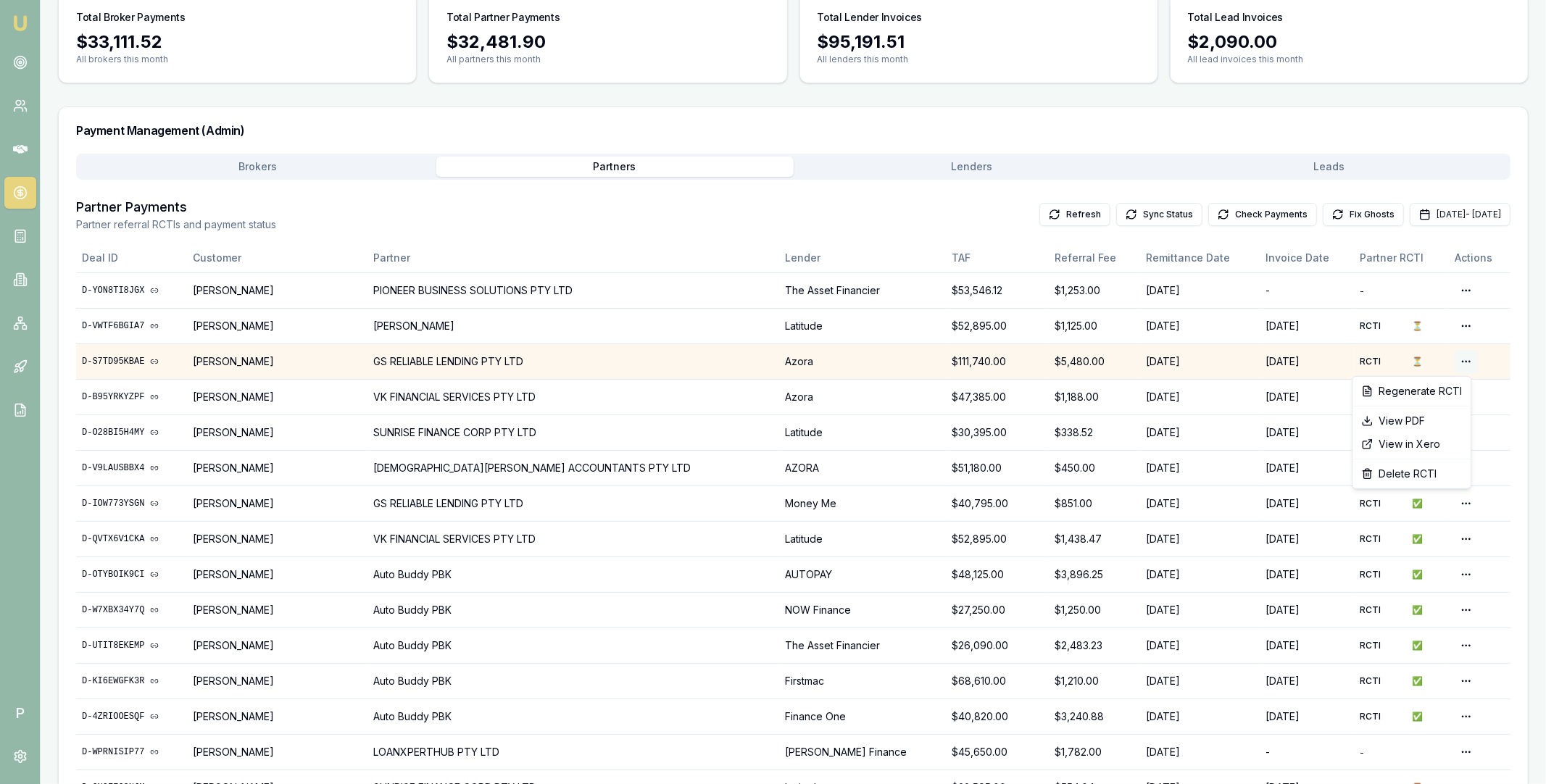
click at [1458, 359] on html "Emu Broker P Home Payments Matt Leeburn Toggle Menu Payments Management Manage …" at bounding box center [773, 267] width 1546 height 784
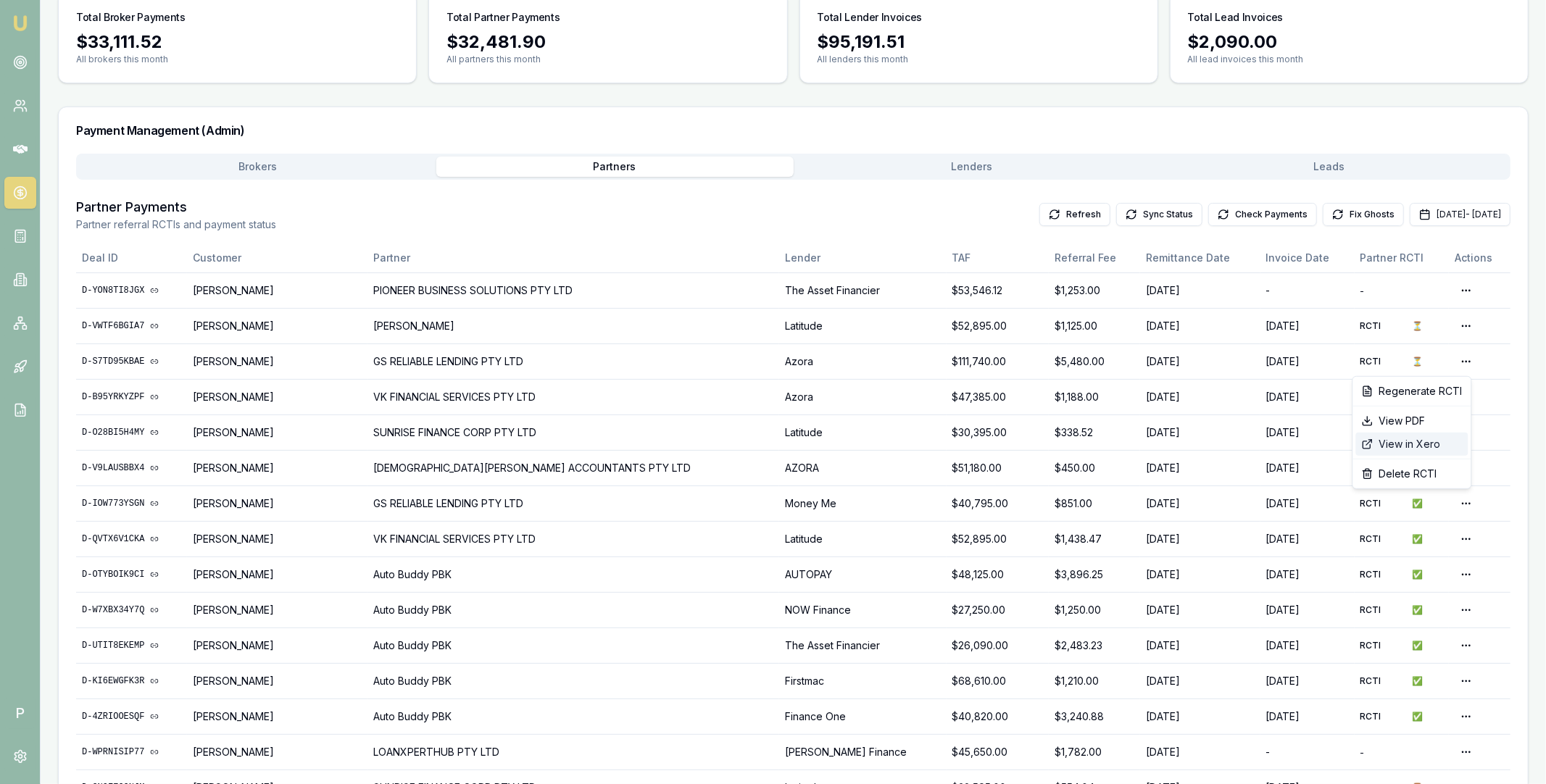
click at [1411, 449] on div "View in Xero" at bounding box center [1412, 444] width 112 height 23
click at [1208, 214] on button "Check Payments" at bounding box center [1262, 214] width 109 height 23
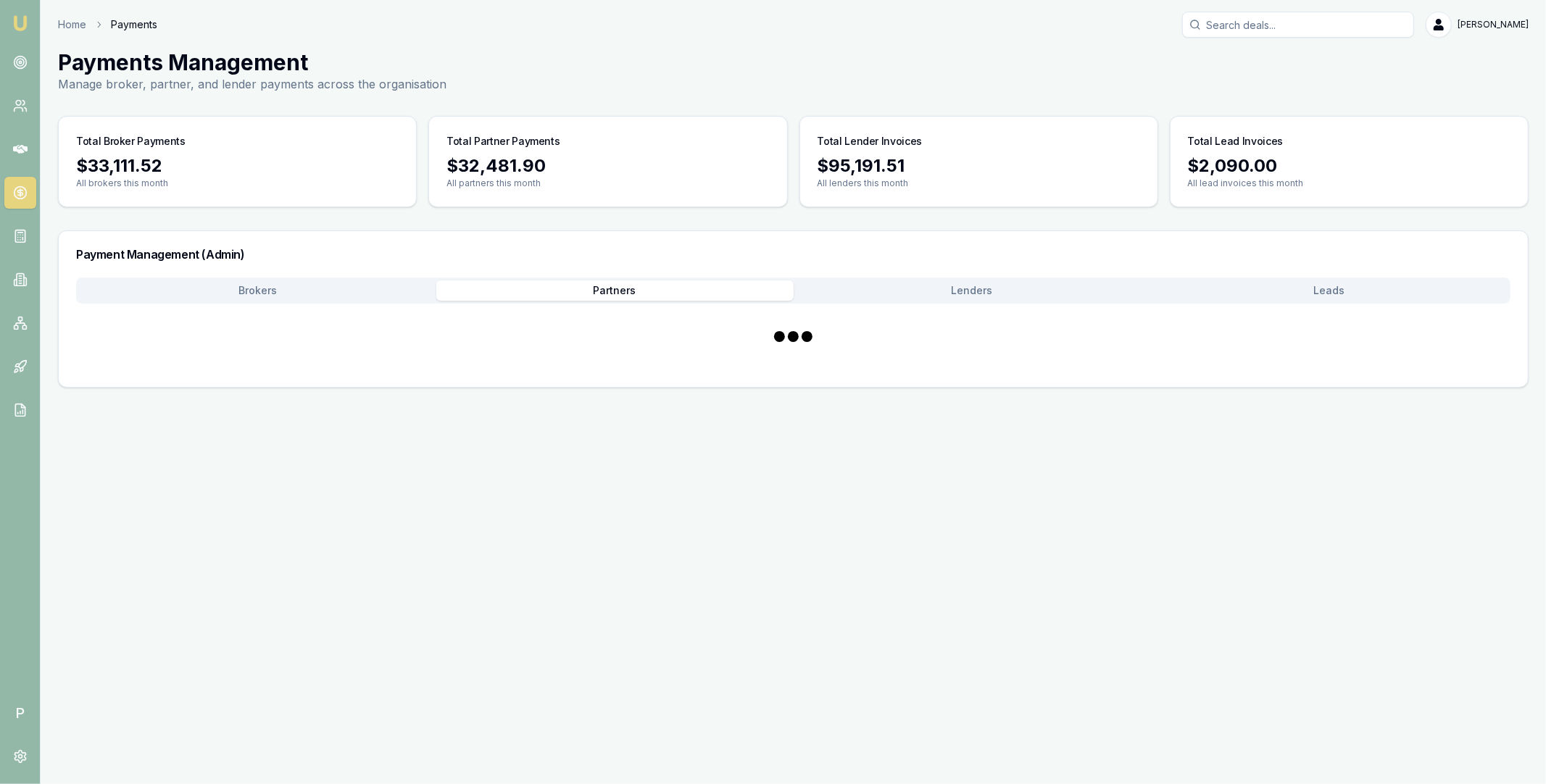
scroll to position [0, 0]
click at [331, 291] on button "Brokers" at bounding box center [257, 290] width 357 height 20
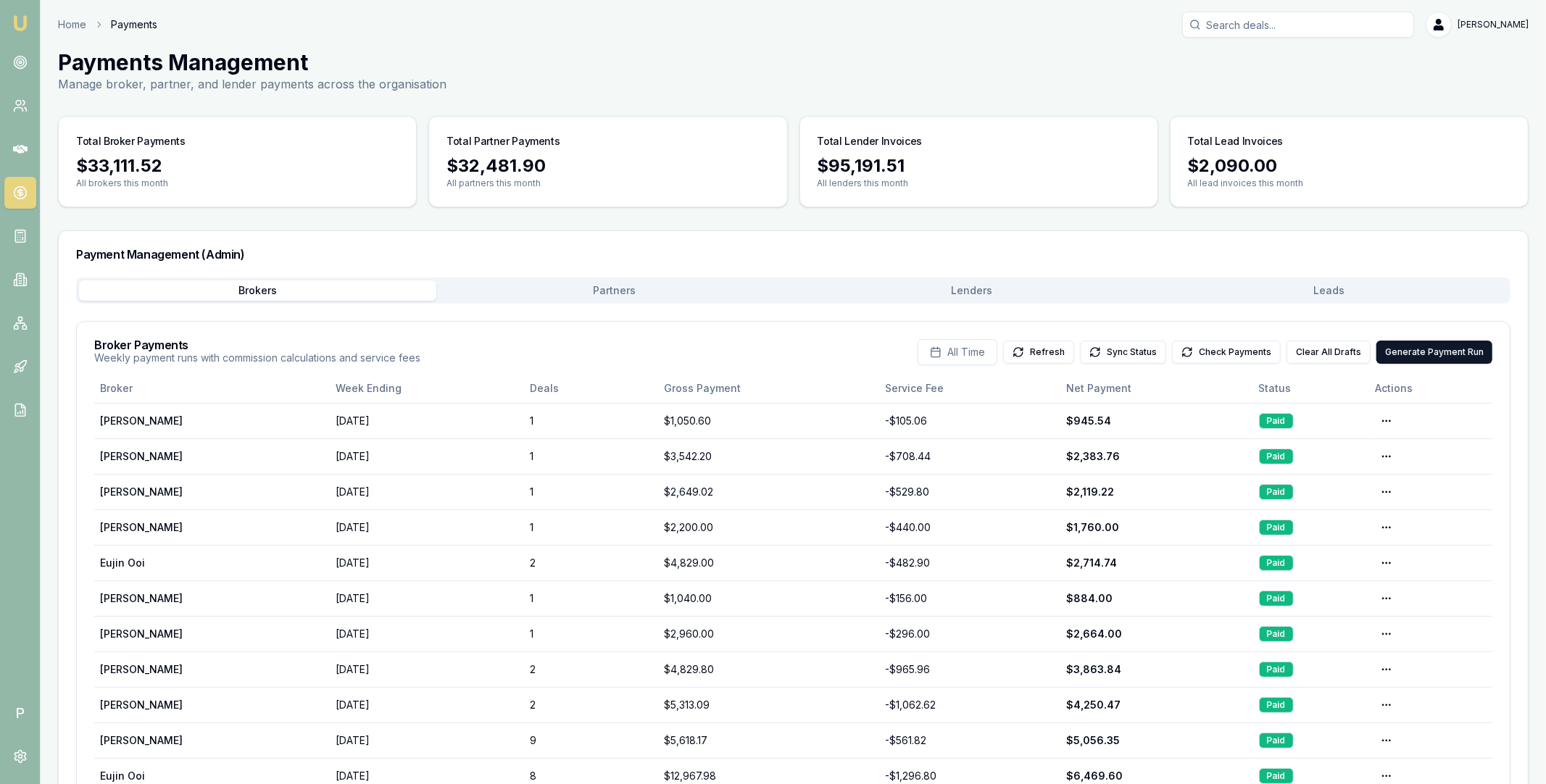
click at [623, 287] on button "Partners" at bounding box center [614, 290] width 357 height 20
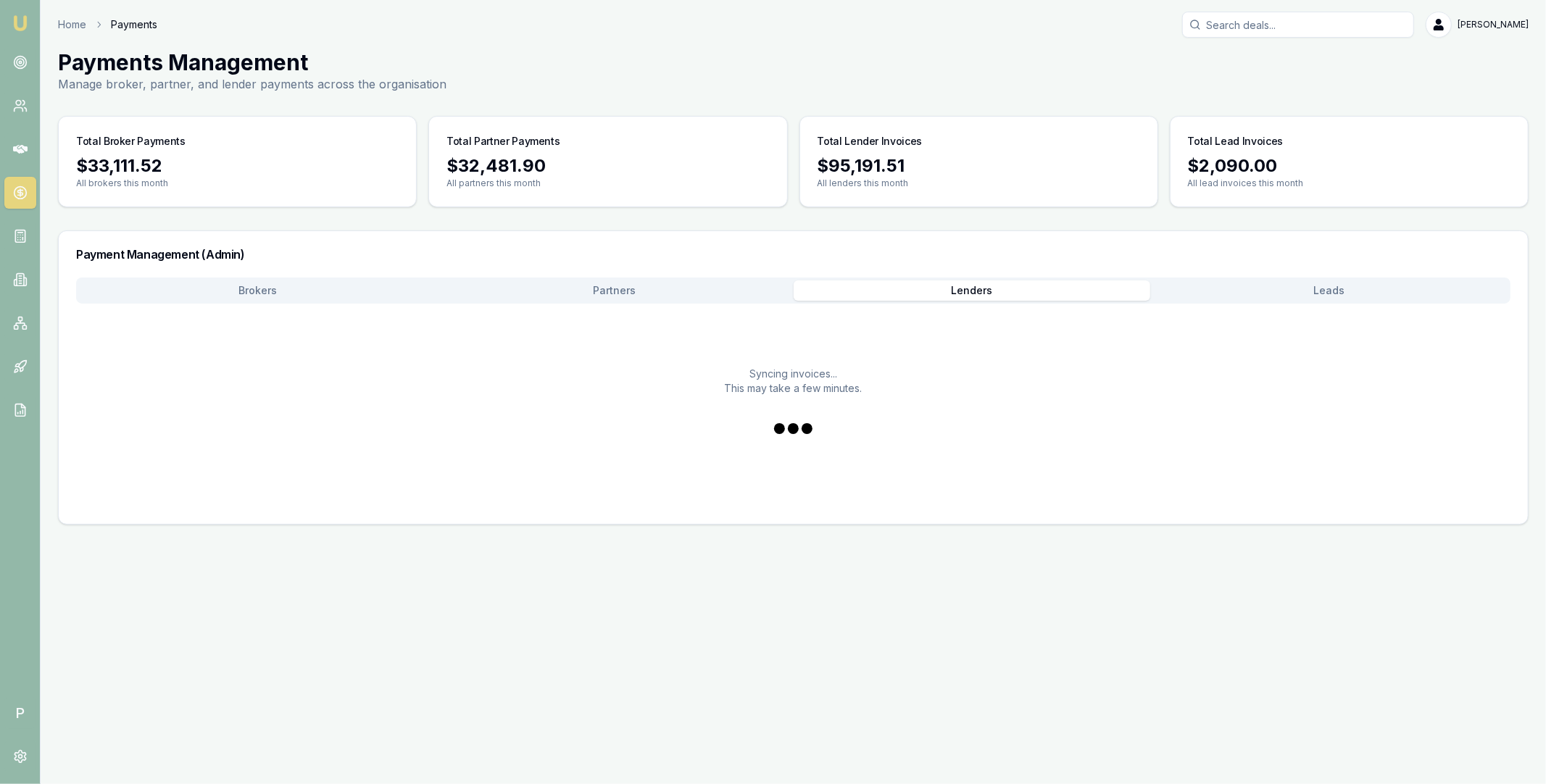
click at [991, 289] on button "Lenders" at bounding box center [972, 290] width 357 height 20
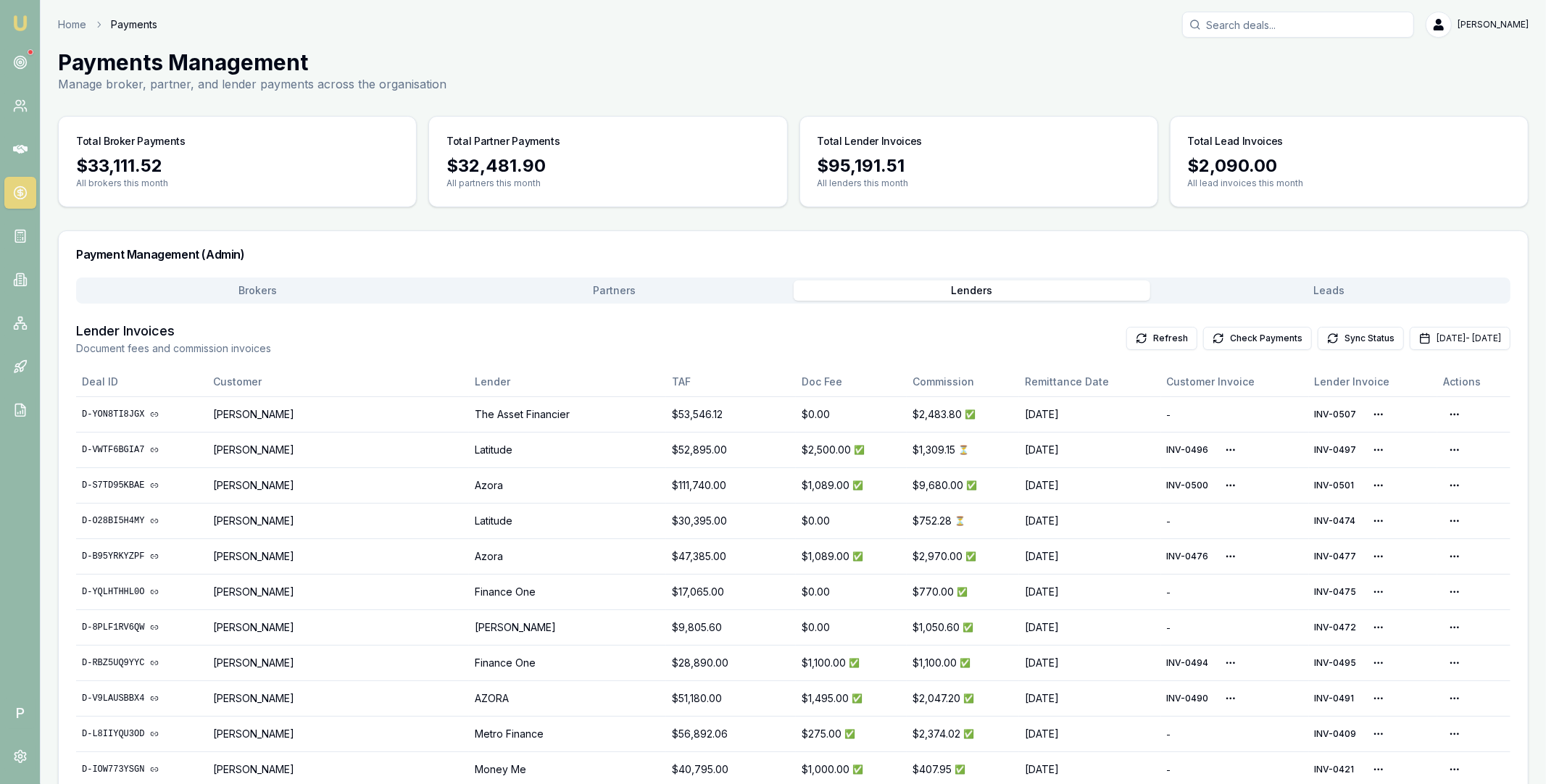
click at [1218, 283] on button "Leads" at bounding box center [1329, 290] width 357 height 20
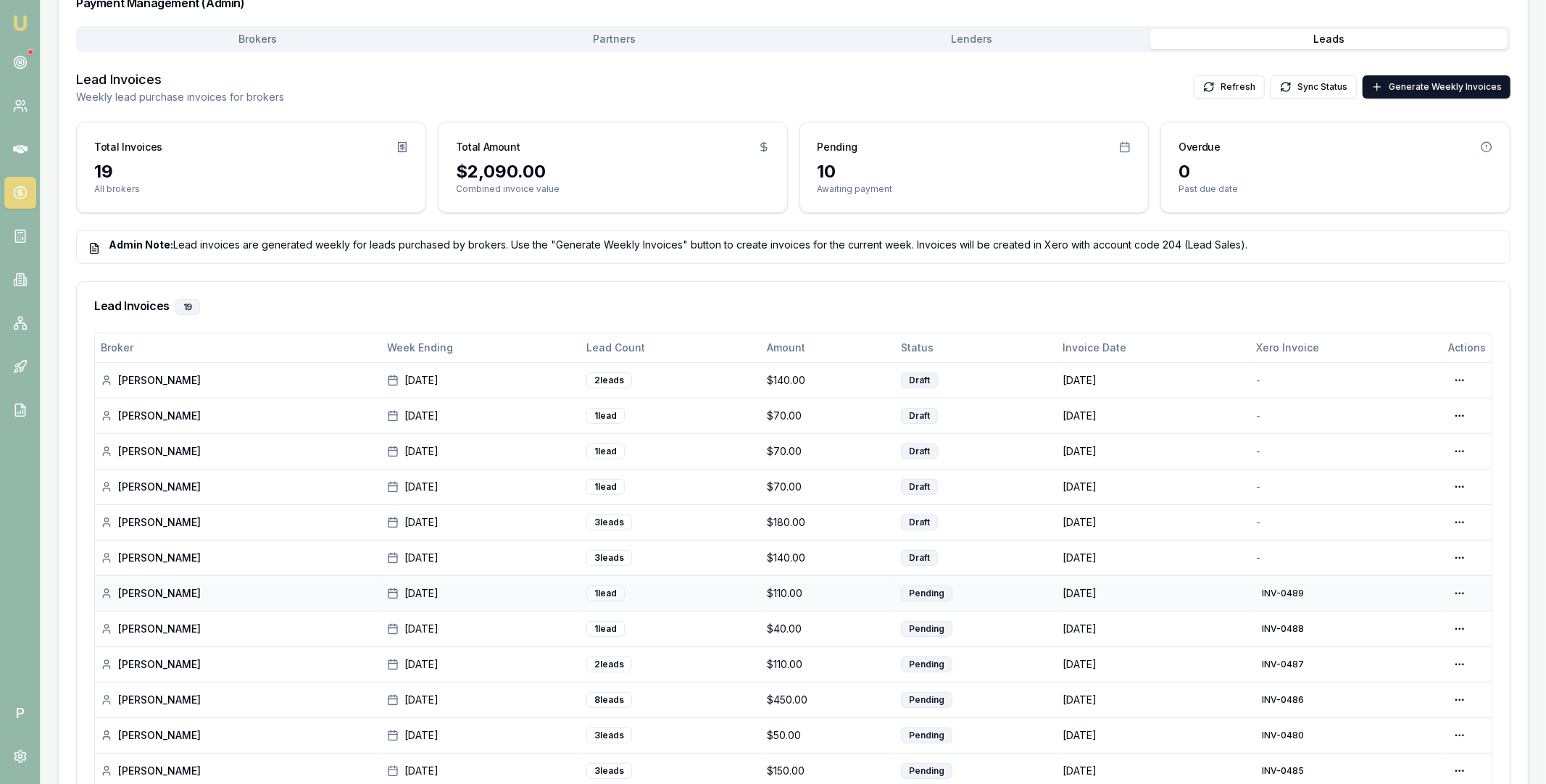
scroll to position [249, 0]
click at [1229, 90] on button "Refresh" at bounding box center [1230, 89] width 71 height 23
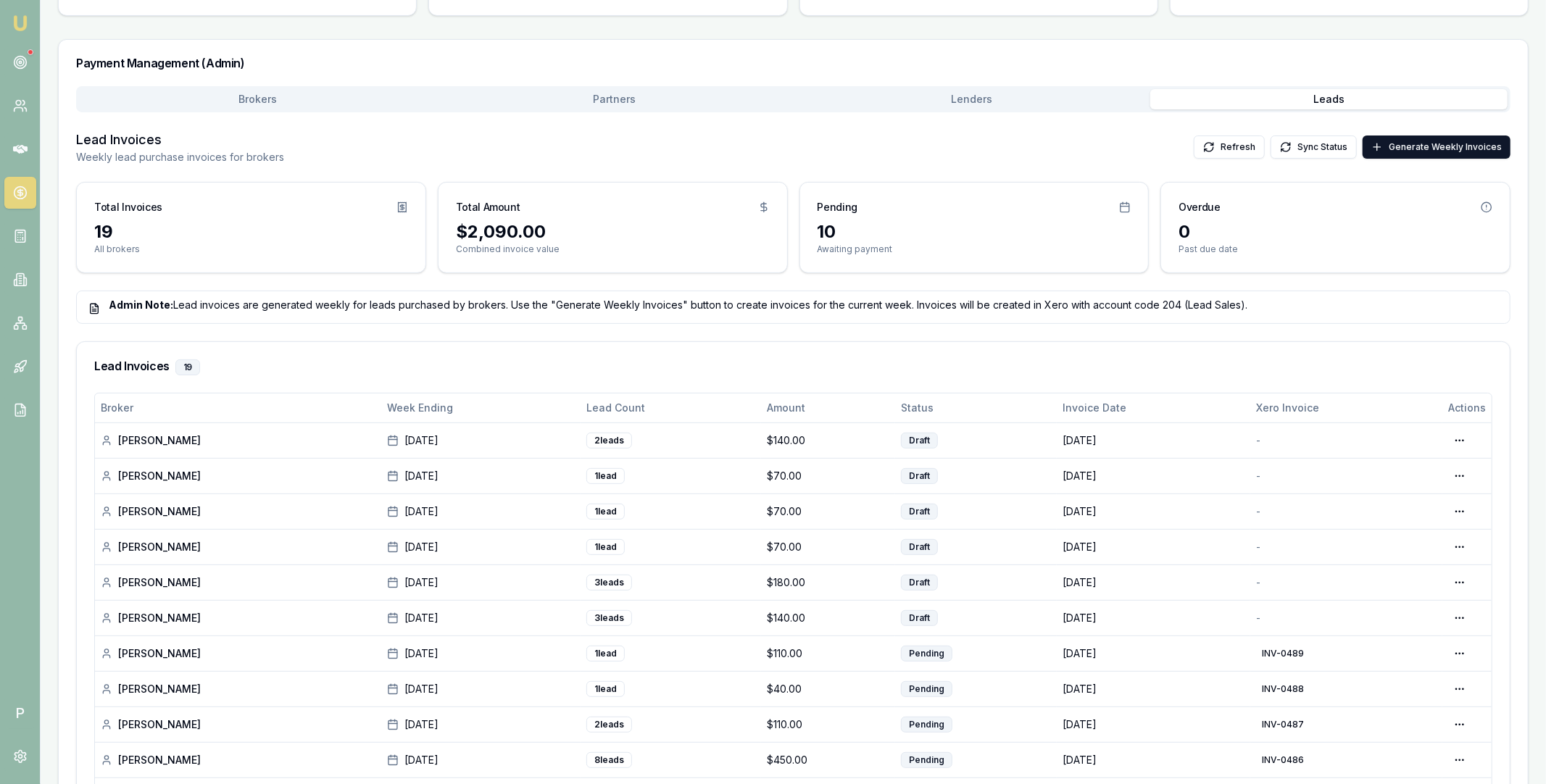
scroll to position [0, 0]
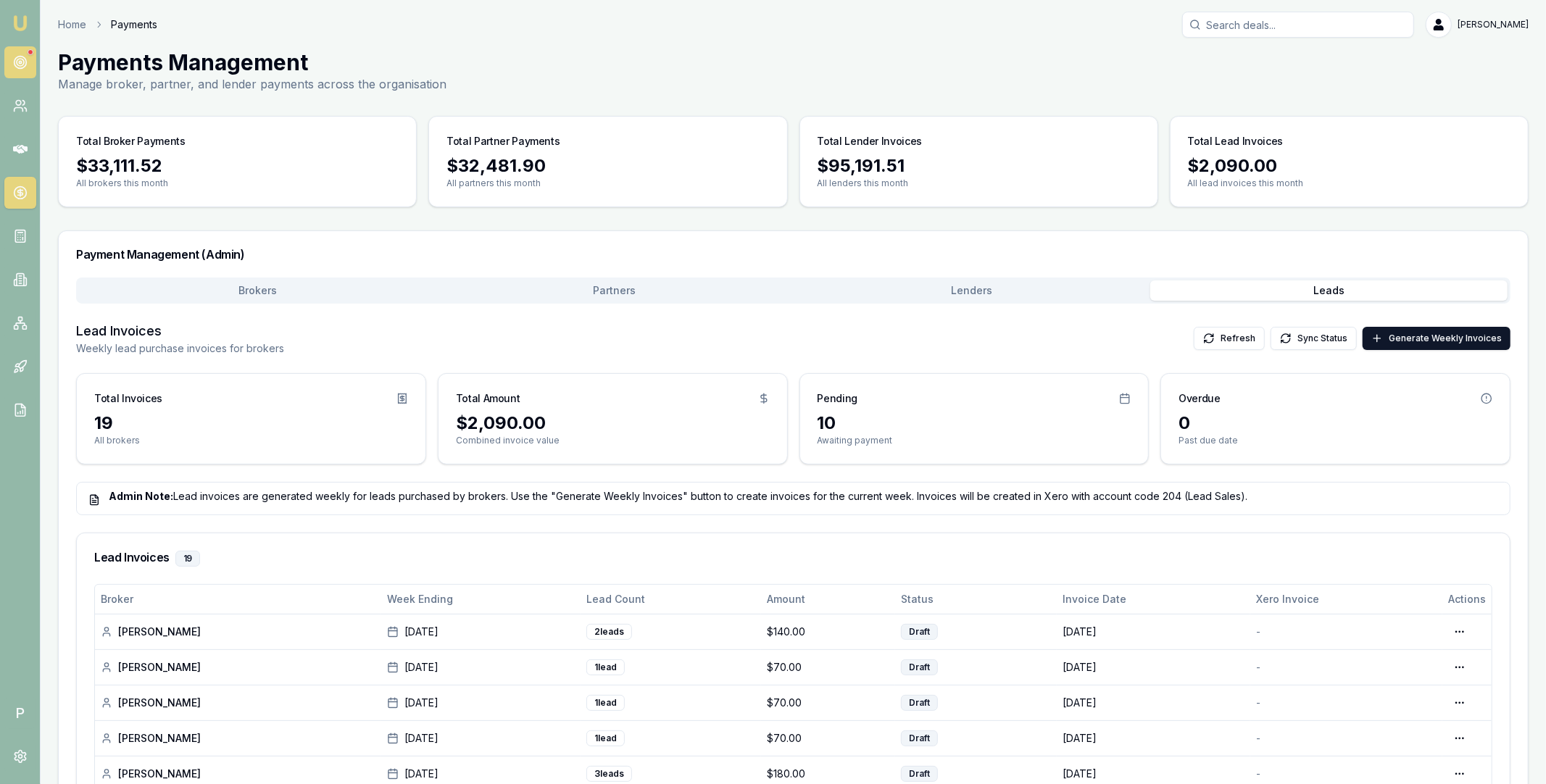
click at [20, 59] on circle at bounding box center [20, 63] width 7 height 7
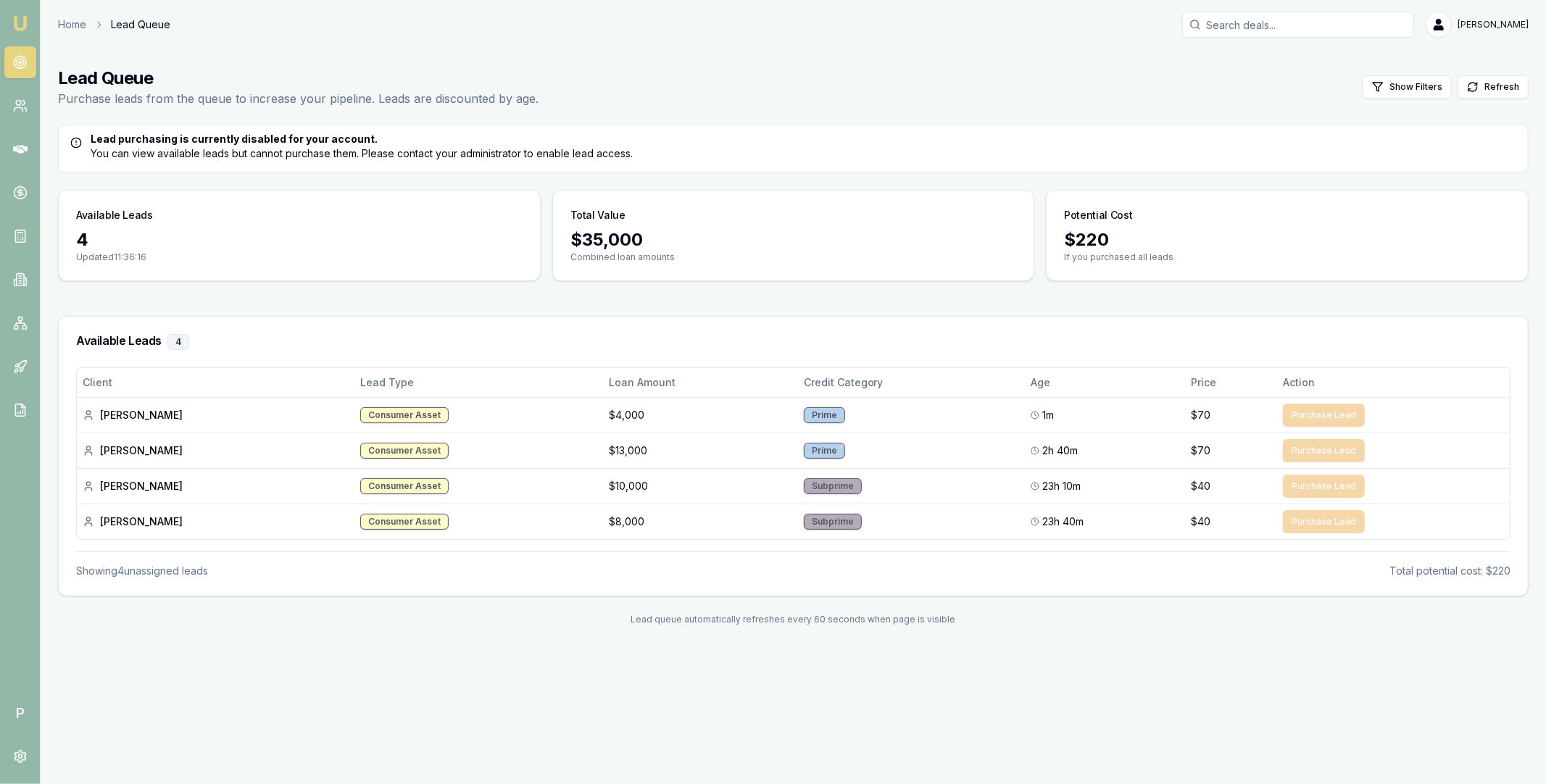
click at [23, 68] on icon at bounding box center [20, 62] width 15 height 15
click at [105, 417] on div "Erica A." at bounding box center [215, 415] width 266 height 15
click at [17, 151] on icon at bounding box center [20, 149] width 15 height 9
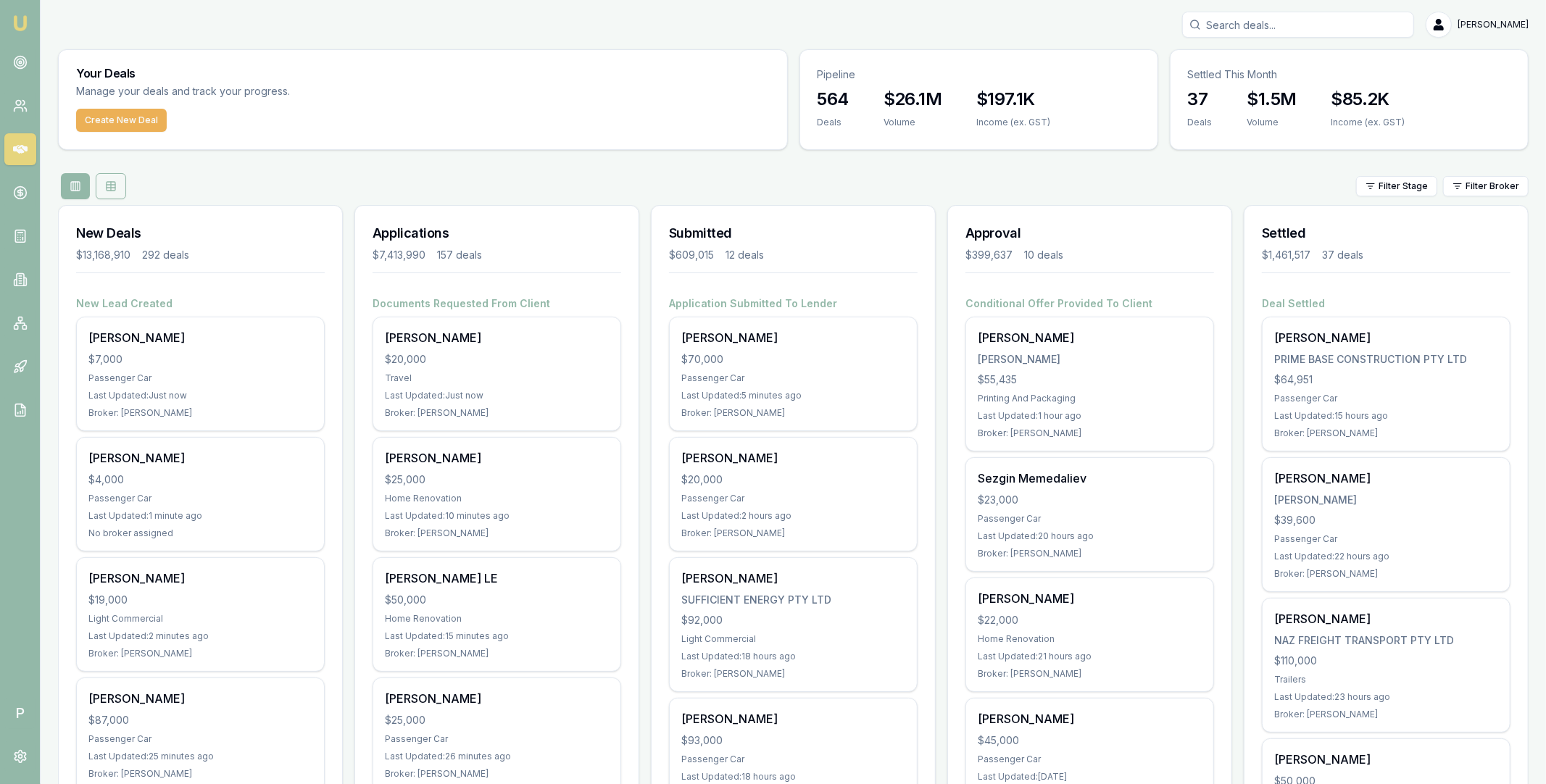
click at [112, 184] on icon at bounding box center [110, 186] width 11 height 11
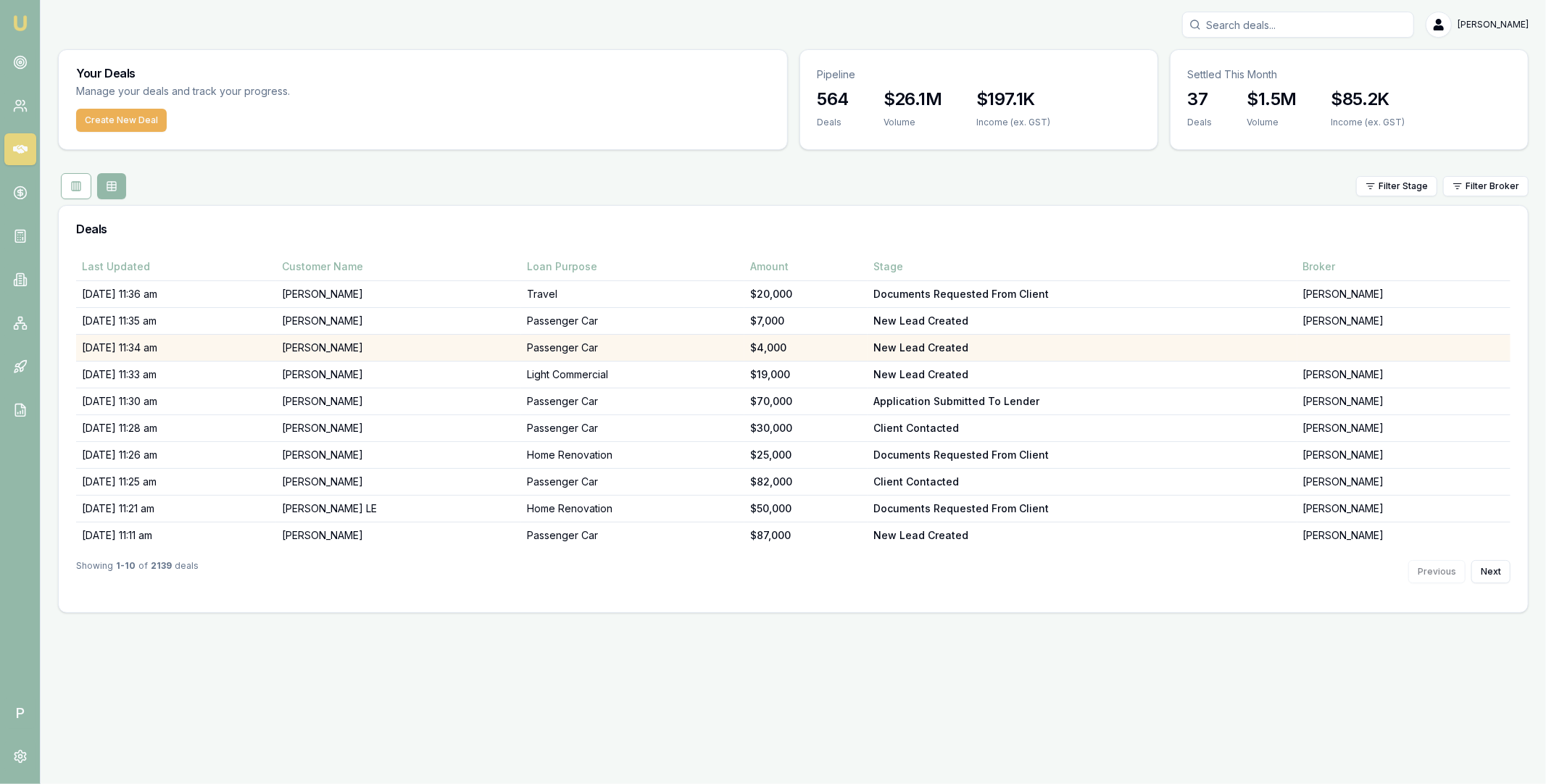
click at [423, 346] on td "Erica Ah Choo" at bounding box center [399, 348] width 245 height 27
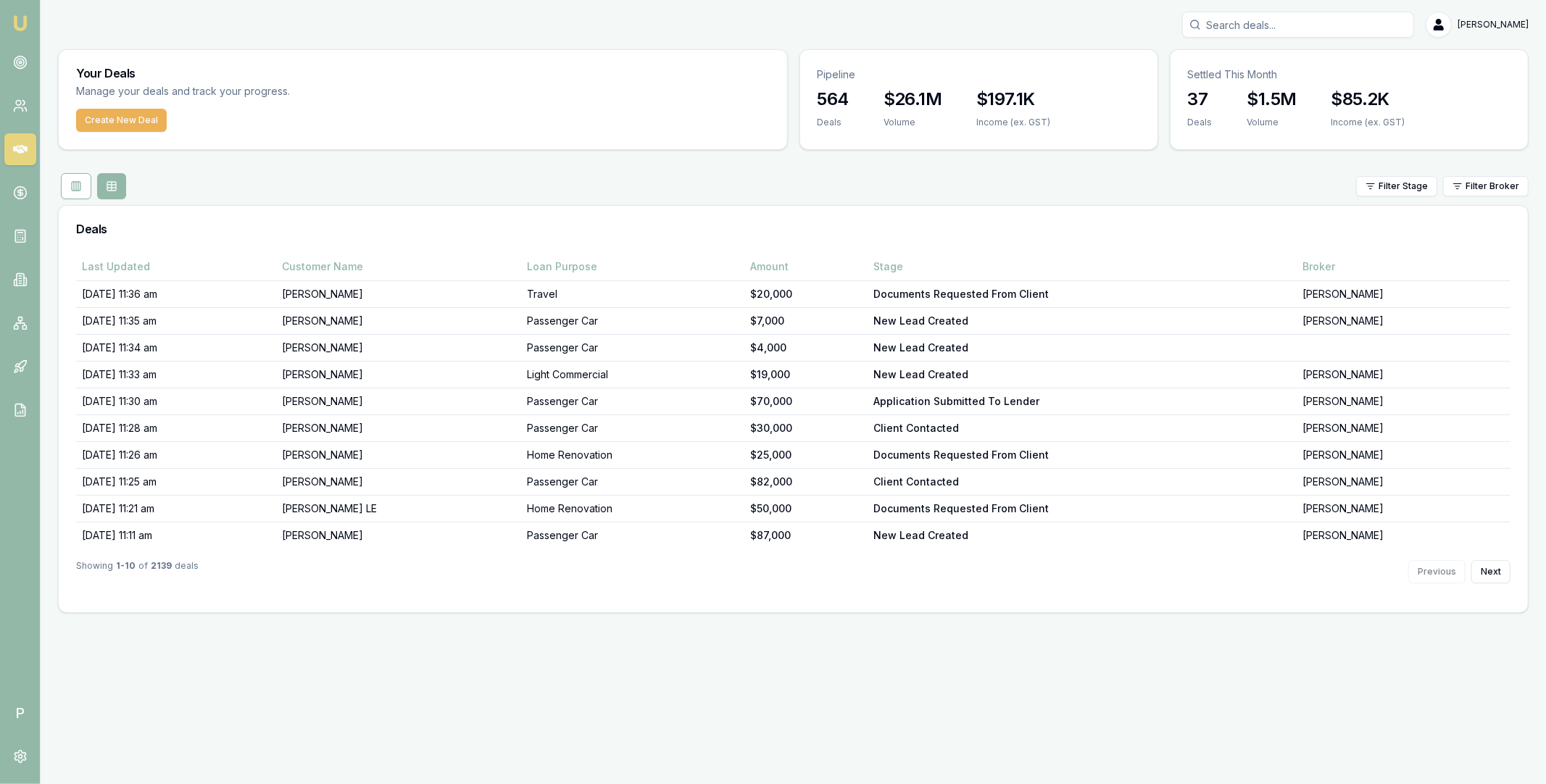
click at [16, 146] on icon at bounding box center [20, 149] width 15 height 15
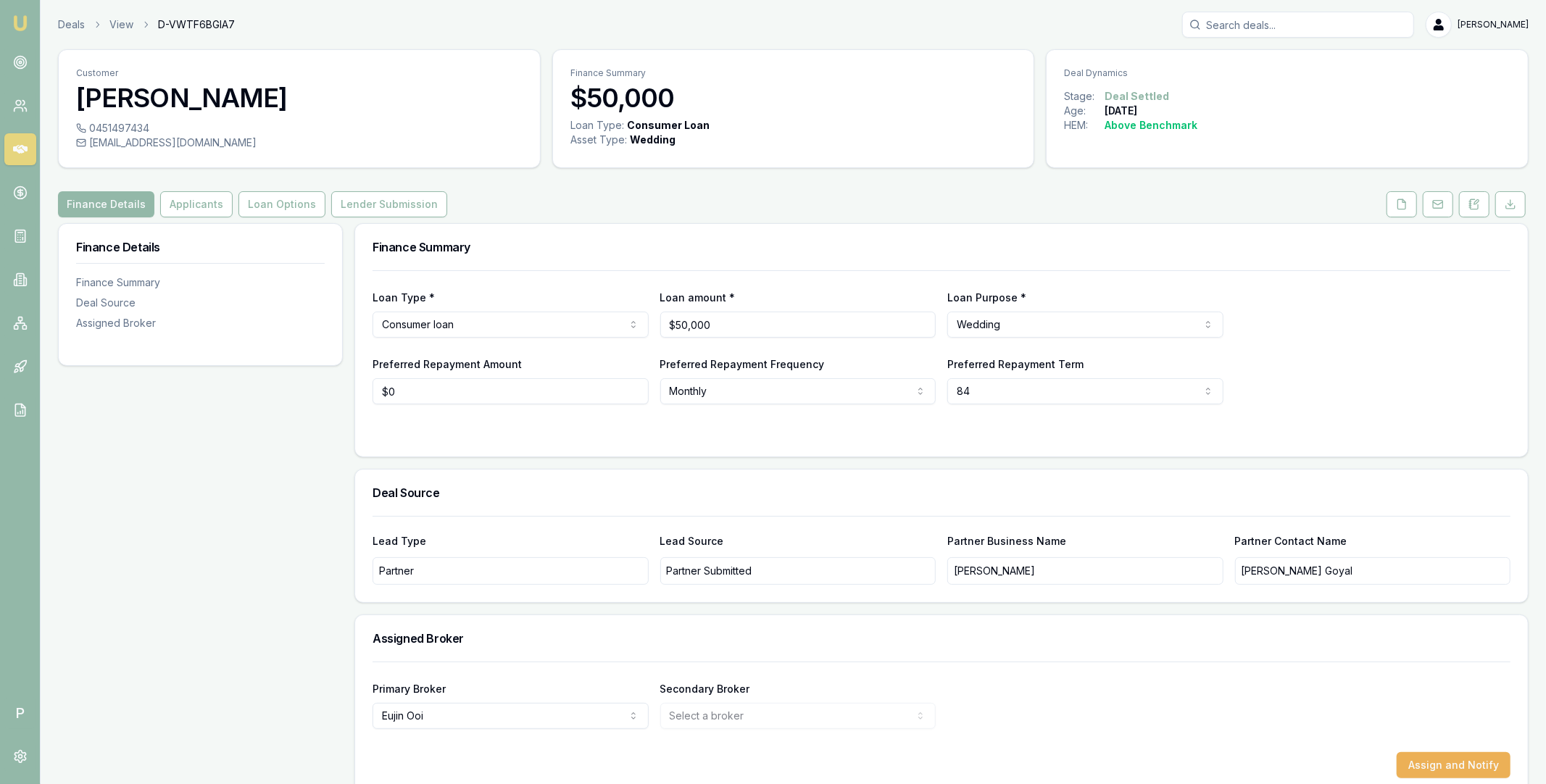
click at [213, 20] on span "D-VWTF6BGIA7" at bounding box center [196, 24] width 76 height 15
copy span "D-VWTF6BGIA7"
copy h3 "[PERSON_NAME]"
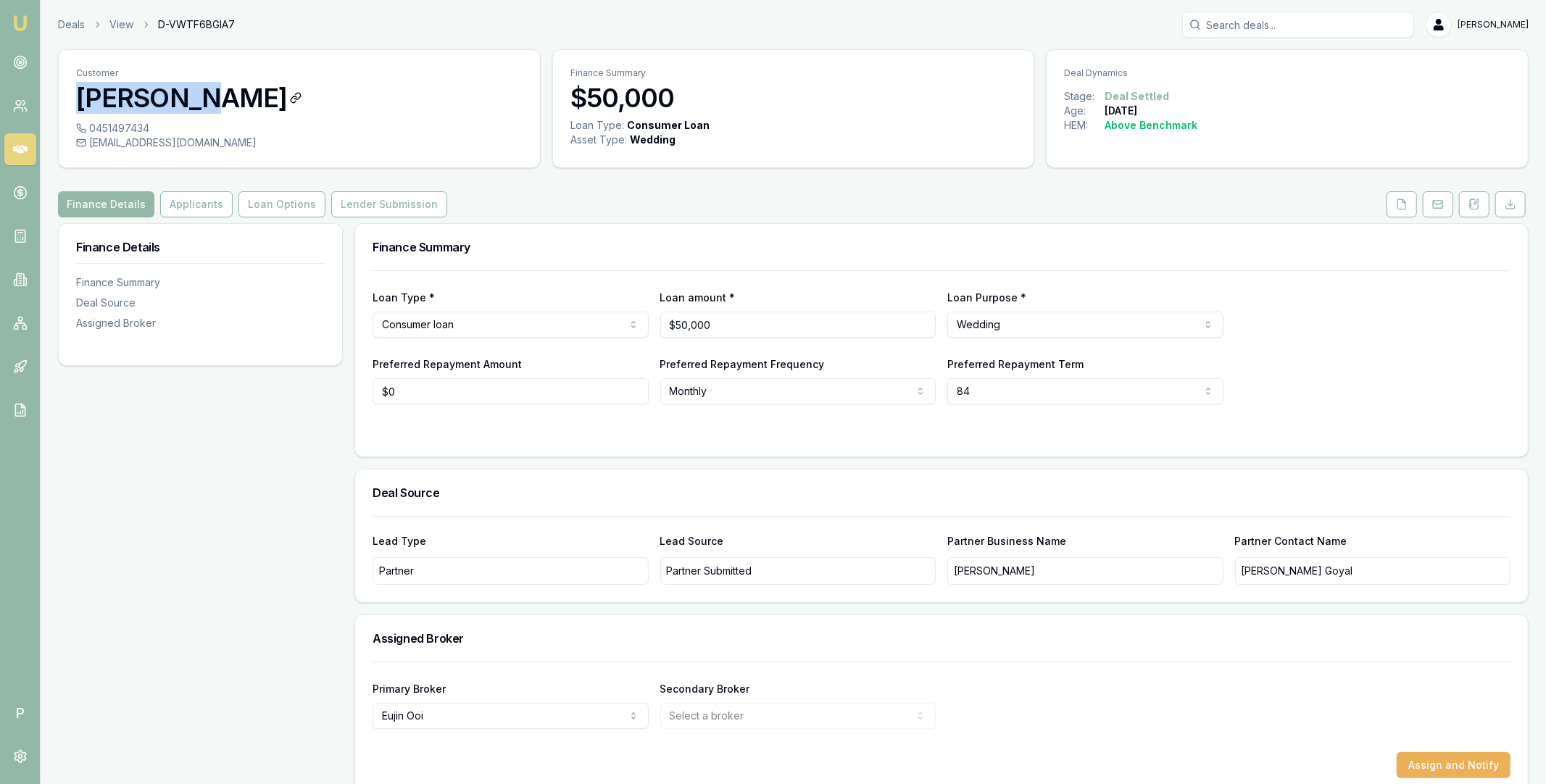
drag, startPoint x: 76, startPoint y: 96, endPoint x: 189, endPoint y: 100, distance: 113.1
click at [189, 100] on h3 "[PERSON_NAME]" at bounding box center [300, 97] width 446 height 29
click at [362, 200] on button "Lender Submission" at bounding box center [389, 204] width 116 height 26
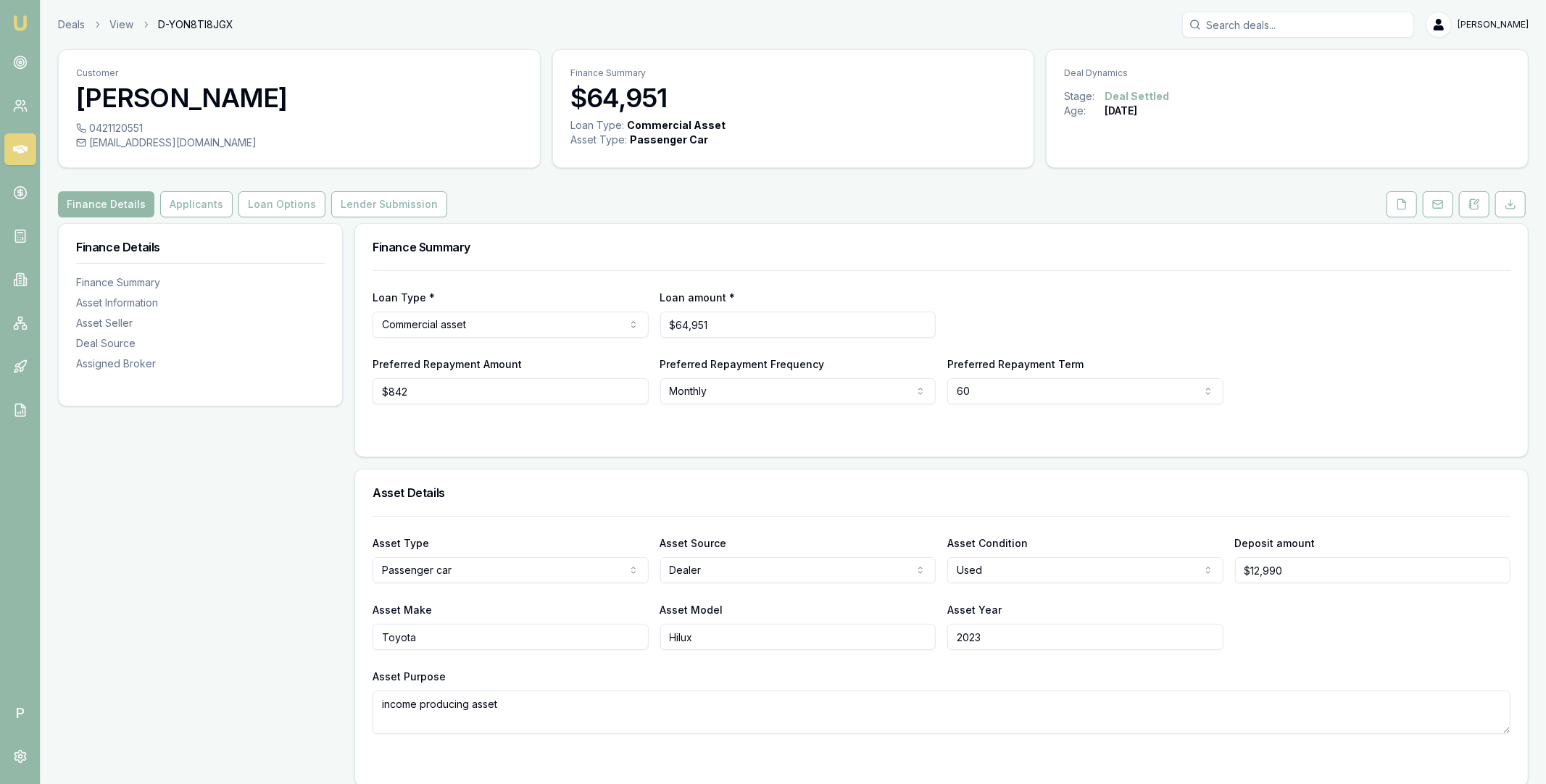
click at [221, 24] on span "D-YON8TI8JGX" at bounding box center [195, 24] width 76 height 15
copy span "D-YON8TI8JGX"
copy h3 "[PERSON_NAME]"
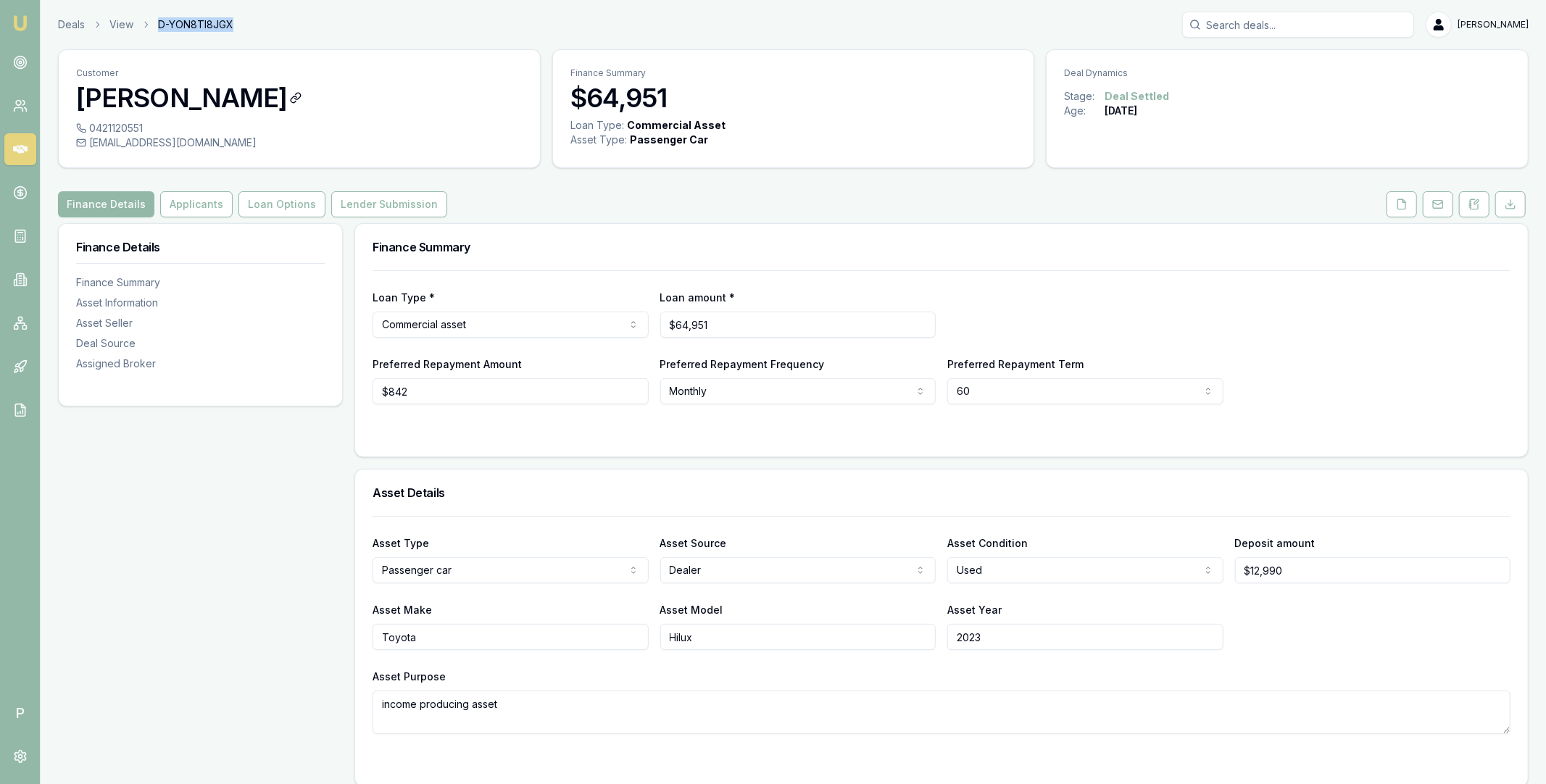
drag, startPoint x: 72, startPoint y: 98, endPoint x: 248, endPoint y: 101, distance: 176.0
click at [248, 101] on div "Customer [PERSON_NAME]" at bounding box center [300, 86] width 481 height 71
click at [376, 202] on button "Lender Submission" at bounding box center [389, 204] width 116 height 26
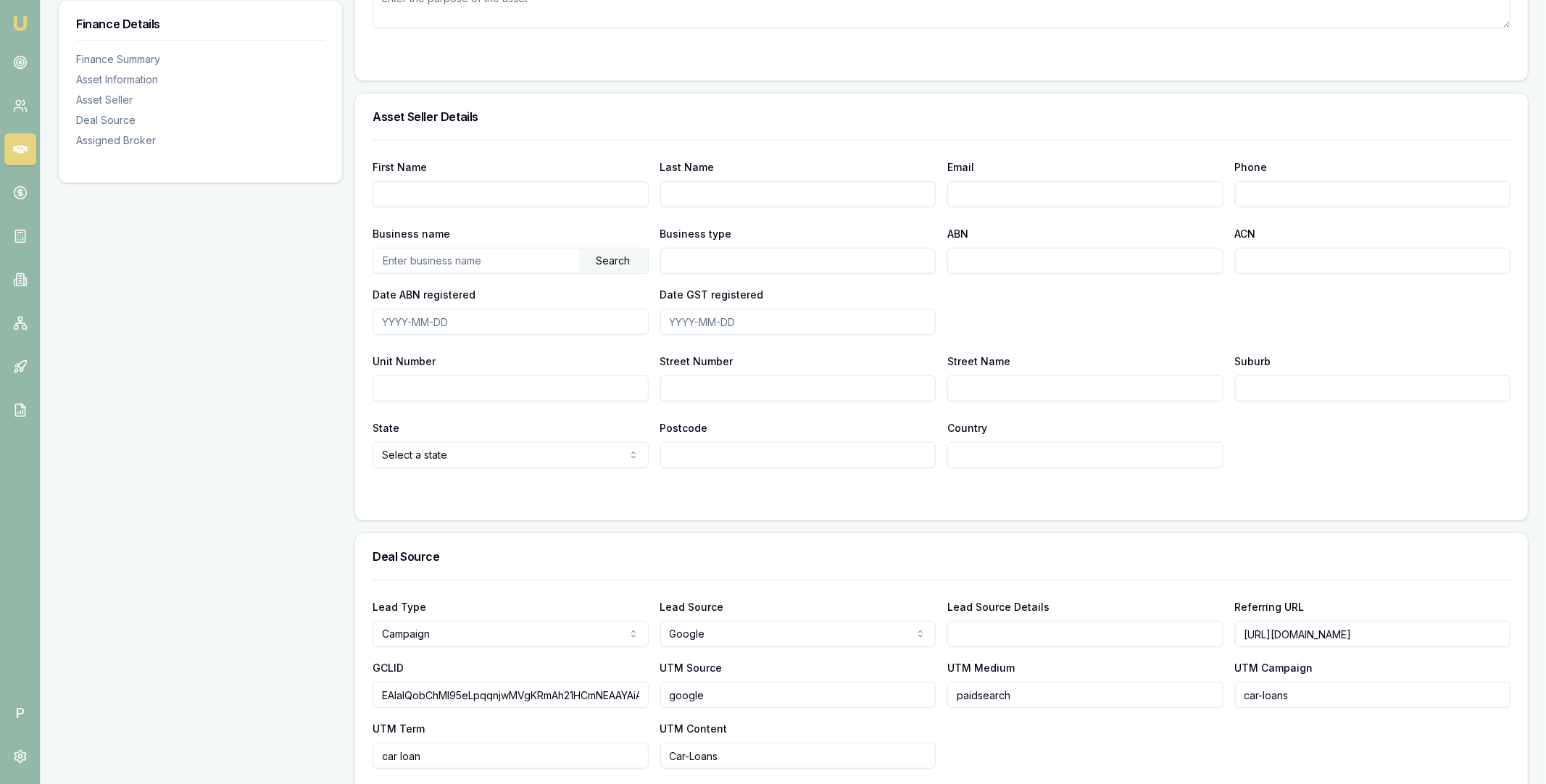
scroll to position [949, 0]
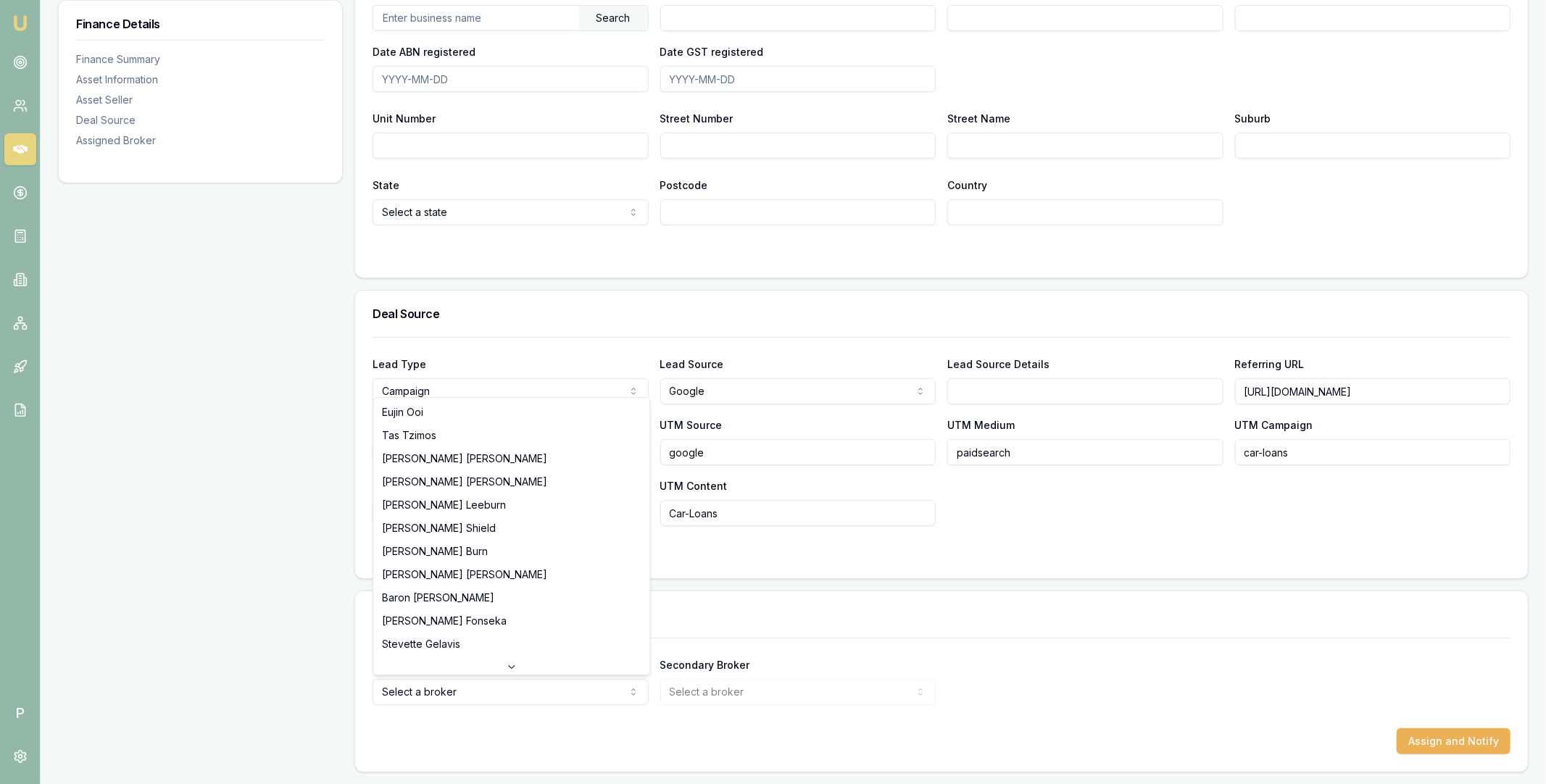
select select "U-NHCDP6WVWP"
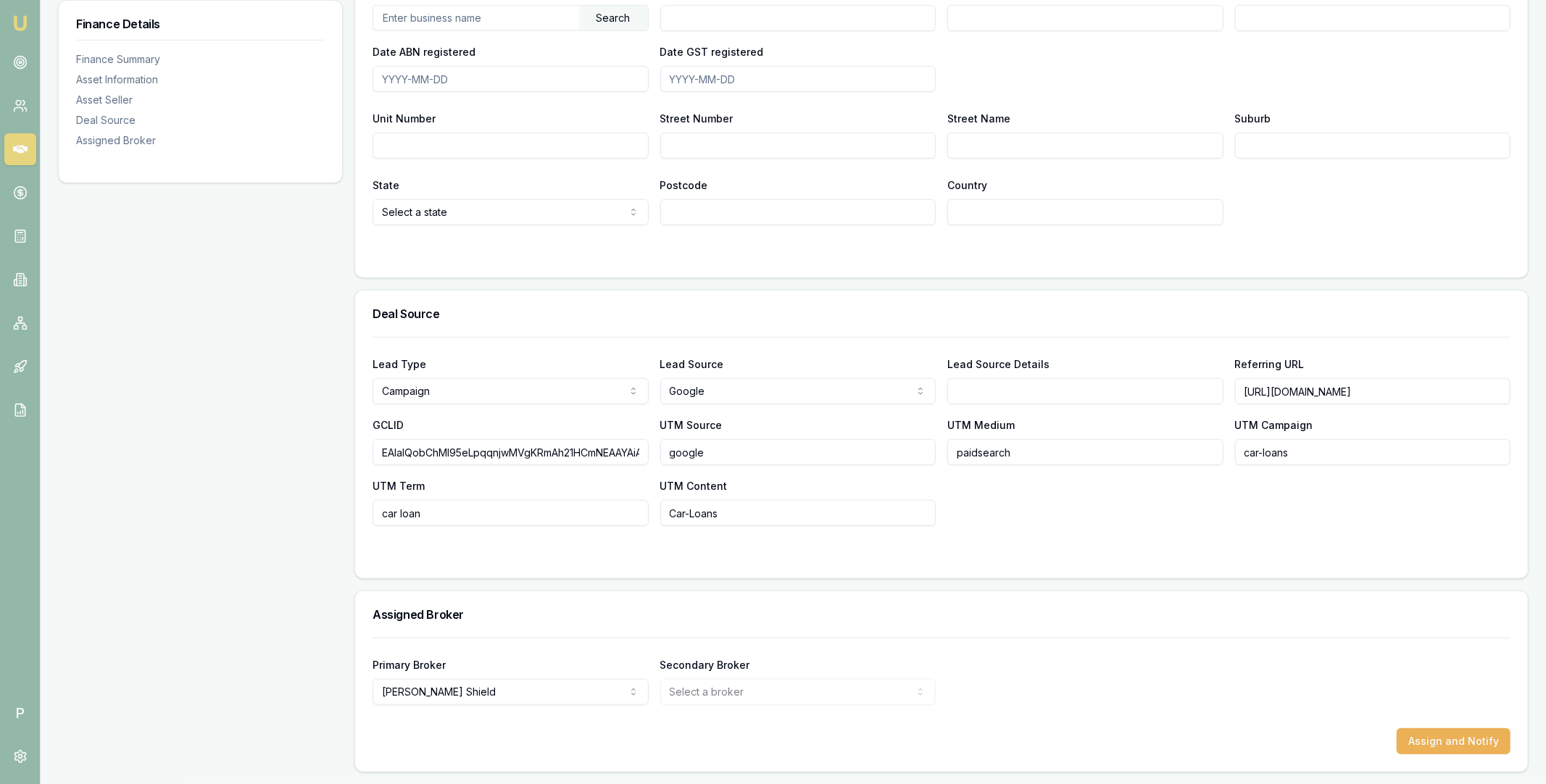
click at [1034, 683] on div "Primary Broker [PERSON_NAME] [PERSON_NAME] Tas Tzimos [PERSON_NAME] [PERSON_NAM…" at bounding box center [941, 680] width 1138 height 49
click at [1444, 742] on button "Assign and Notify" at bounding box center [1453, 741] width 114 height 26
click at [29, 155] on link at bounding box center [20, 149] width 32 height 32
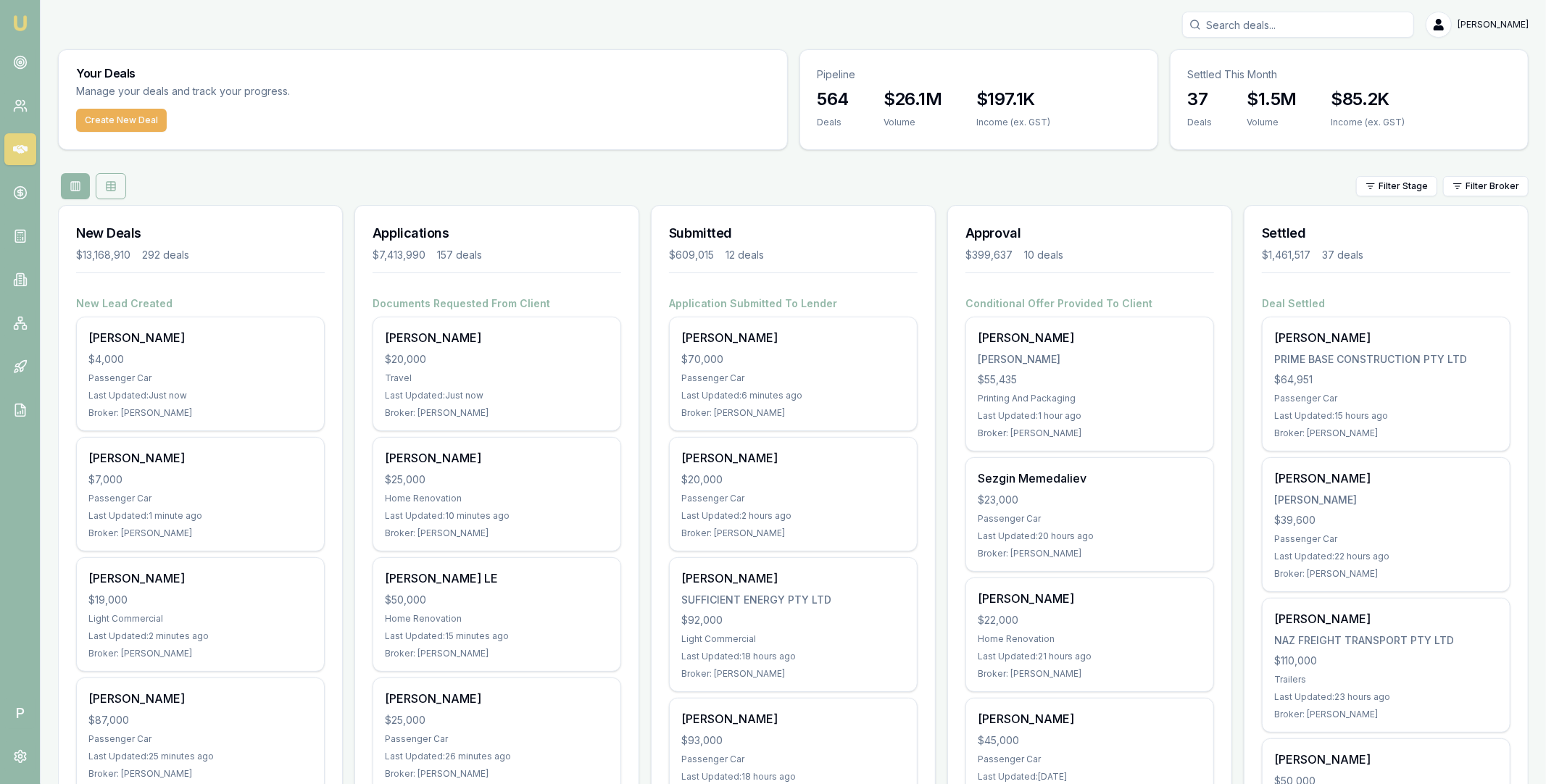
click at [112, 192] on button at bounding box center [110, 186] width 30 height 26
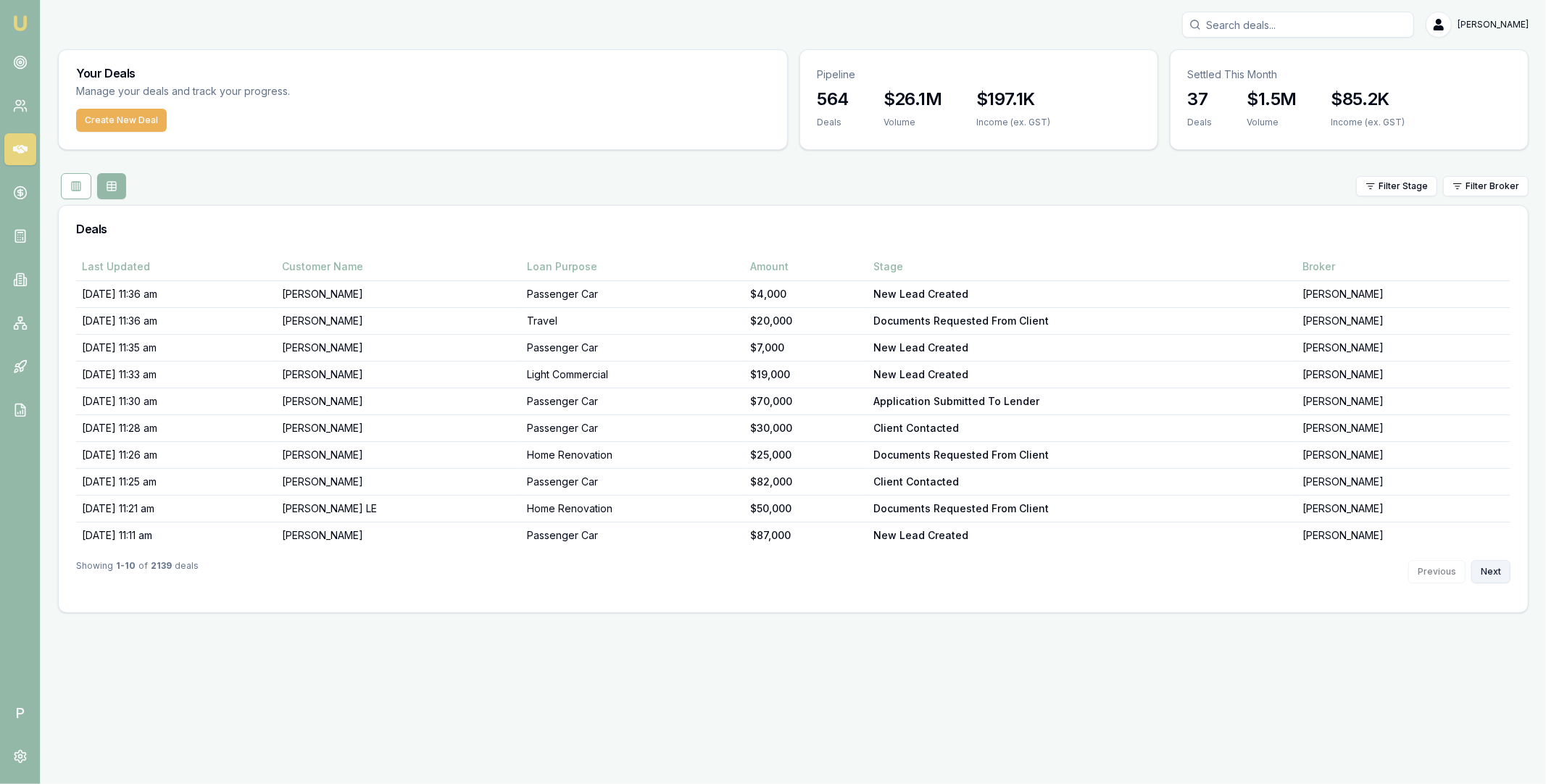
click at [1488, 572] on button "Next" at bounding box center [1490, 571] width 39 height 23
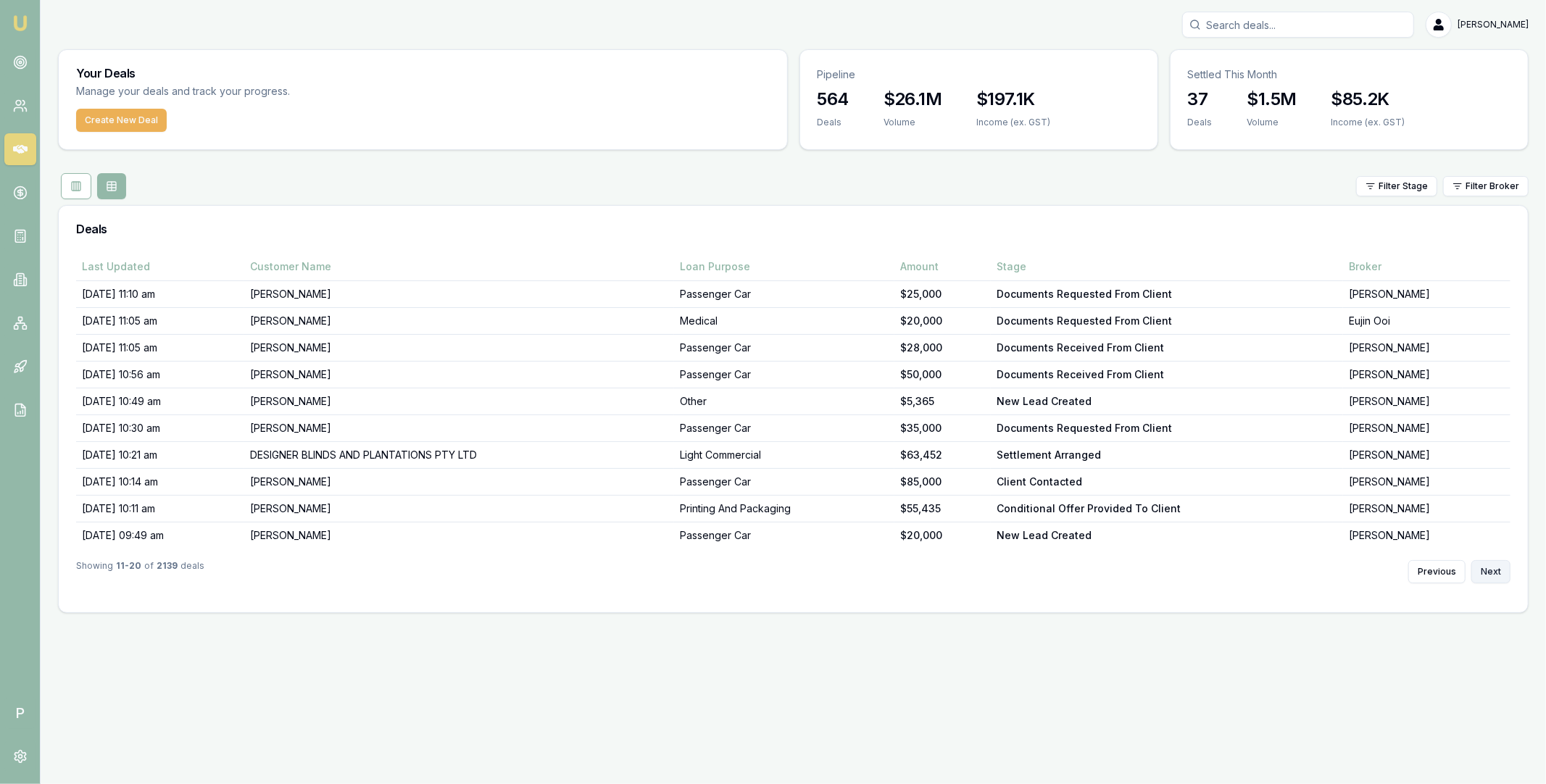
click at [1491, 572] on button "Next" at bounding box center [1490, 571] width 39 height 23
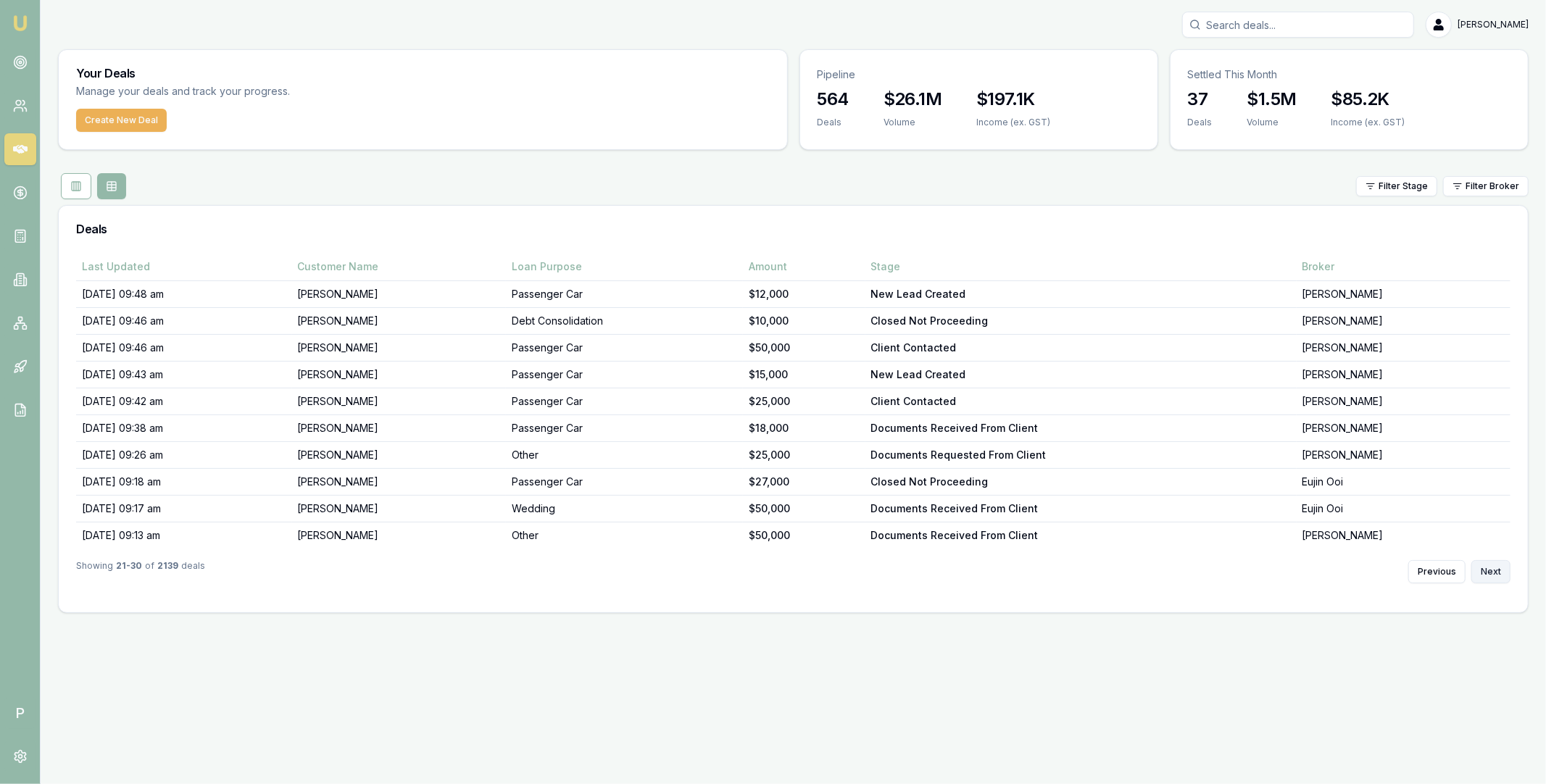
click at [1491, 572] on button "Next" at bounding box center [1490, 571] width 39 height 23
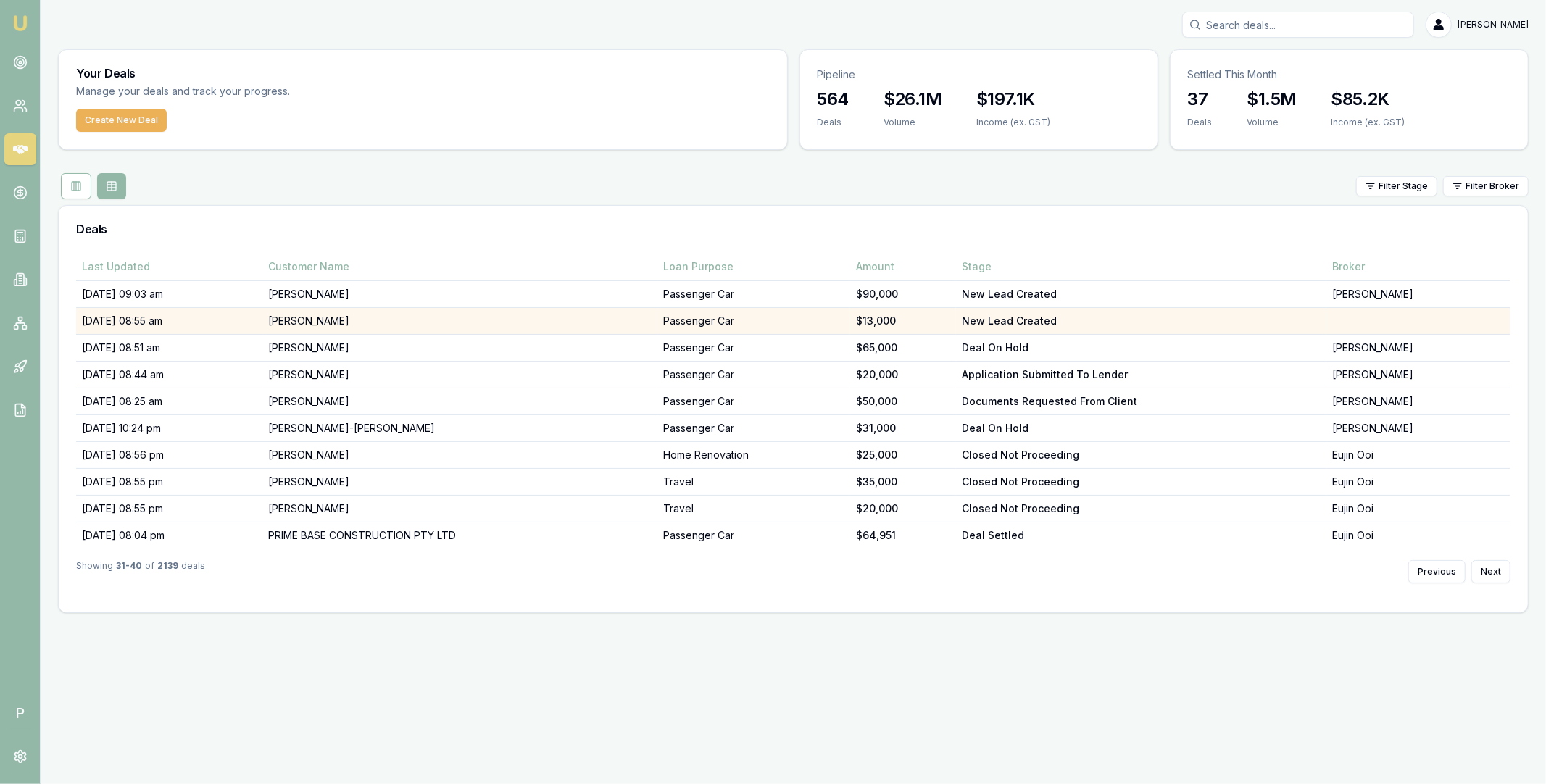
click at [407, 320] on td "[PERSON_NAME]" at bounding box center [460, 321] width 395 height 27
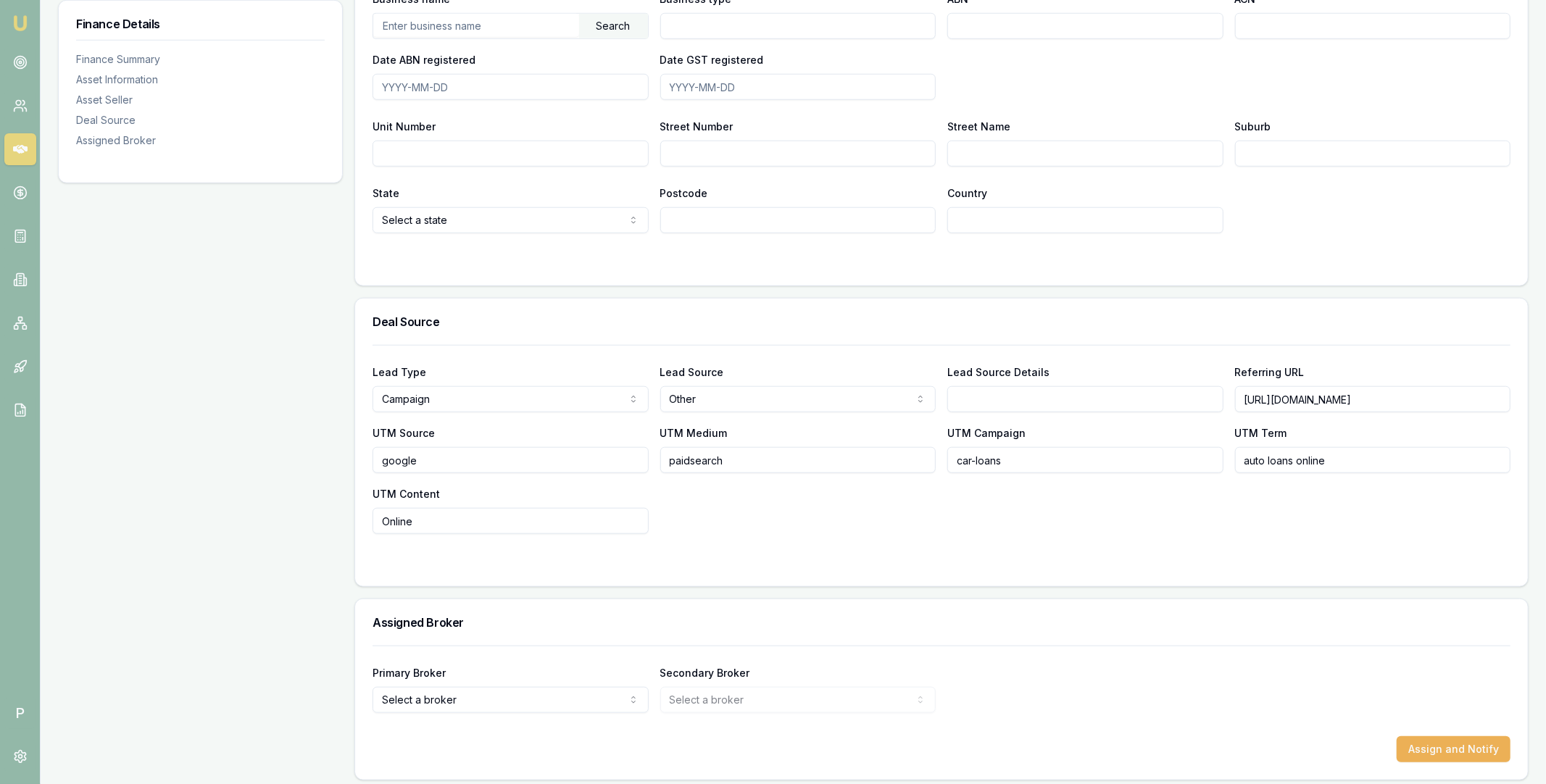
scroll to position [949, 0]
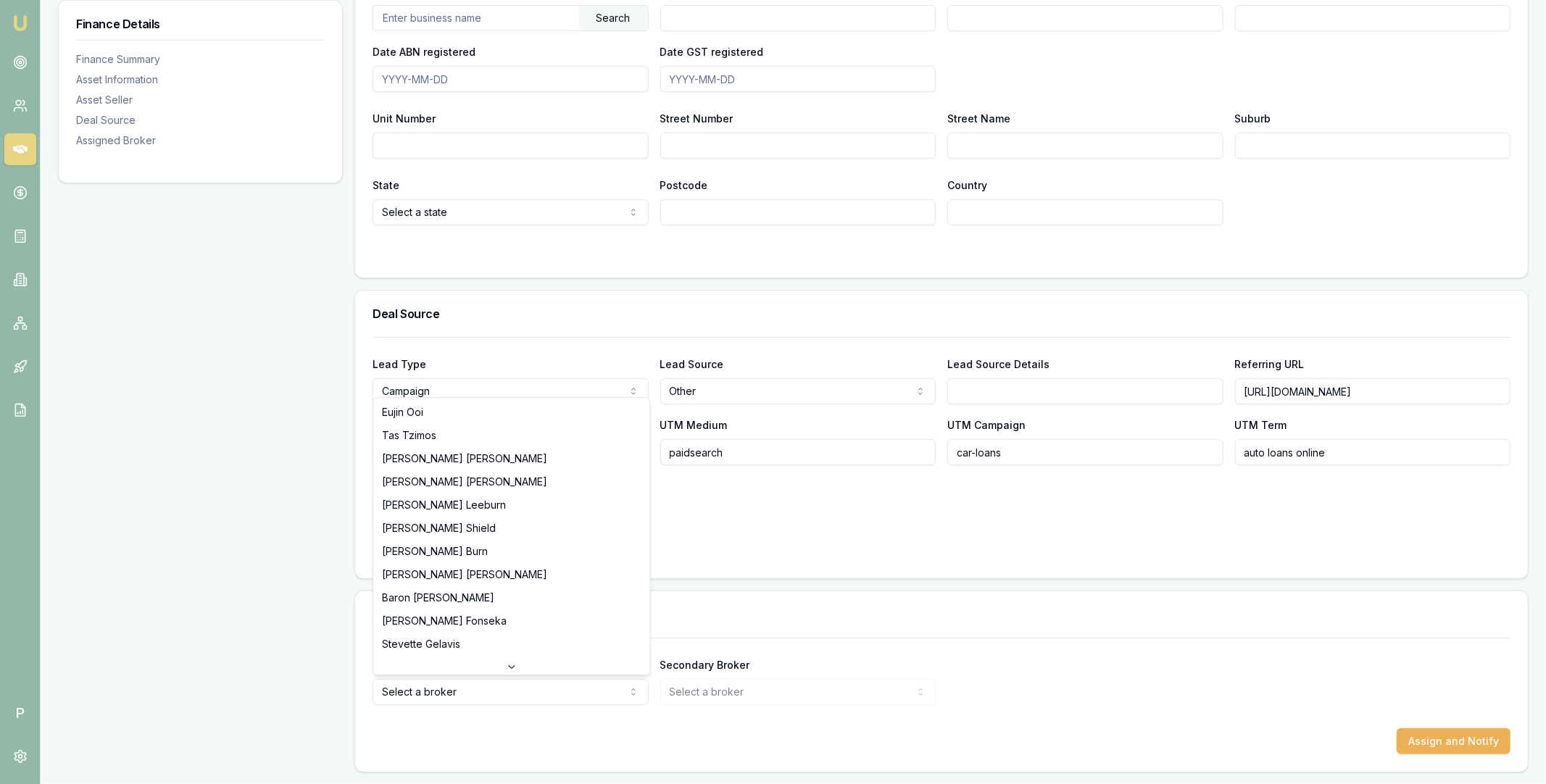
select select "U-NHCDP6WVWP"
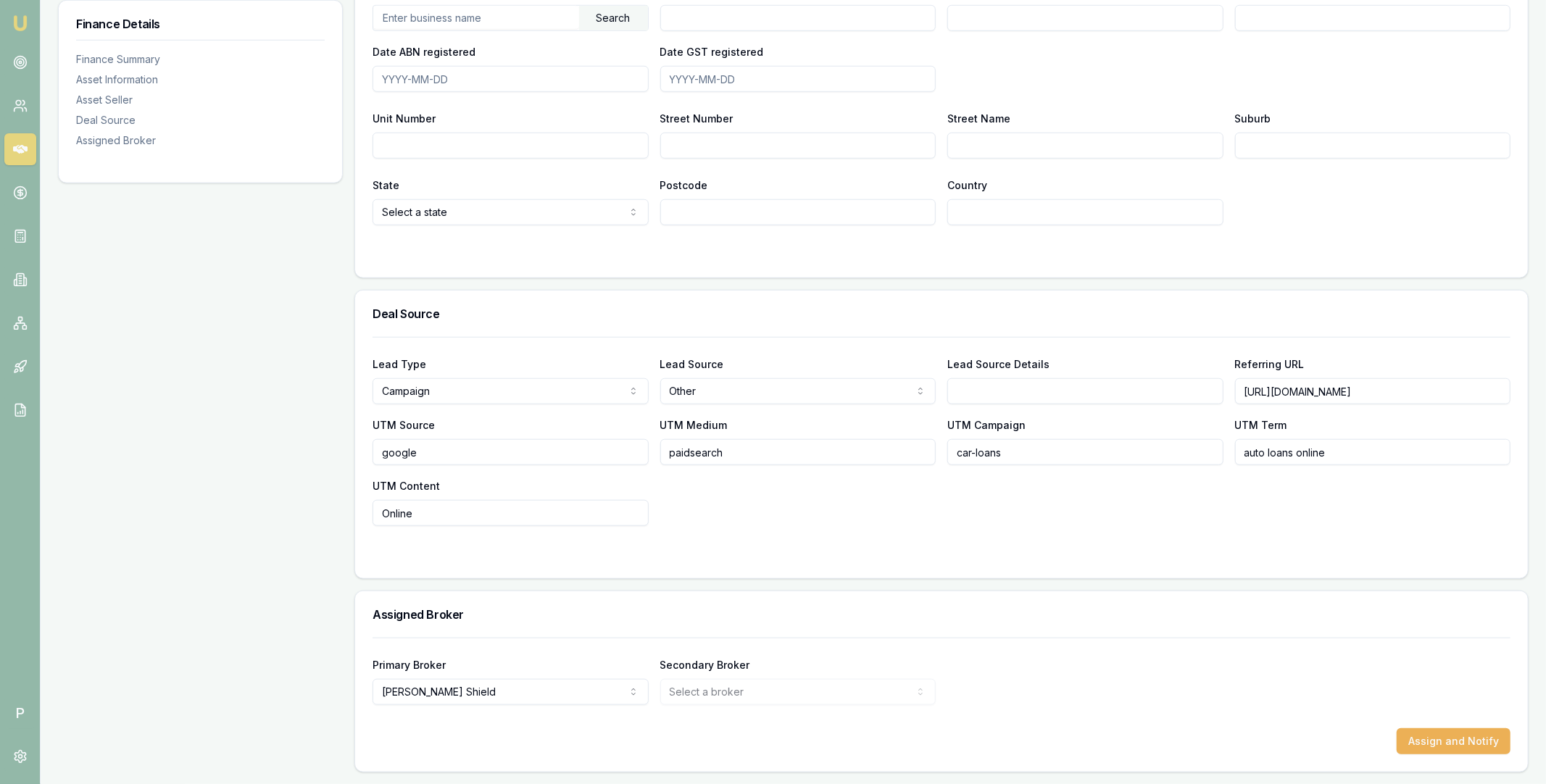
click at [1014, 667] on div "Primary Broker [PERSON_NAME] [PERSON_NAME] Tas Tzimos [PERSON_NAME] [PERSON_NAM…" at bounding box center [941, 680] width 1138 height 49
click at [1432, 739] on button "Assign and Notify" at bounding box center [1453, 741] width 114 height 26
click at [23, 159] on link at bounding box center [20, 149] width 32 height 32
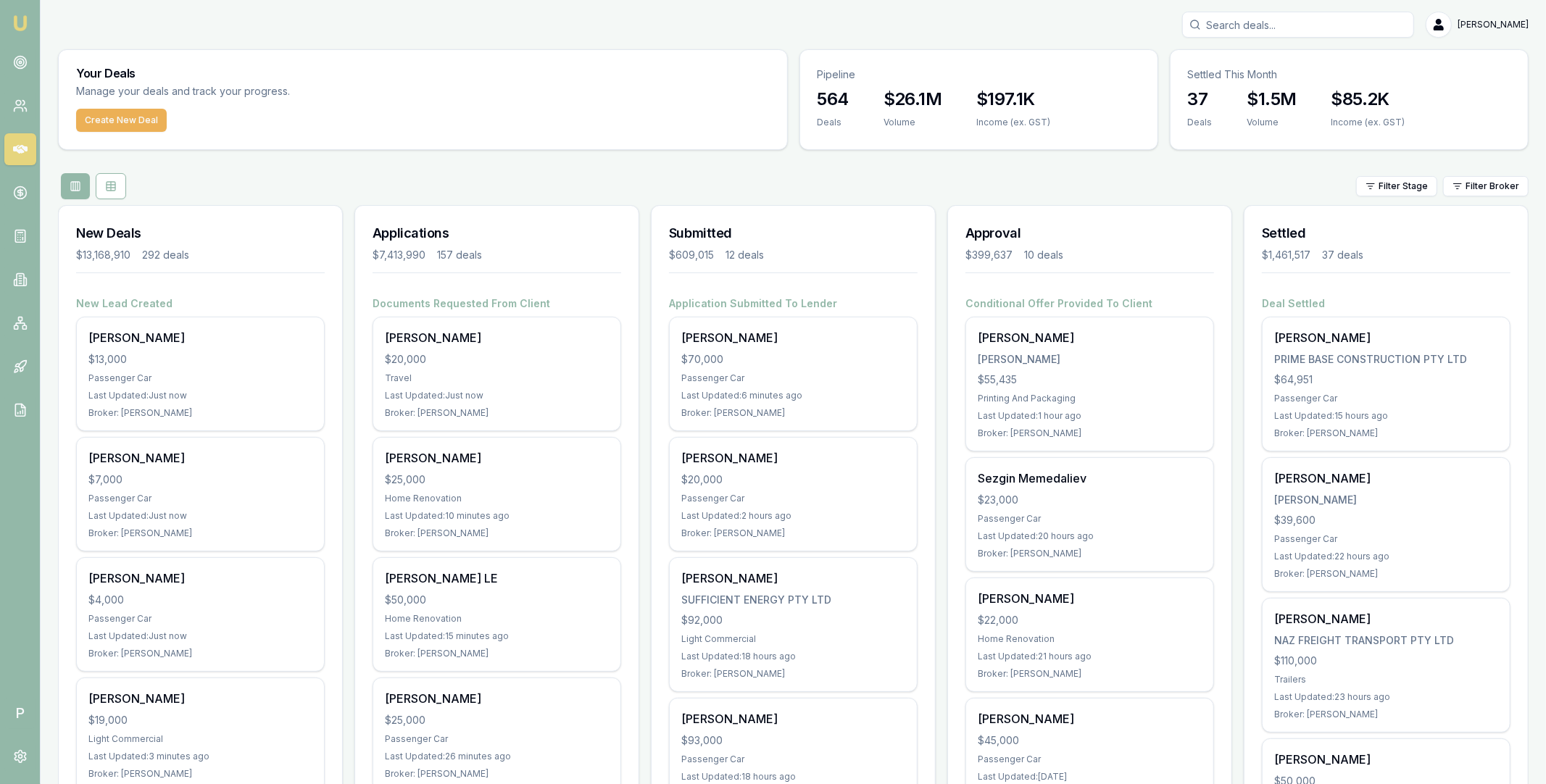
click at [116, 182] on button at bounding box center [110, 186] width 30 height 26
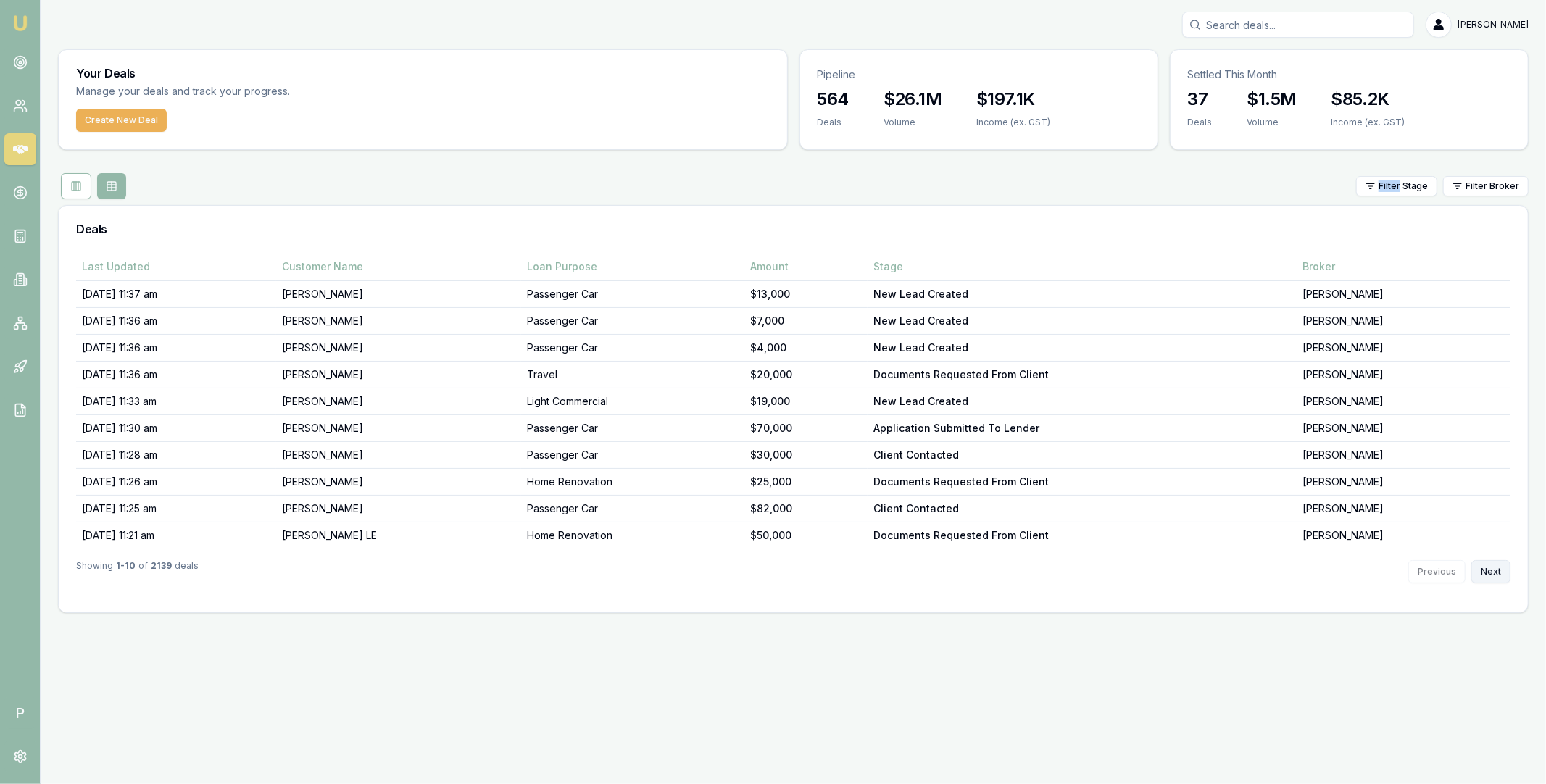
click at [1491, 573] on button "Next" at bounding box center [1490, 571] width 39 height 23
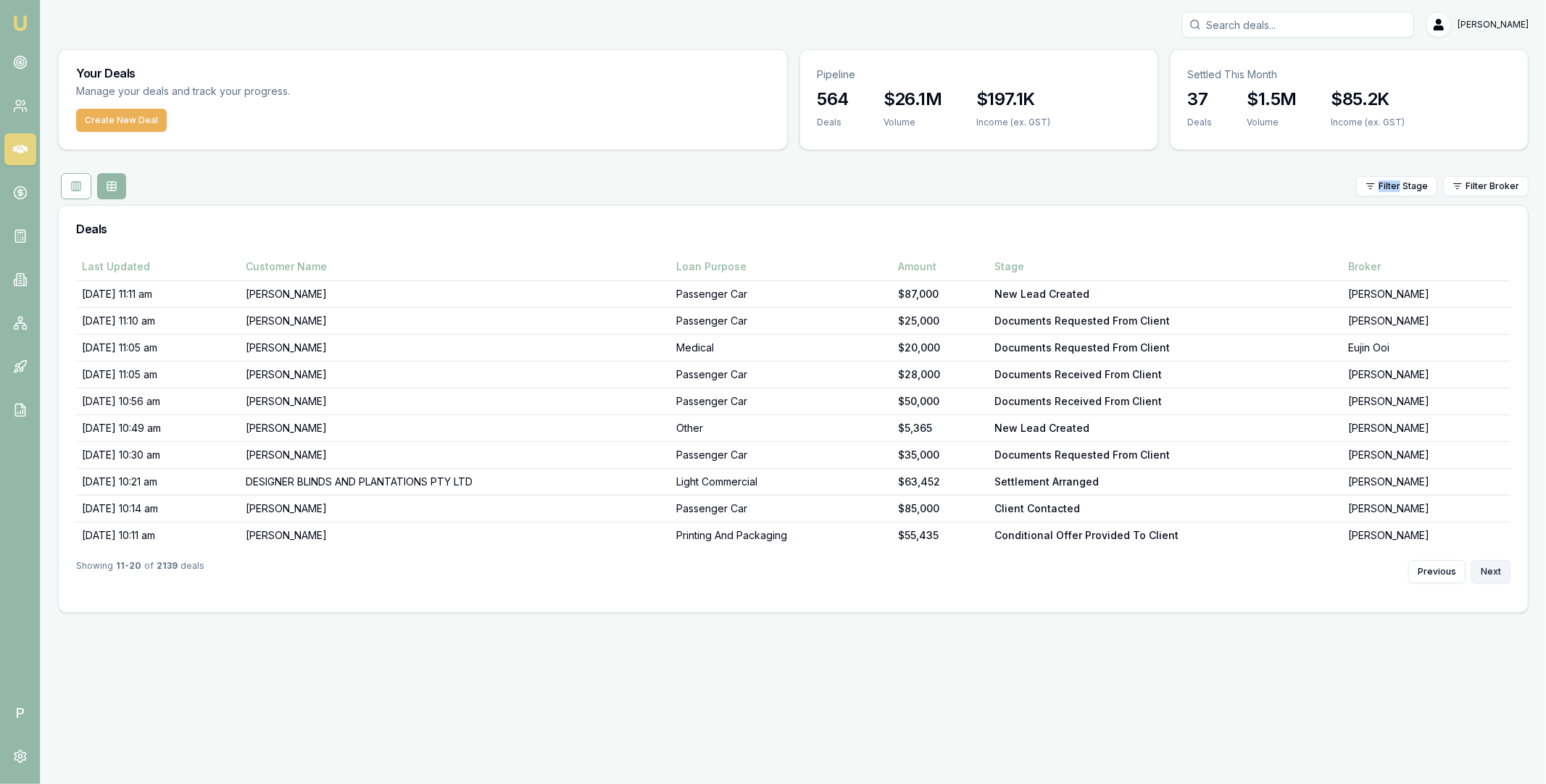
click at [1491, 572] on button "Next" at bounding box center [1490, 571] width 39 height 23
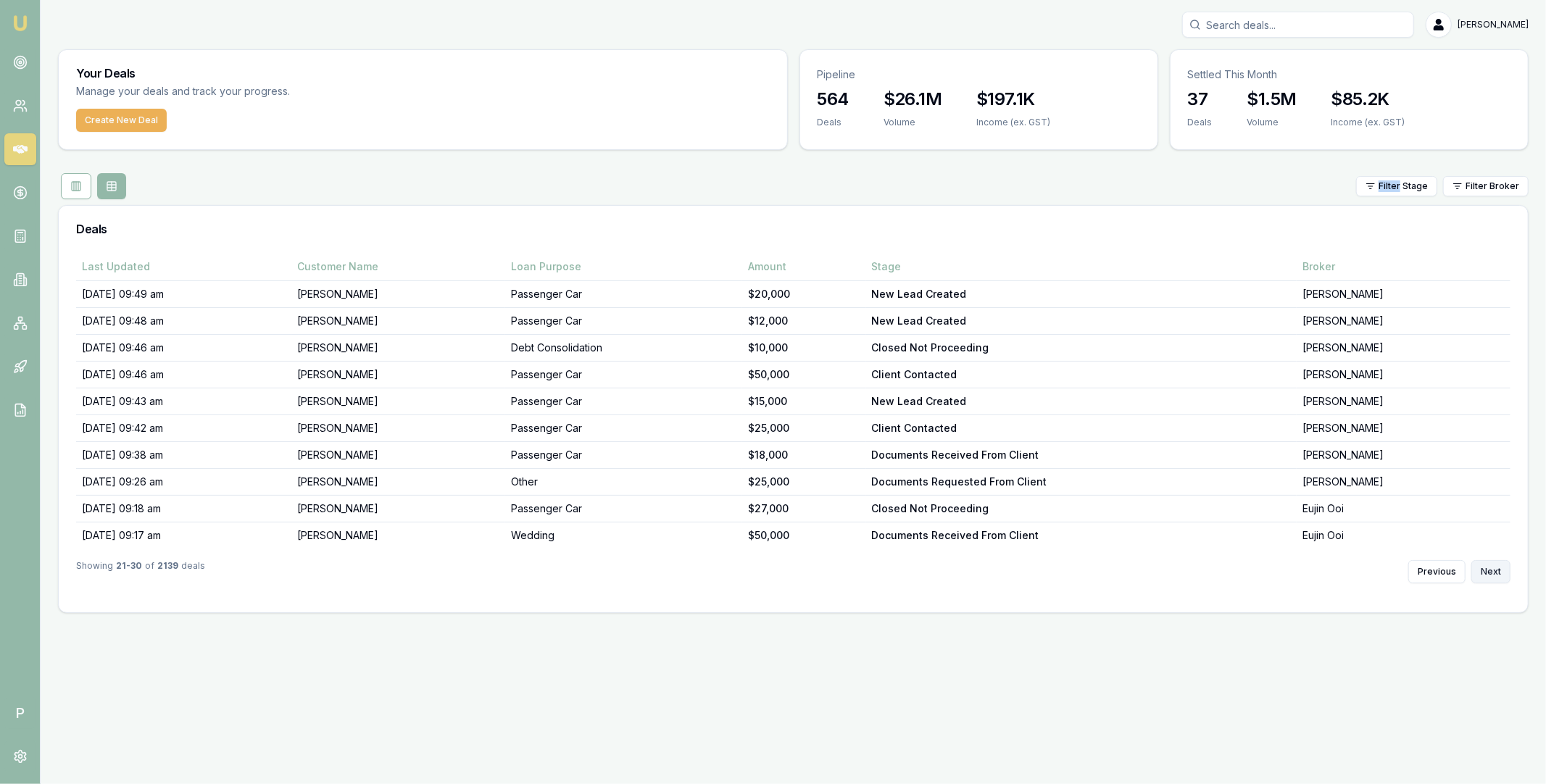
click at [1491, 572] on button "Next" at bounding box center [1490, 571] width 39 height 23
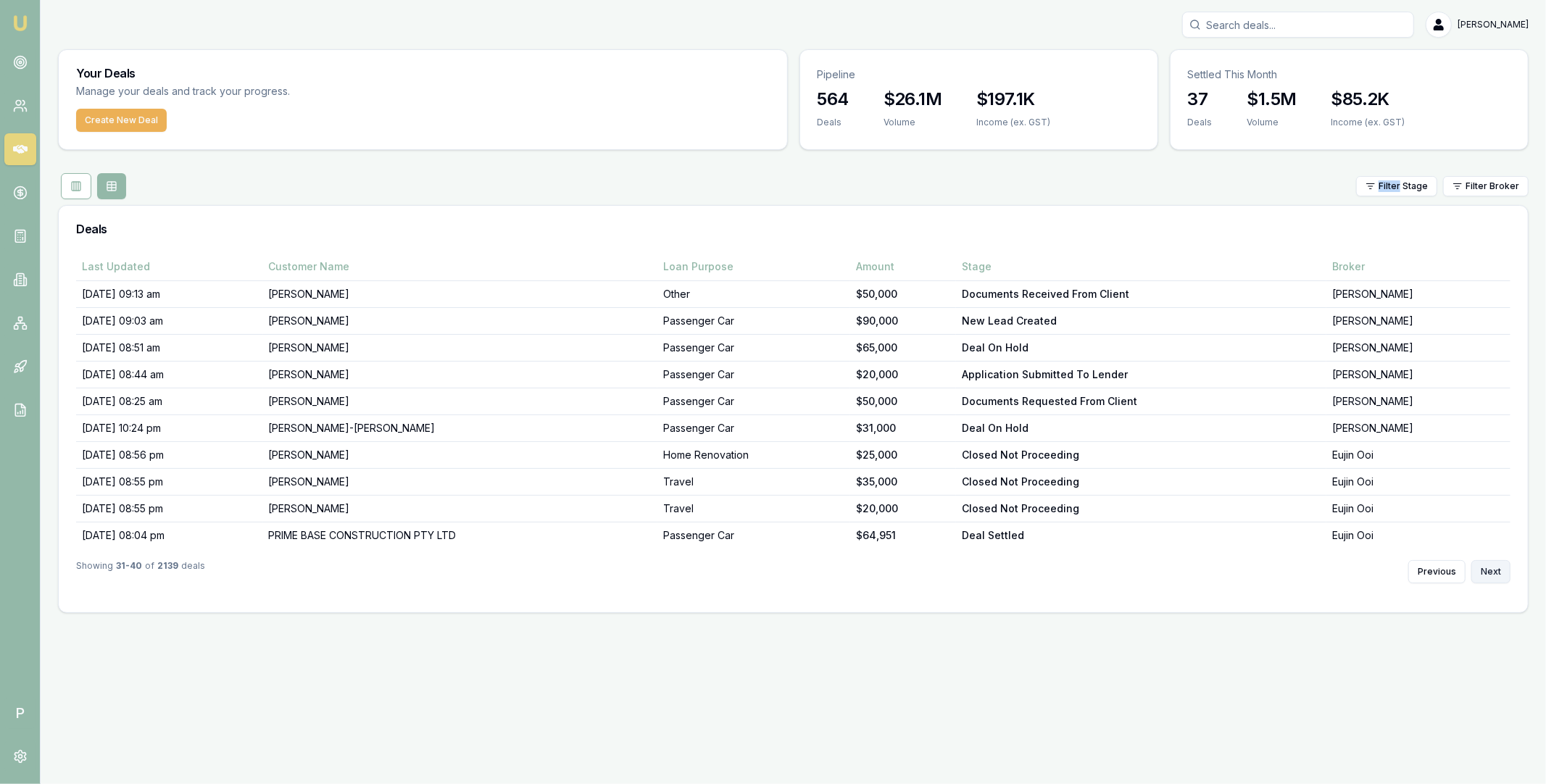
click at [1491, 572] on button "Next" at bounding box center [1490, 571] width 39 height 23
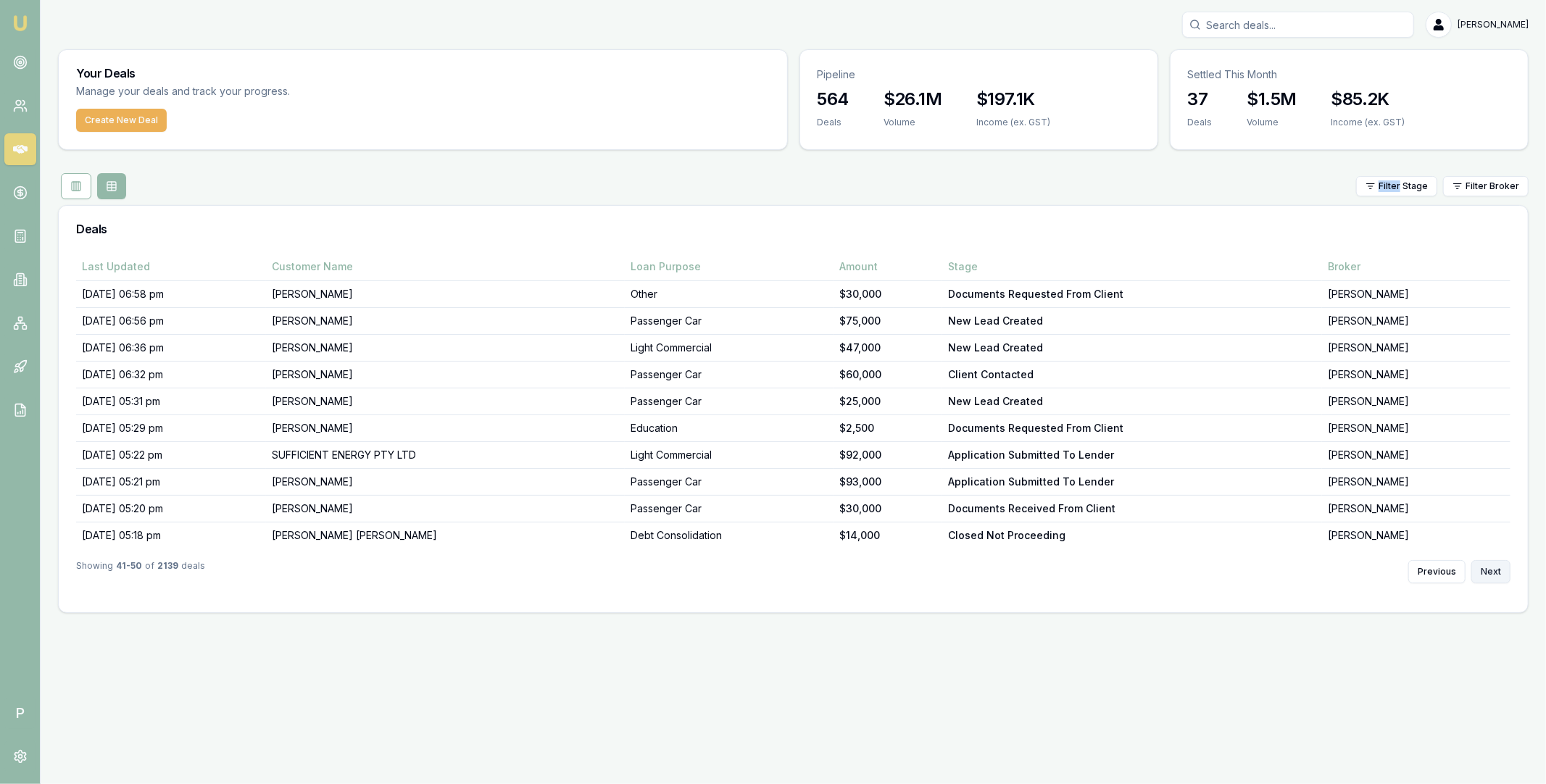
click at [1491, 572] on button "Next" at bounding box center [1490, 571] width 39 height 23
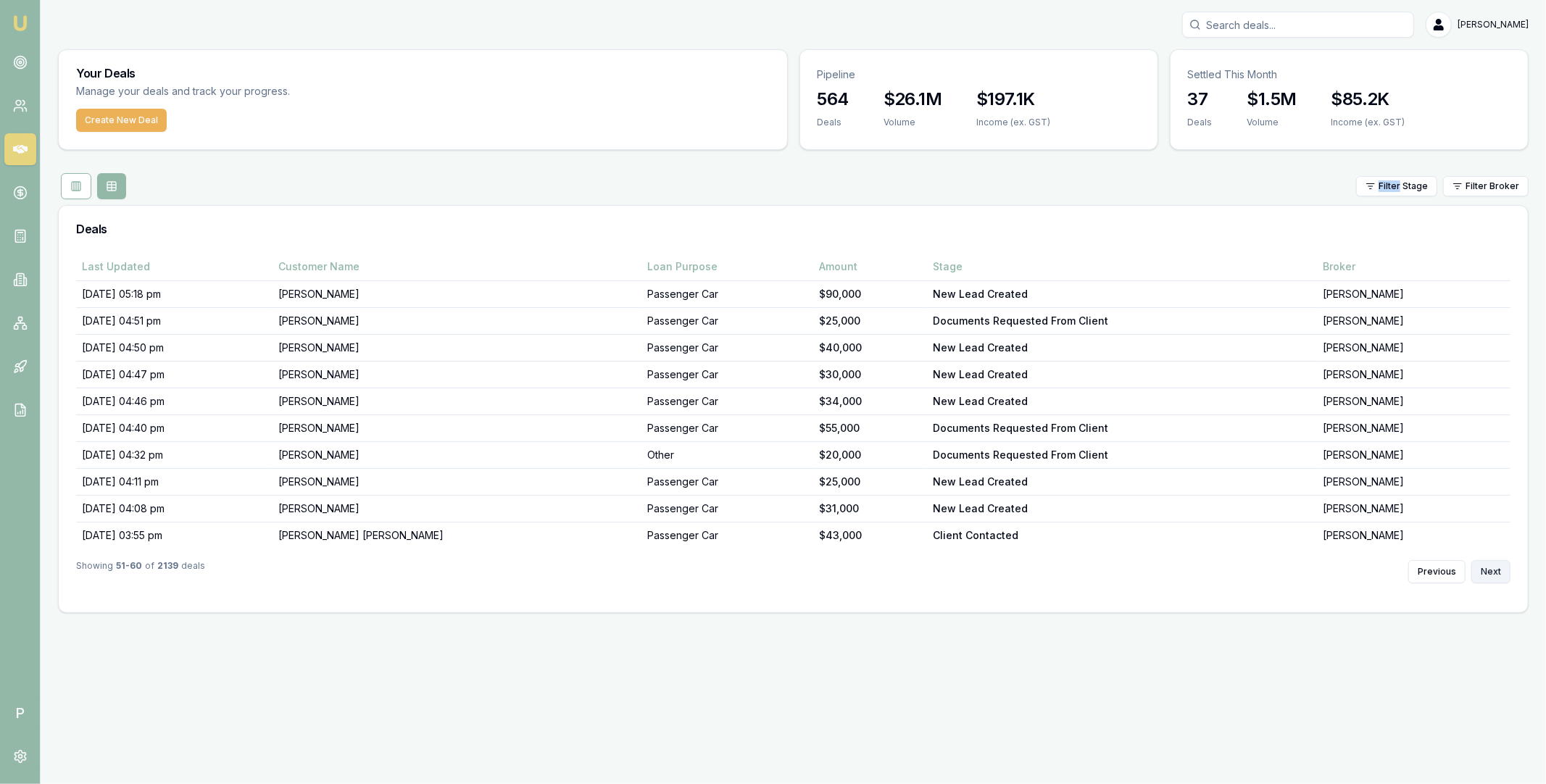
click at [1491, 572] on button "Next" at bounding box center [1490, 571] width 39 height 23
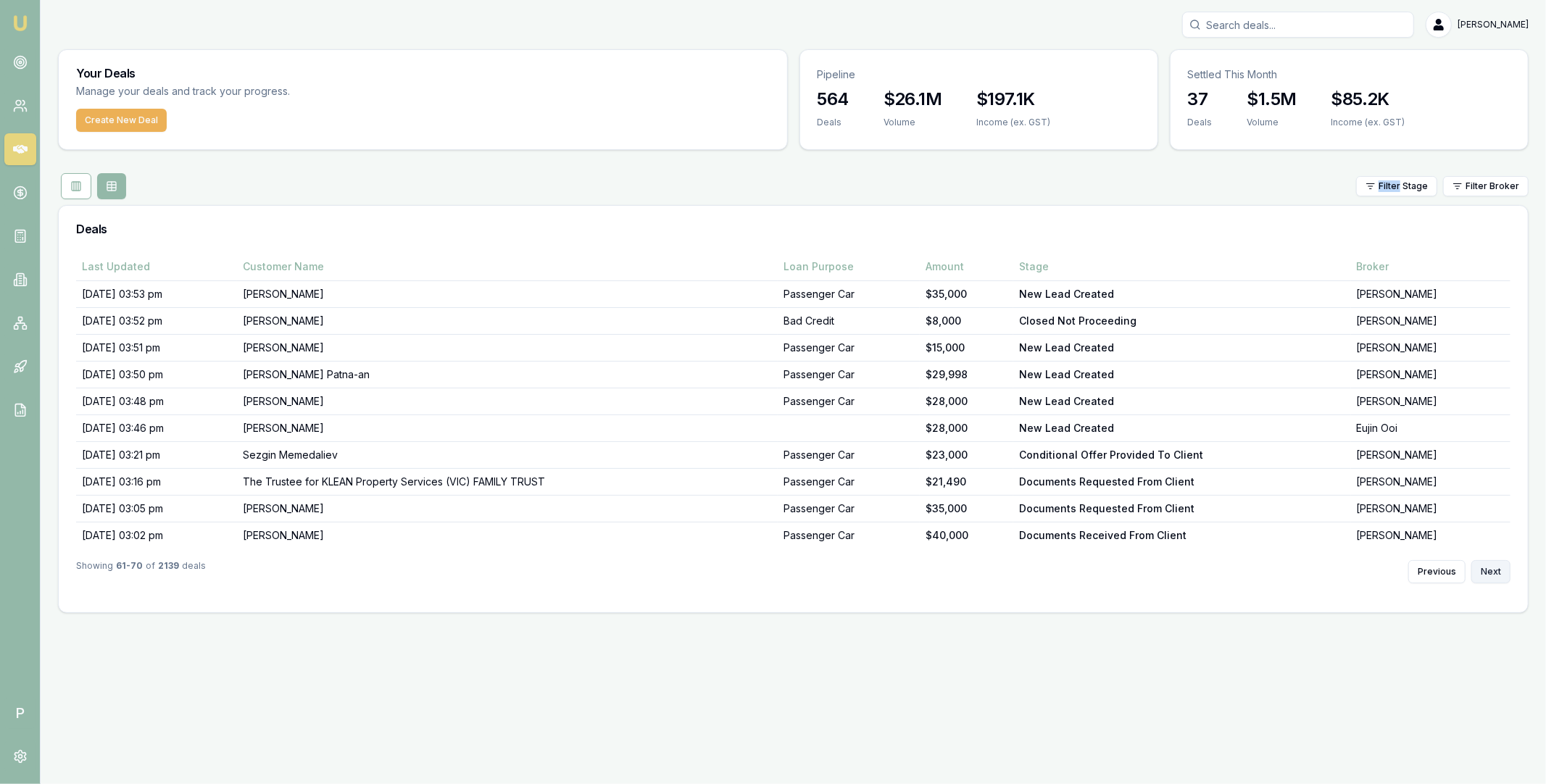
click at [1491, 572] on button "Next" at bounding box center [1490, 571] width 39 height 23
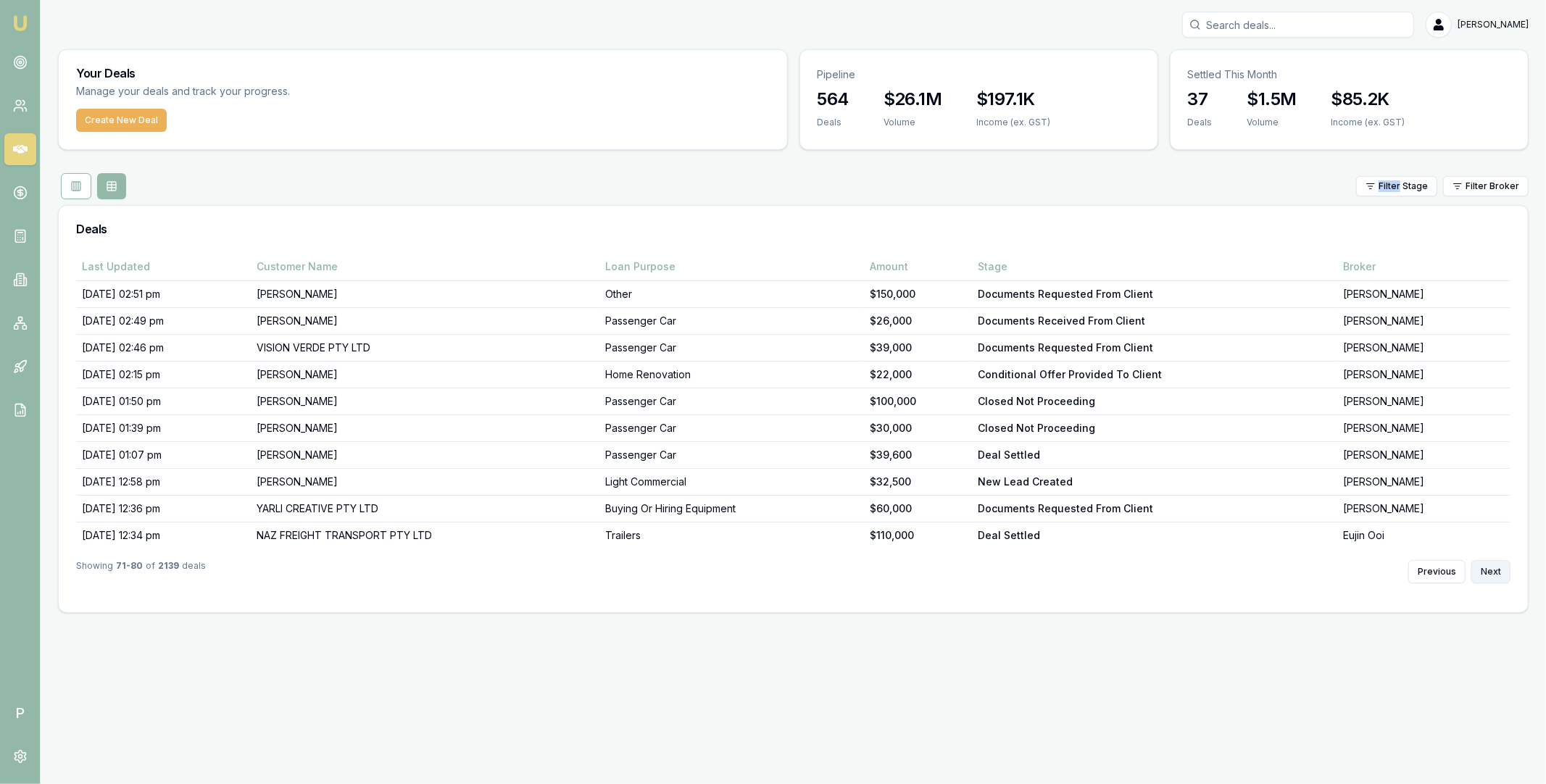
click at [1491, 572] on button "Next" at bounding box center [1490, 571] width 39 height 23
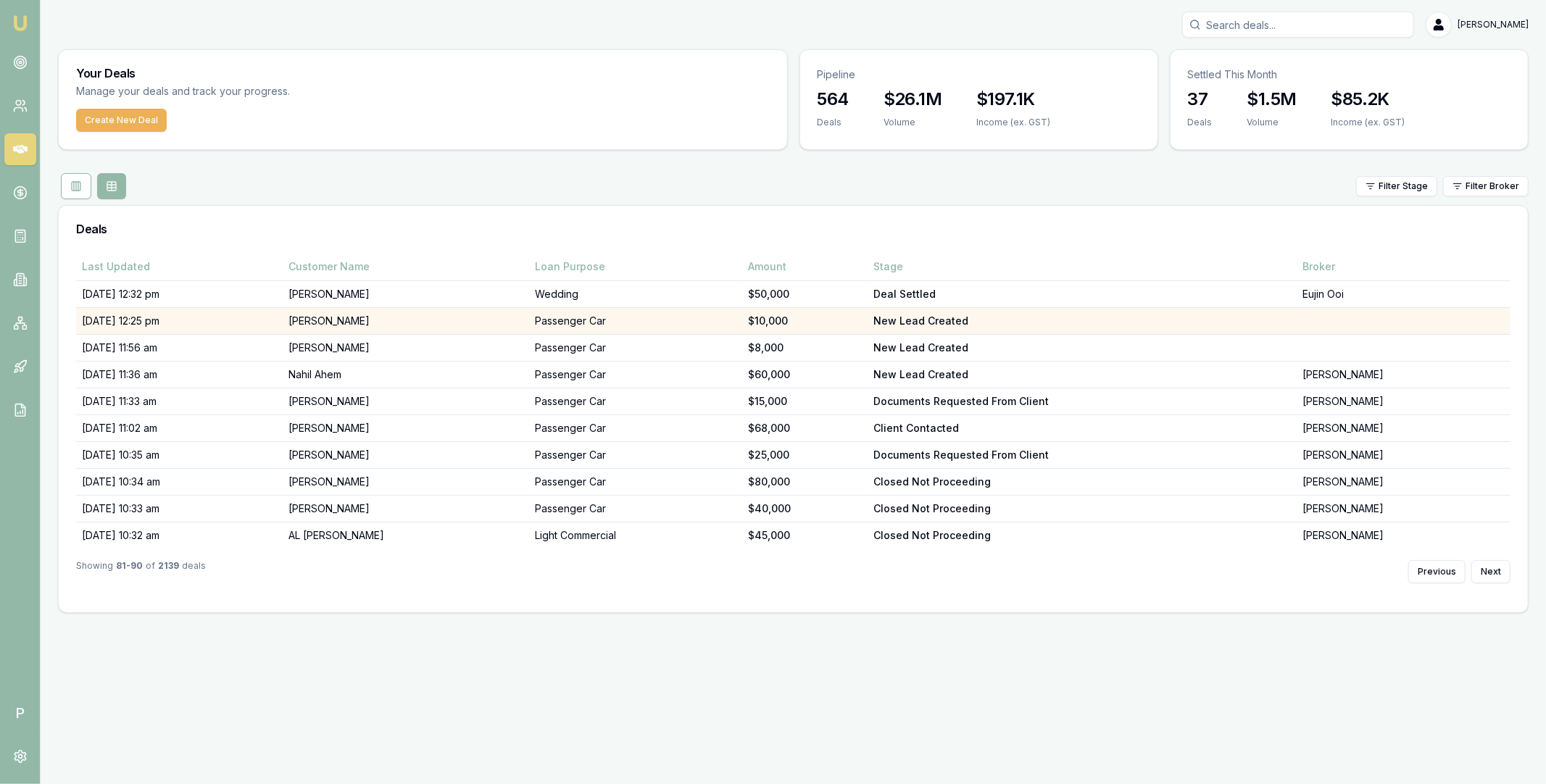
click at [478, 320] on td "DARCIE AMOS" at bounding box center [406, 321] width 247 height 27
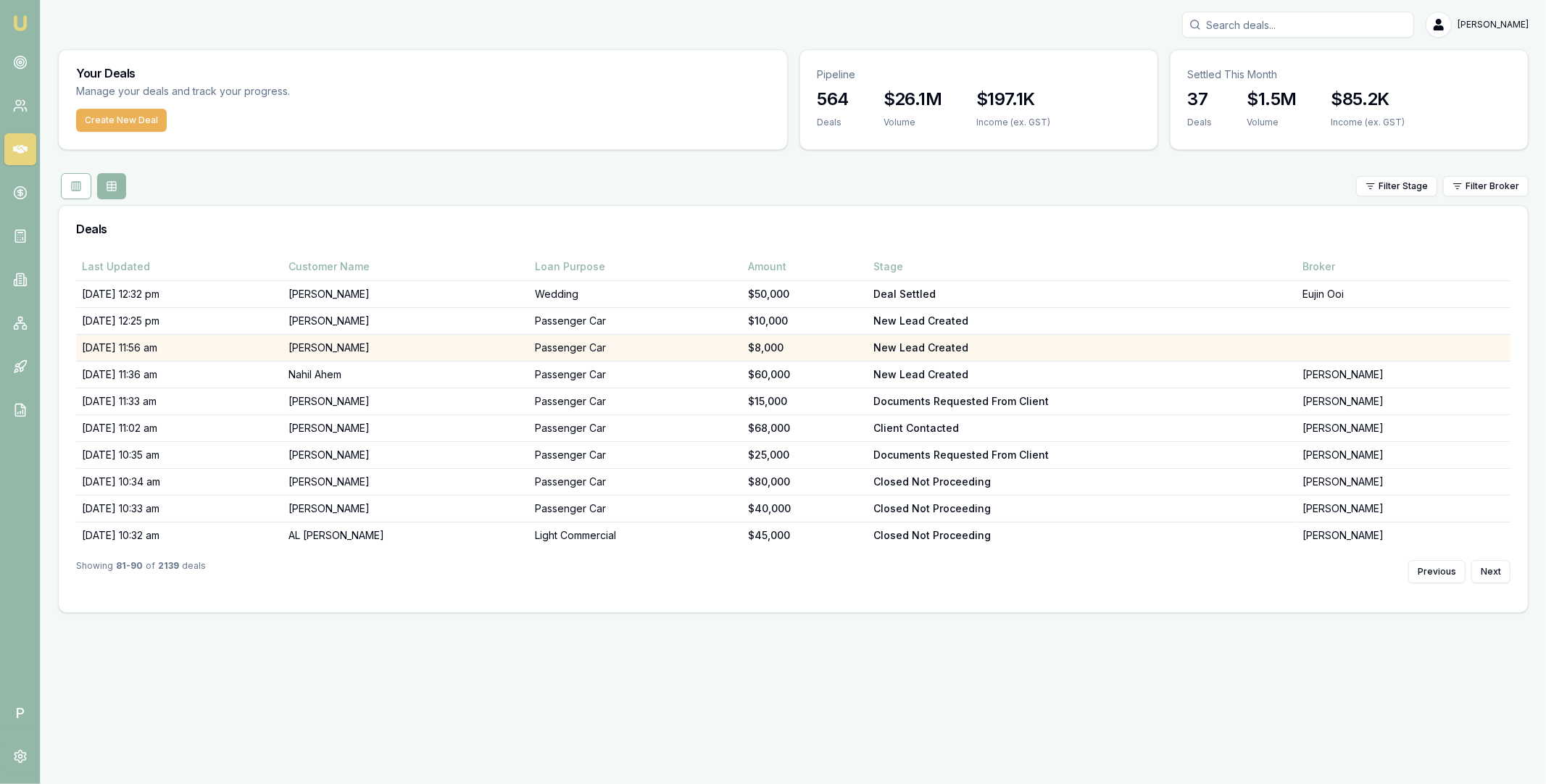
click at [406, 349] on td "[PERSON_NAME]" at bounding box center [406, 348] width 247 height 27
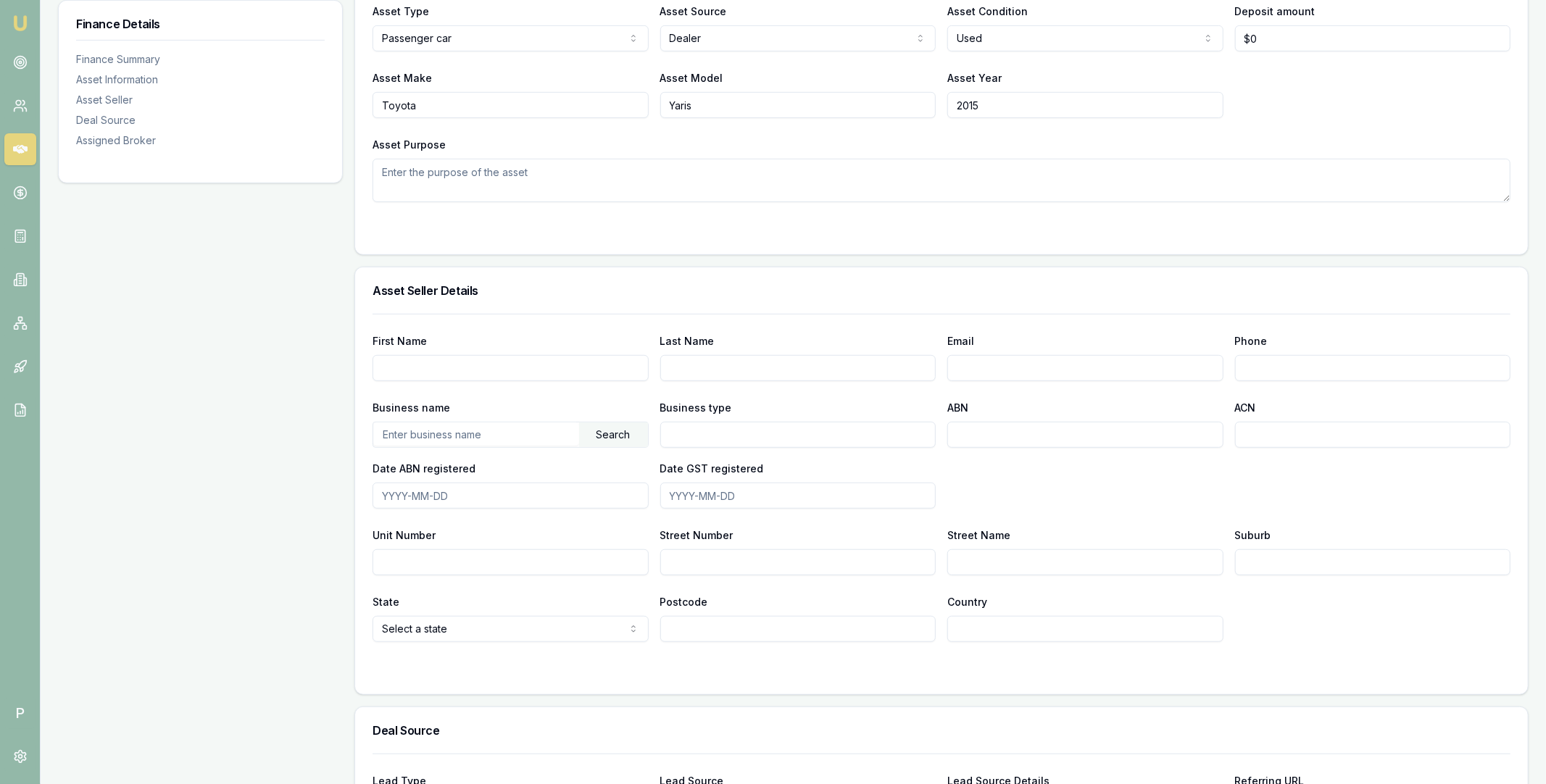
scroll to position [949, 0]
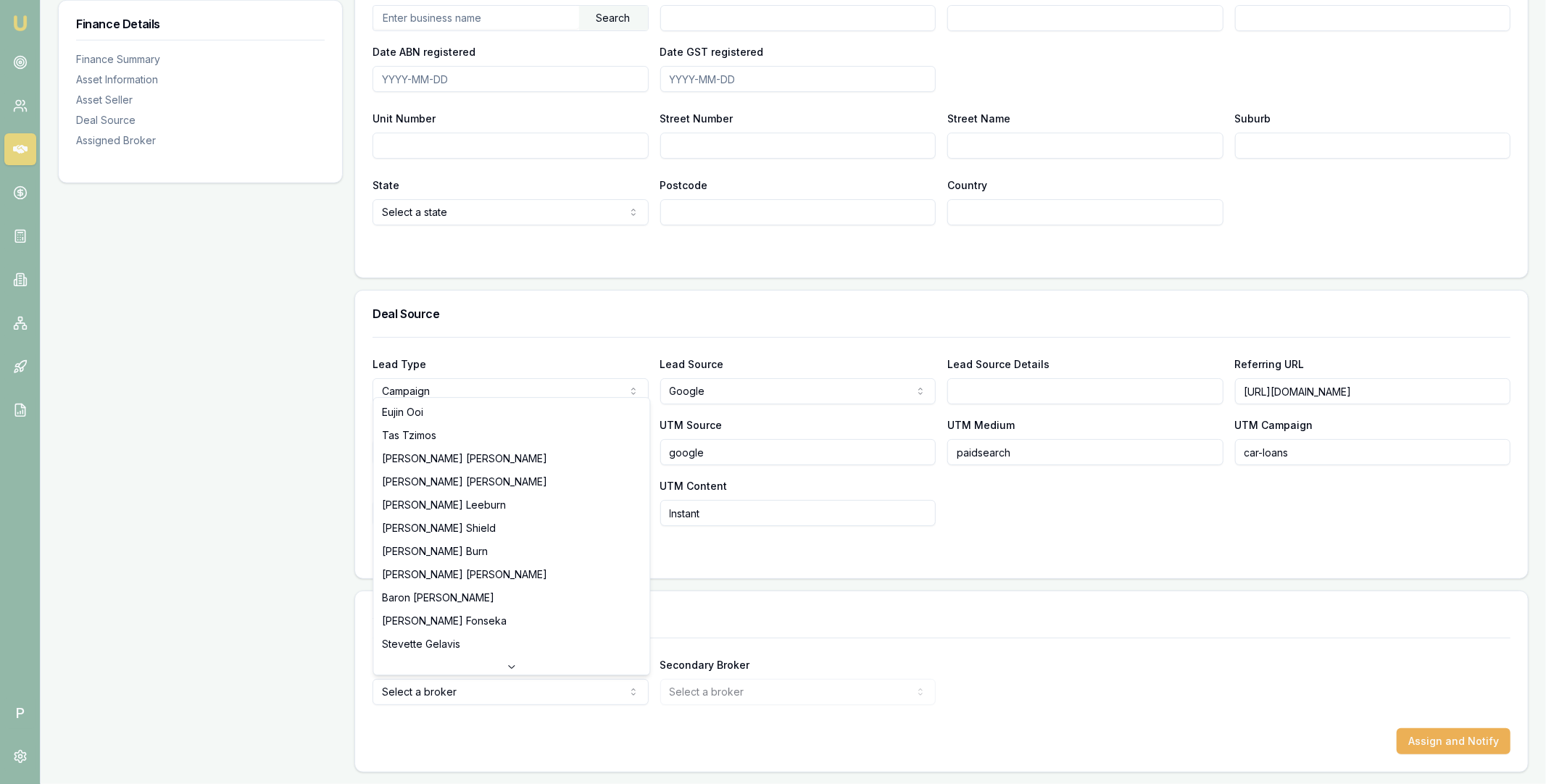
select select "U-NHCDP6WVWP"
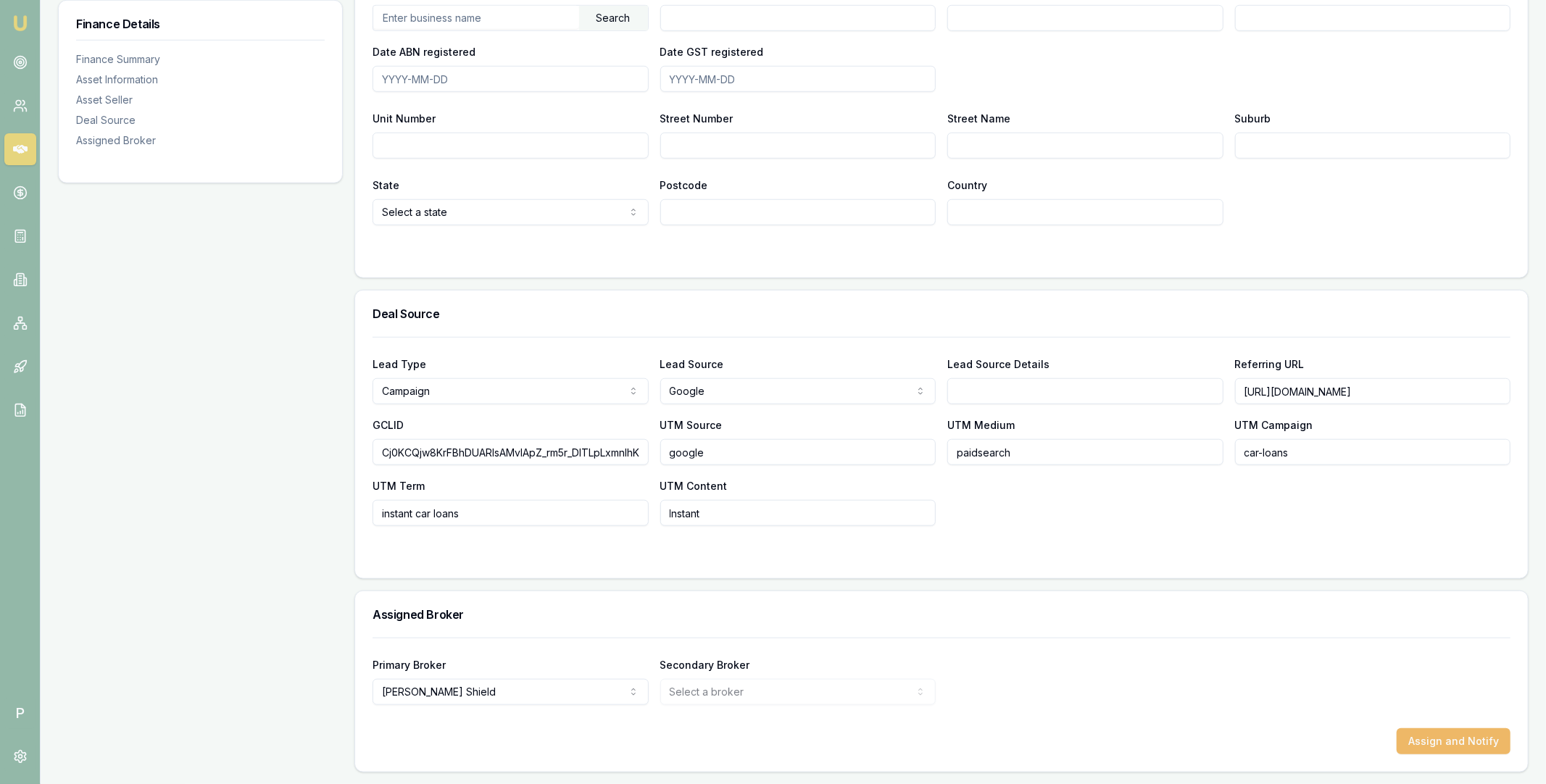
click at [1444, 736] on button "Assign and Notify" at bounding box center [1453, 741] width 114 height 26
click at [24, 147] on icon at bounding box center [20, 149] width 15 height 9
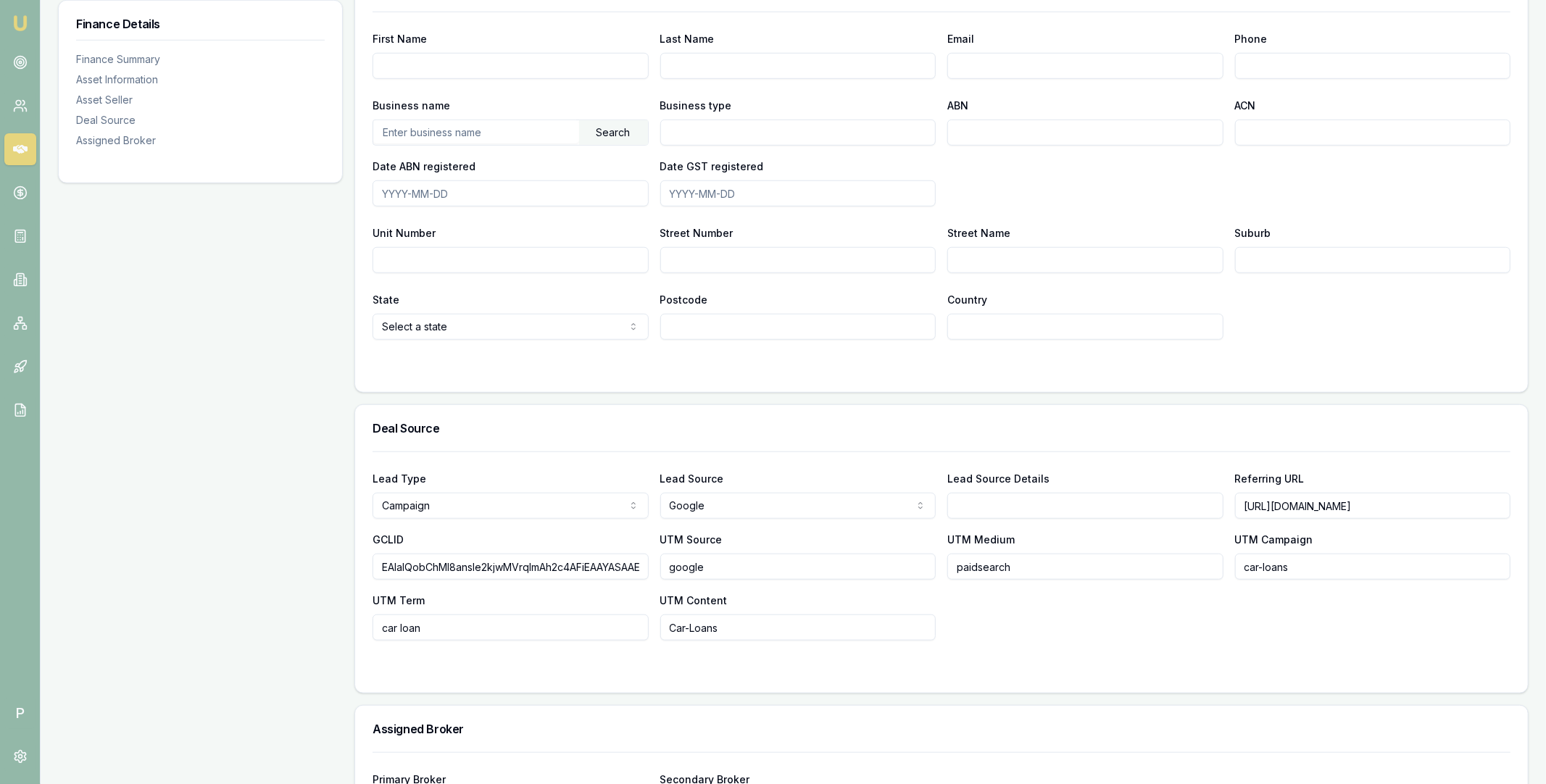
scroll to position [949, 0]
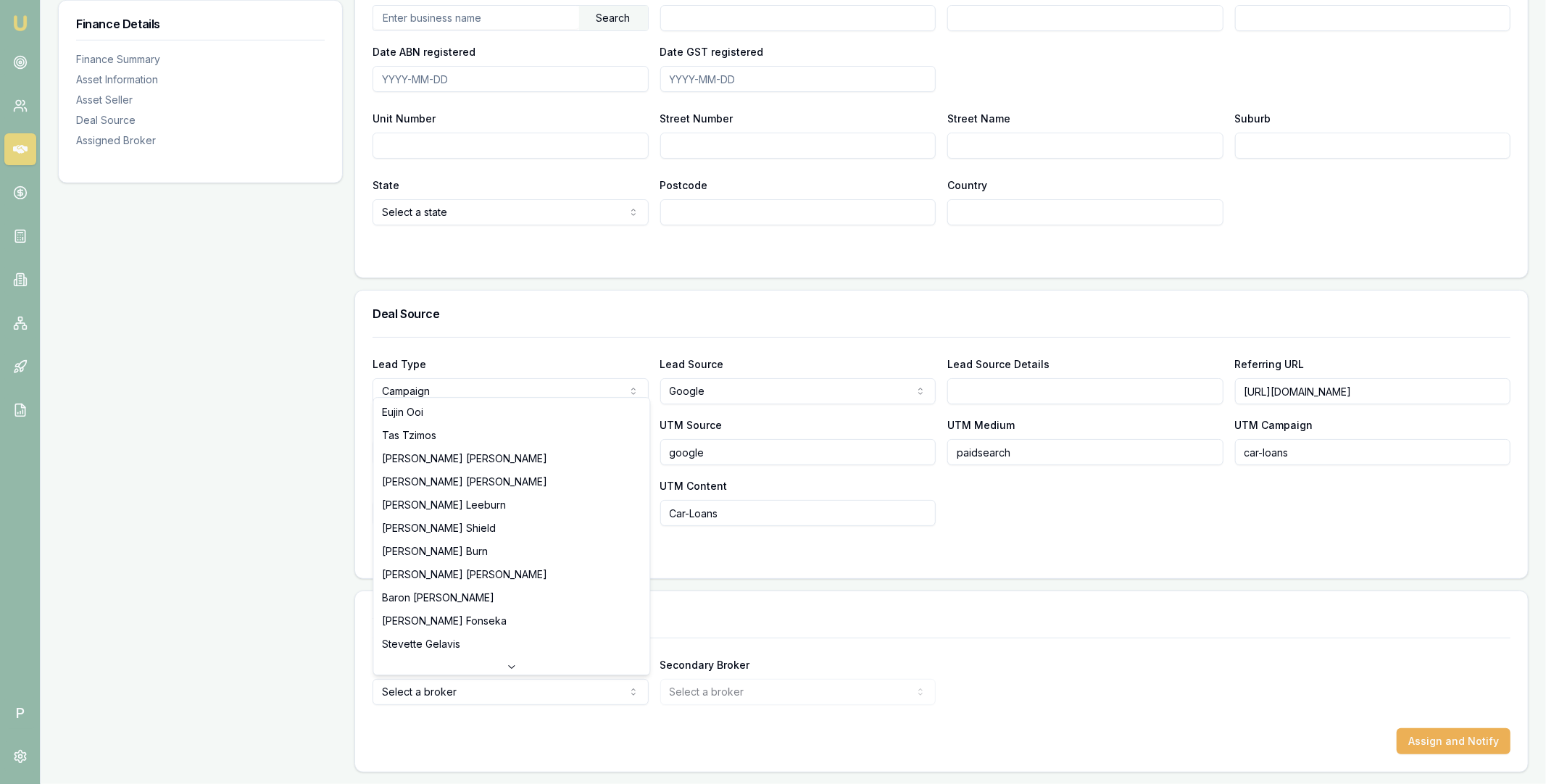
select select "U-NHCDP6WVWP"
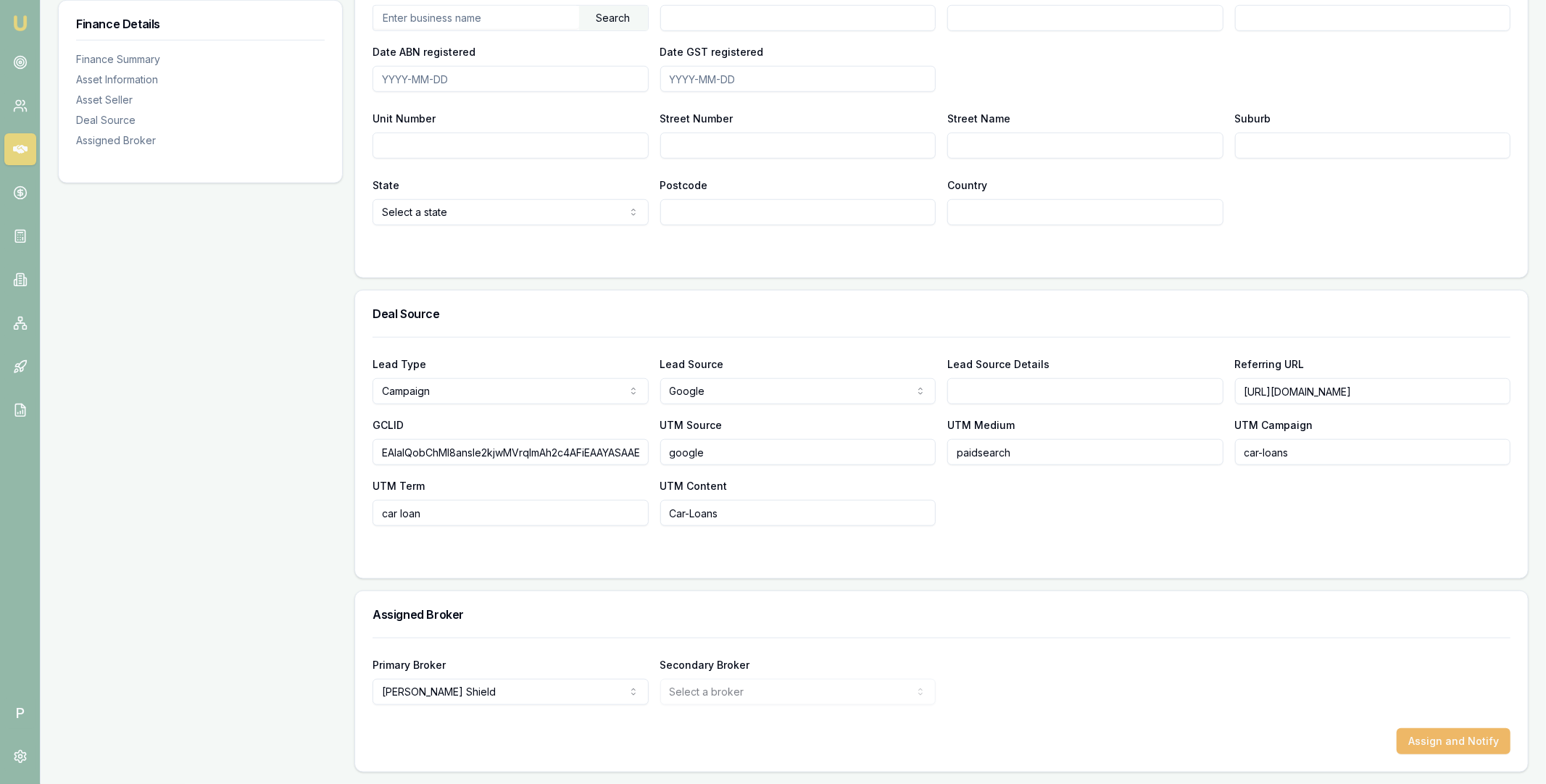
click at [1412, 728] on button "Assign and Notify" at bounding box center [1453, 741] width 114 height 26
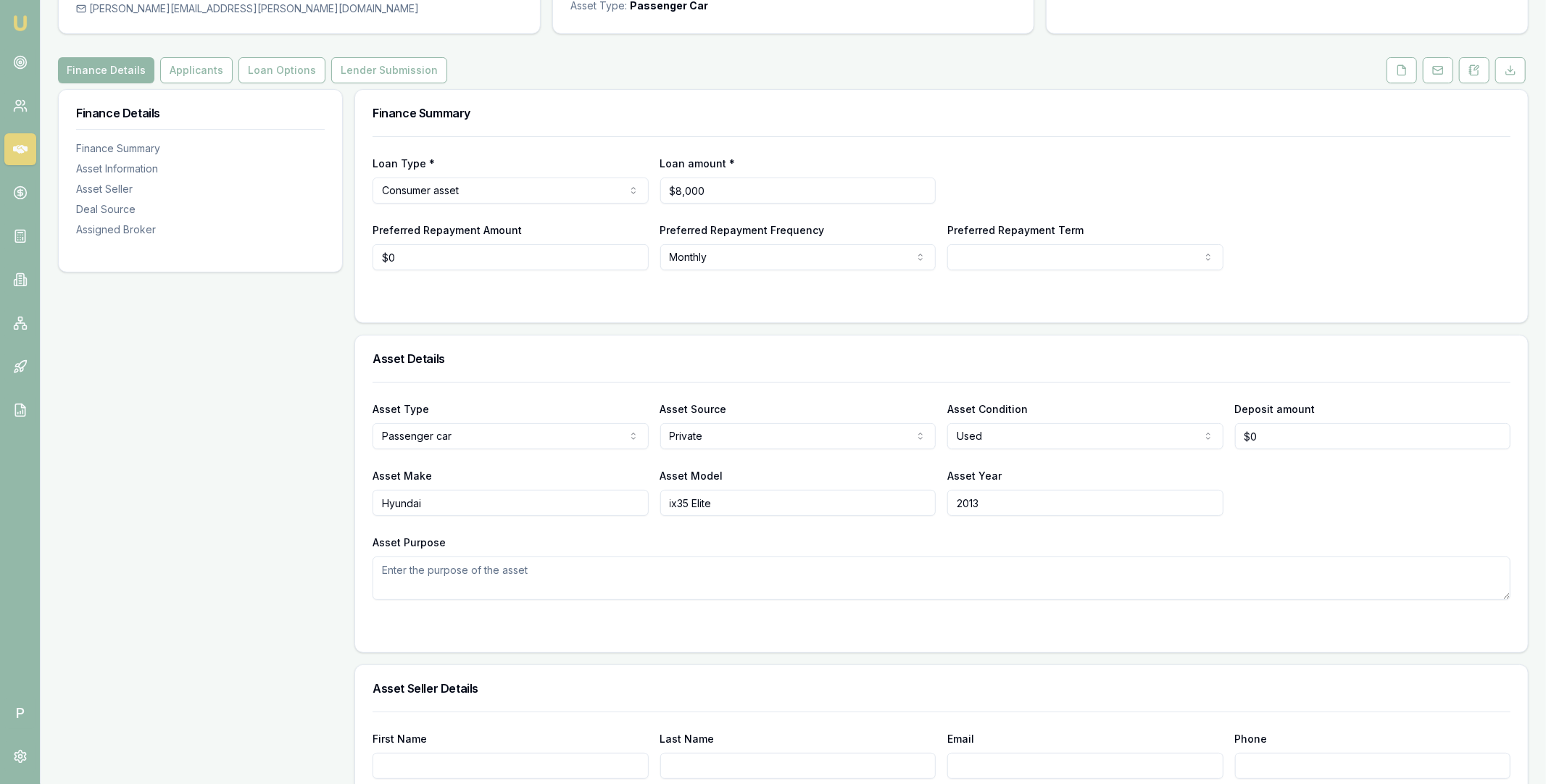
scroll to position [0, 0]
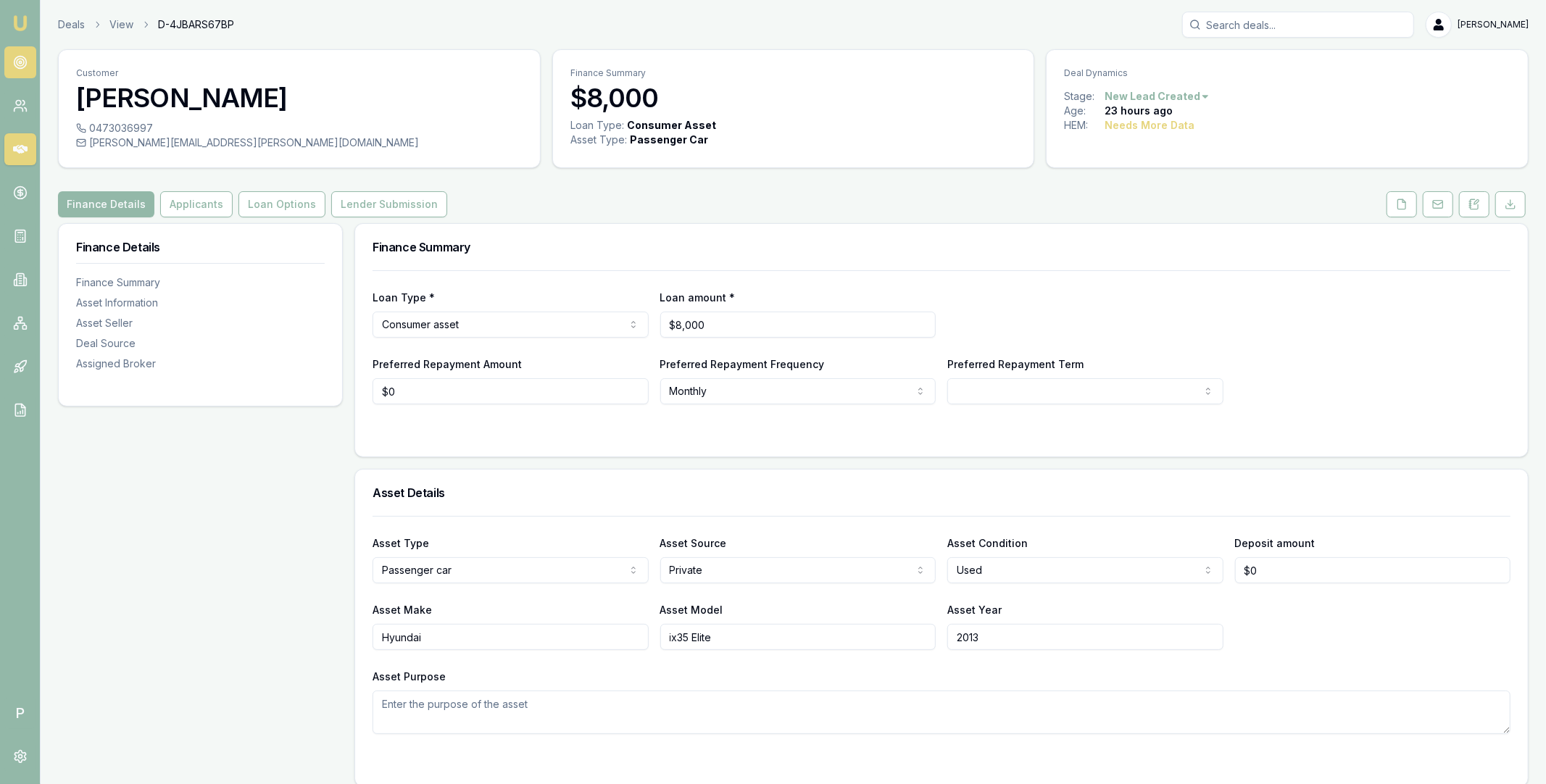
click at [21, 54] on link at bounding box center [20, 62] width 32 height 32
